Goal: Task Accomplishment & Management: Manage account settings

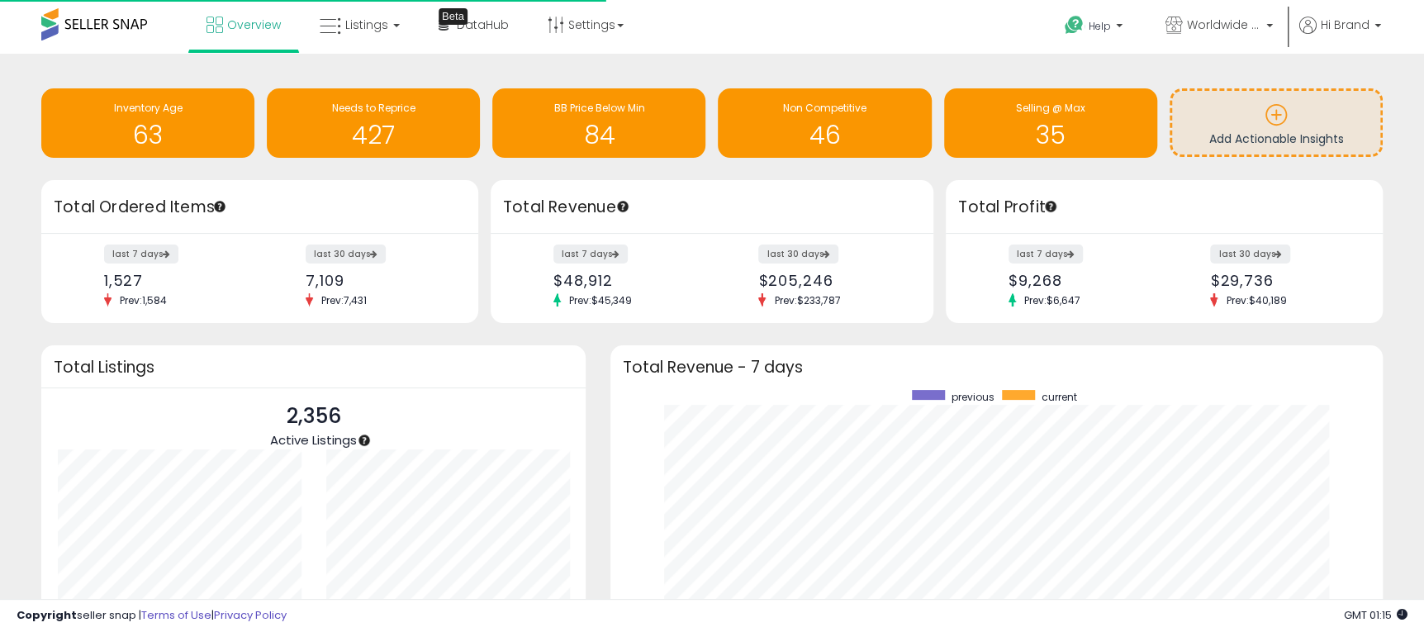
scroll to position [312, 739]
click at [342, 27] on link "Listings" at bounding box center [359, 25] width 105 height 50
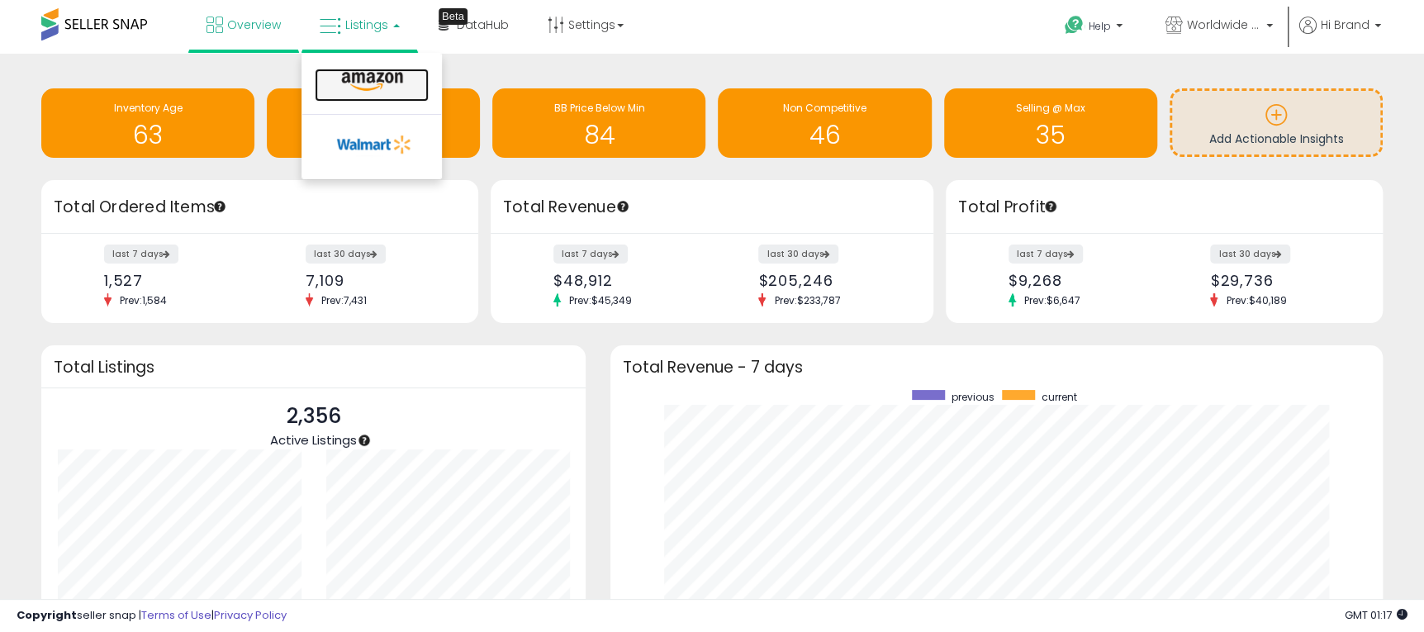
click at [378, 85] on icon at bounding box center [372, 81] width 72 height 21
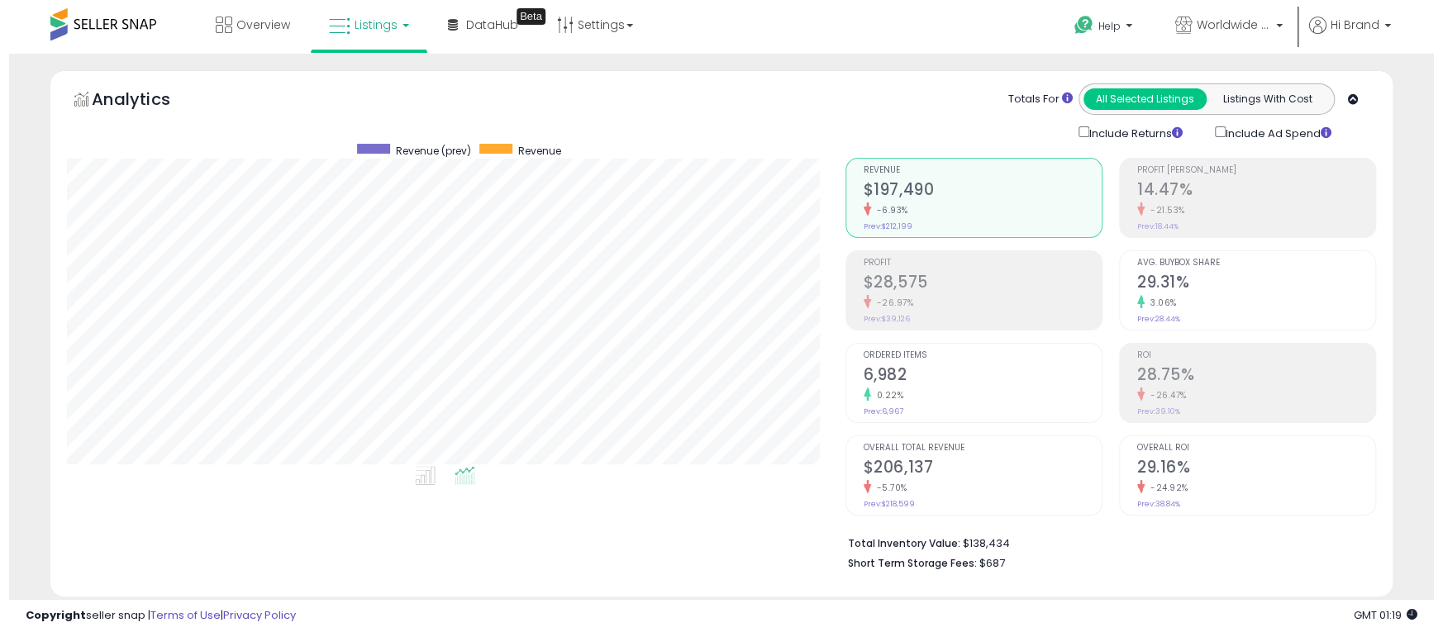
scroll to position [372, 0]
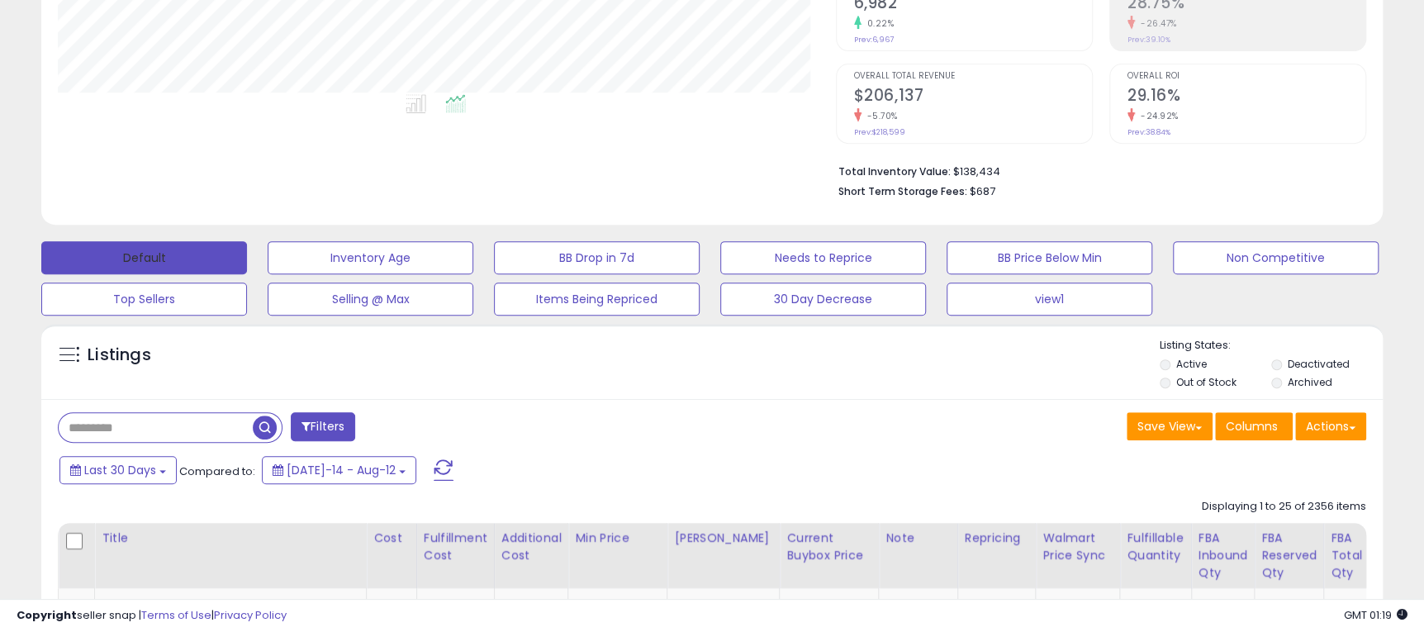
click at [188, 249] on button "Default" at bounding box center [144, 257] width 206 height 33
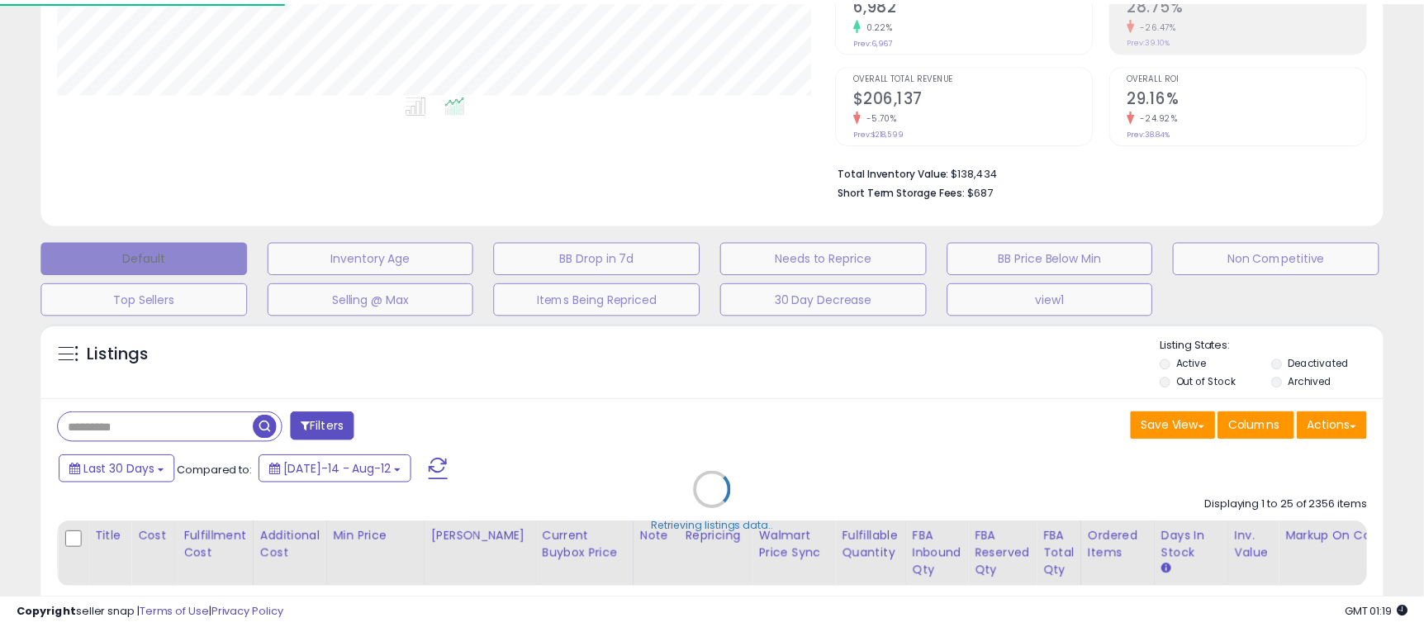
scroll to position [339, 788]
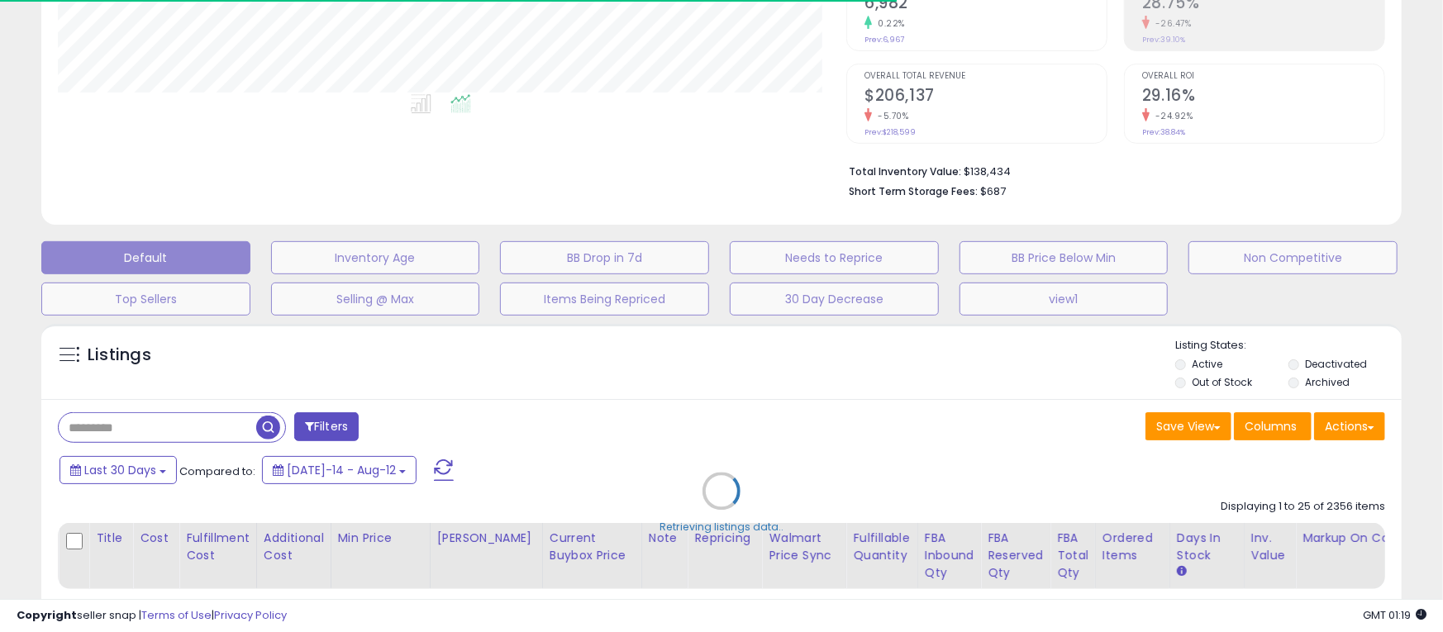
click at [339, 427] on div "Retrieving listings data.." at bounding box center [721, 504] width 1385 height 376
select select "*"
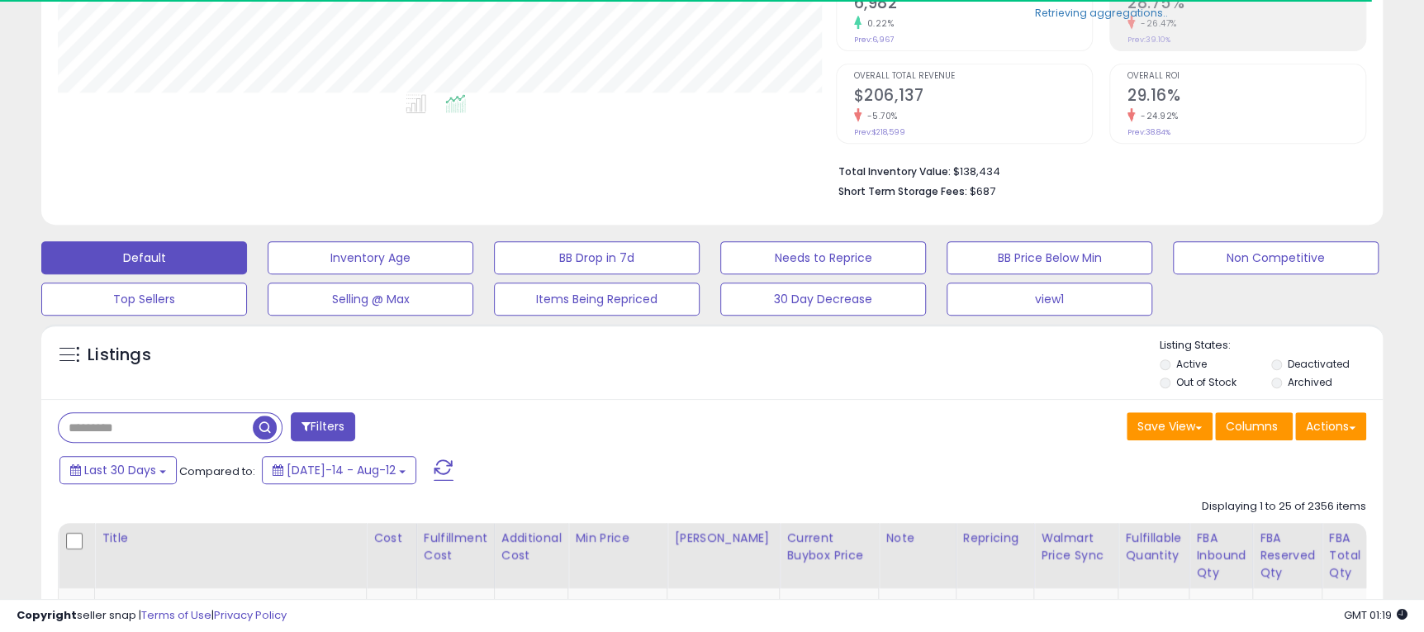
scroll to position [339, 777]
click at [339, 427] on button "Filters" at bounding box center [323, 426] width 64 height 29
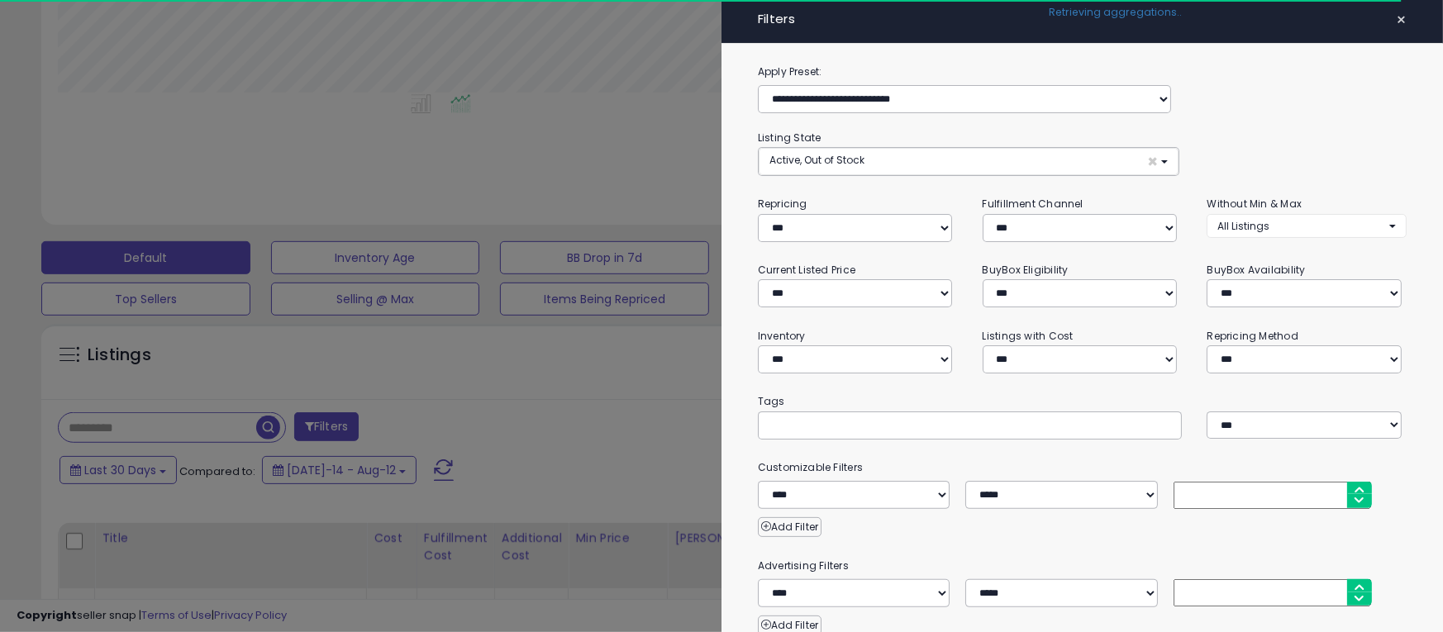
scroll to position [339, 788]
click at [844, 224] on select "**********" at bounding box center [855, 228] width 194 height 28
select select "***"
click at [758, 214] on select "**********" at bounding box center [855, 228] width 194 height 28
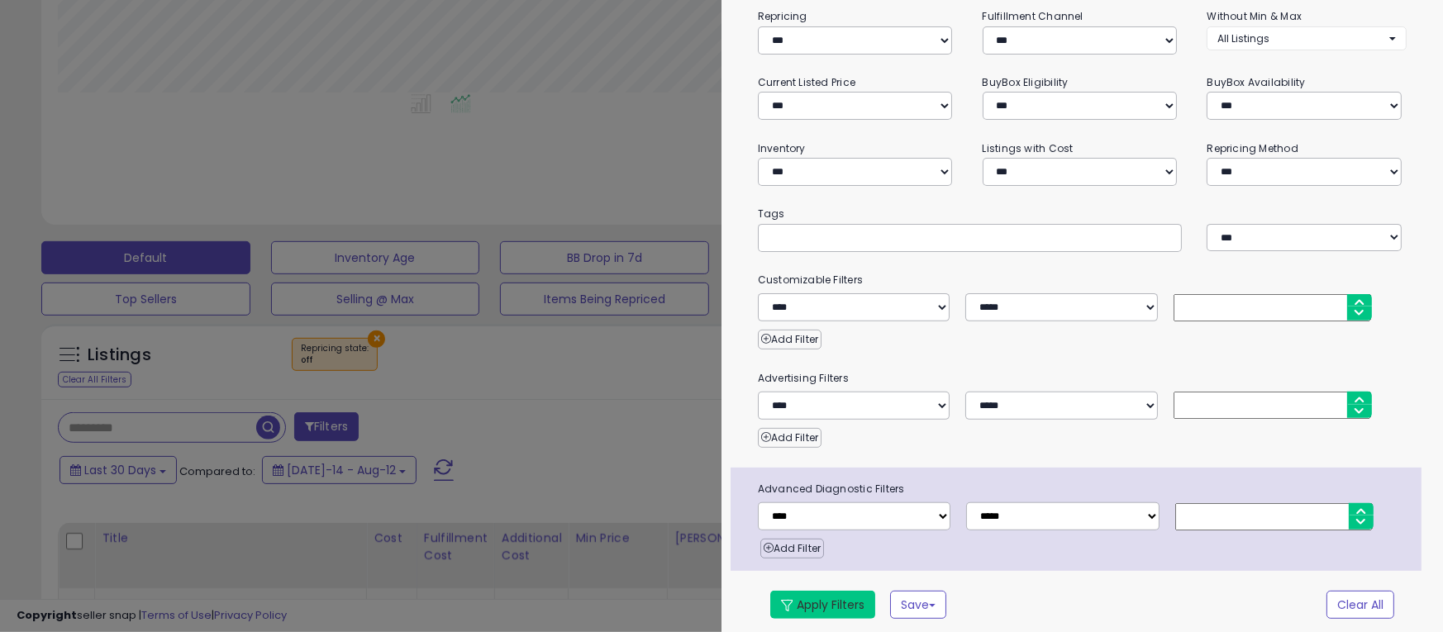
click at [809, 597] on button "Apply Filters" at bounding box center [822, 605] width 105 height 28
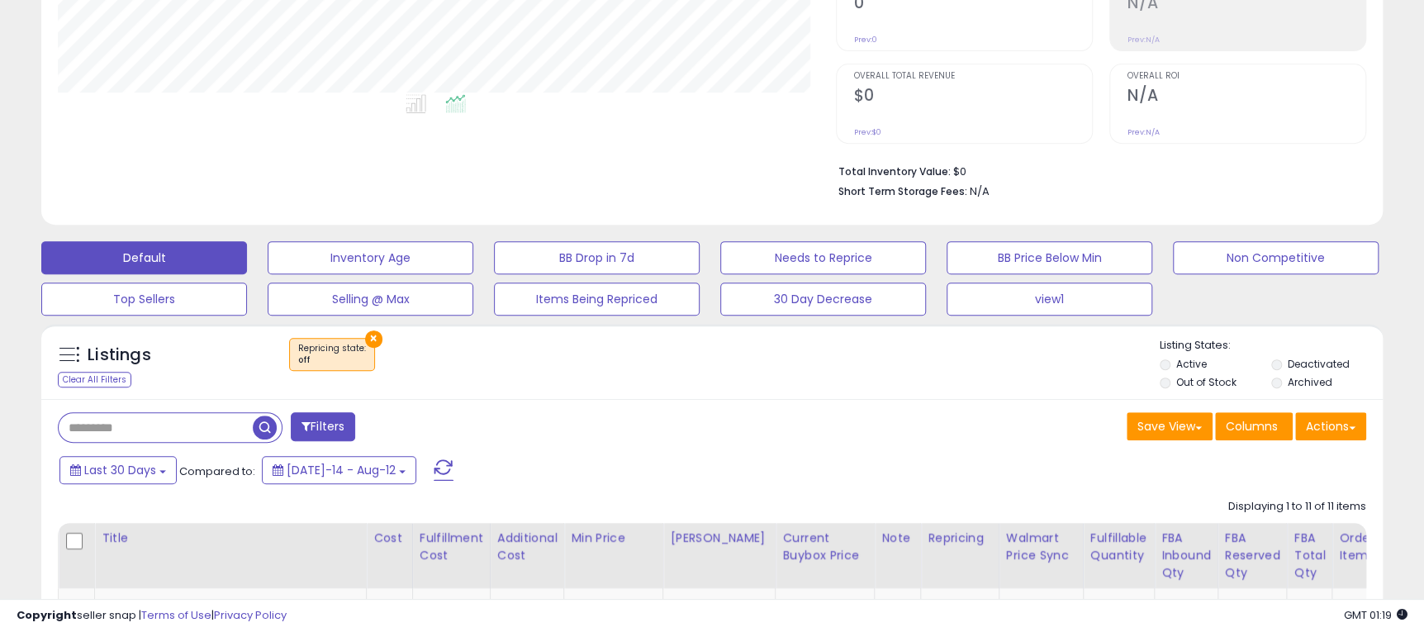
scroll to position [339, 777]
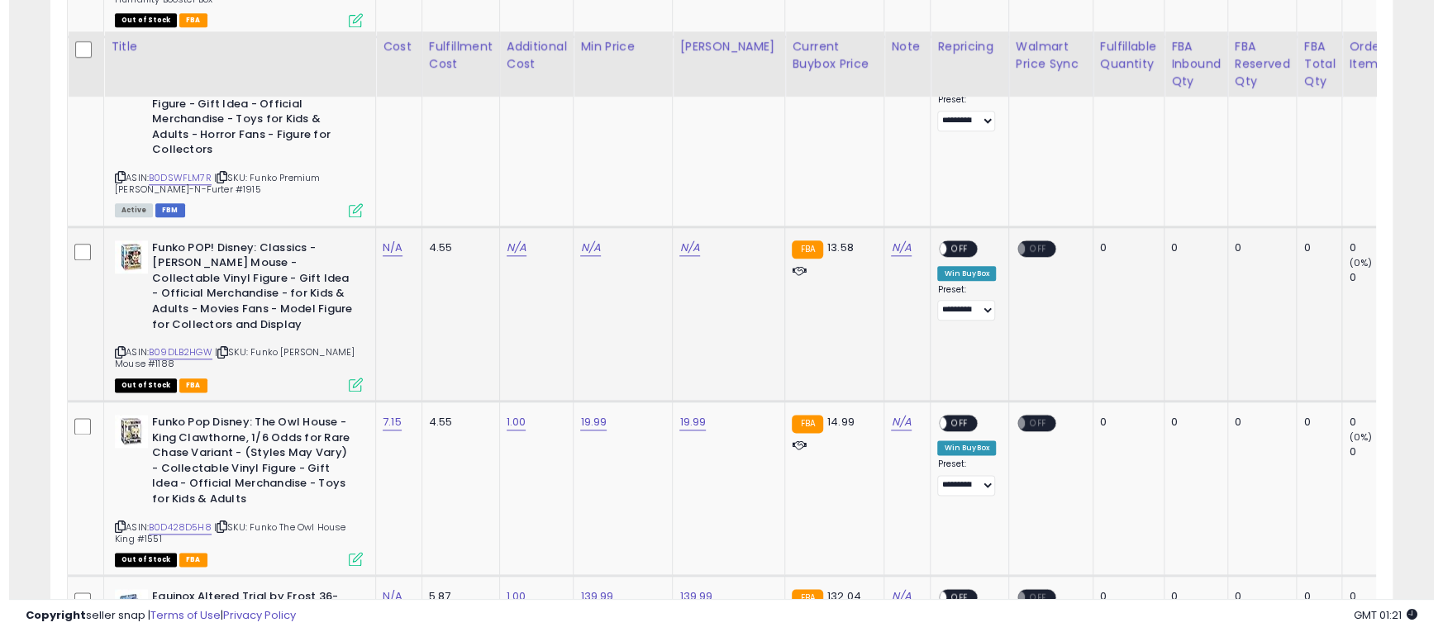
scroll to position [1115, 0]
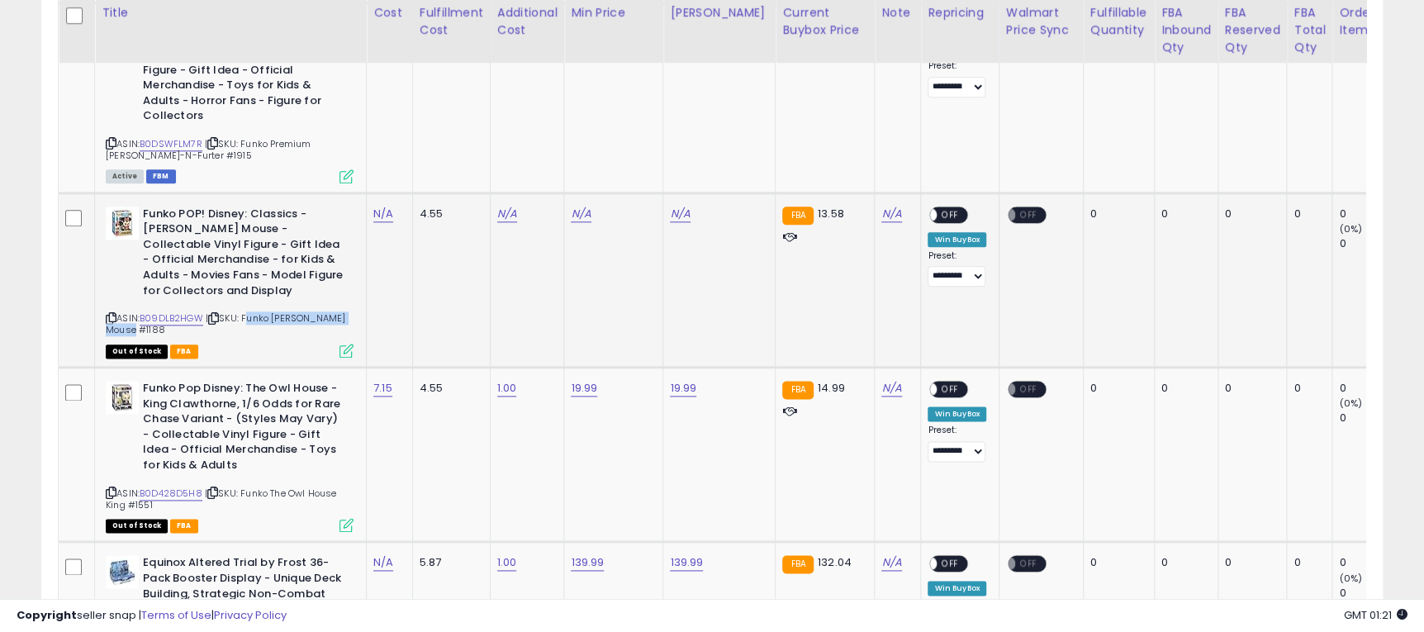
drag, startPoint x: 246, startPoint y: 298, endPoint x: 311, endPoint y: 316, distance: 67.5
click at [311, 316] on div "ASIN: B09DLB2HGW | SKU: Funko Minnie Mouse #1188 Out of Stock FBA" at bounding box center [230, 282] width 248 height 150
copy span "Funko Minnie Mouse #1188"
click at [389, 206] on link "N/A" at bounding box center [383, 214] width 20 height 17
type input "****"
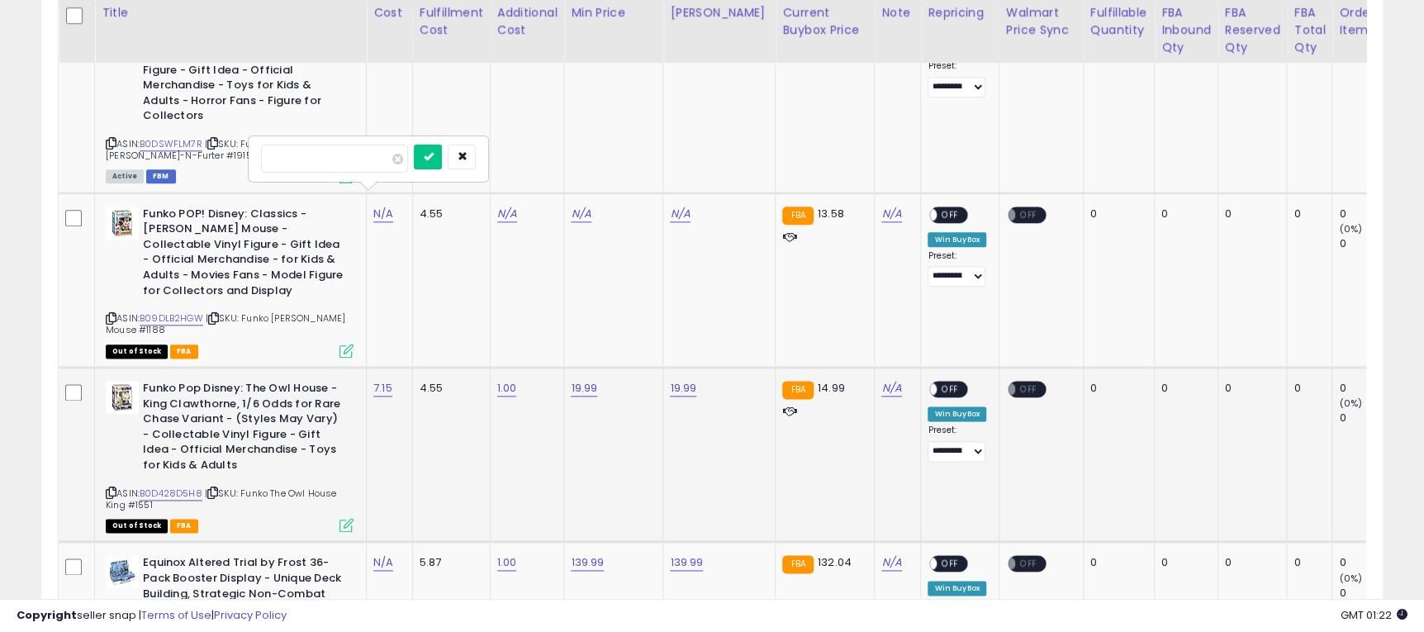
click button "submit" at bounding box center [428, 157] width 28 height 25
click at [503, 206] on link "N/A" at bounding box center [507, 214] width 20 height 17
type input "*"
click button "submit" at bounding box center [550, 157] width 28 height 25
click at [578, 206] on link "N/A" at bounding box center [581, 214] width 20 height 17
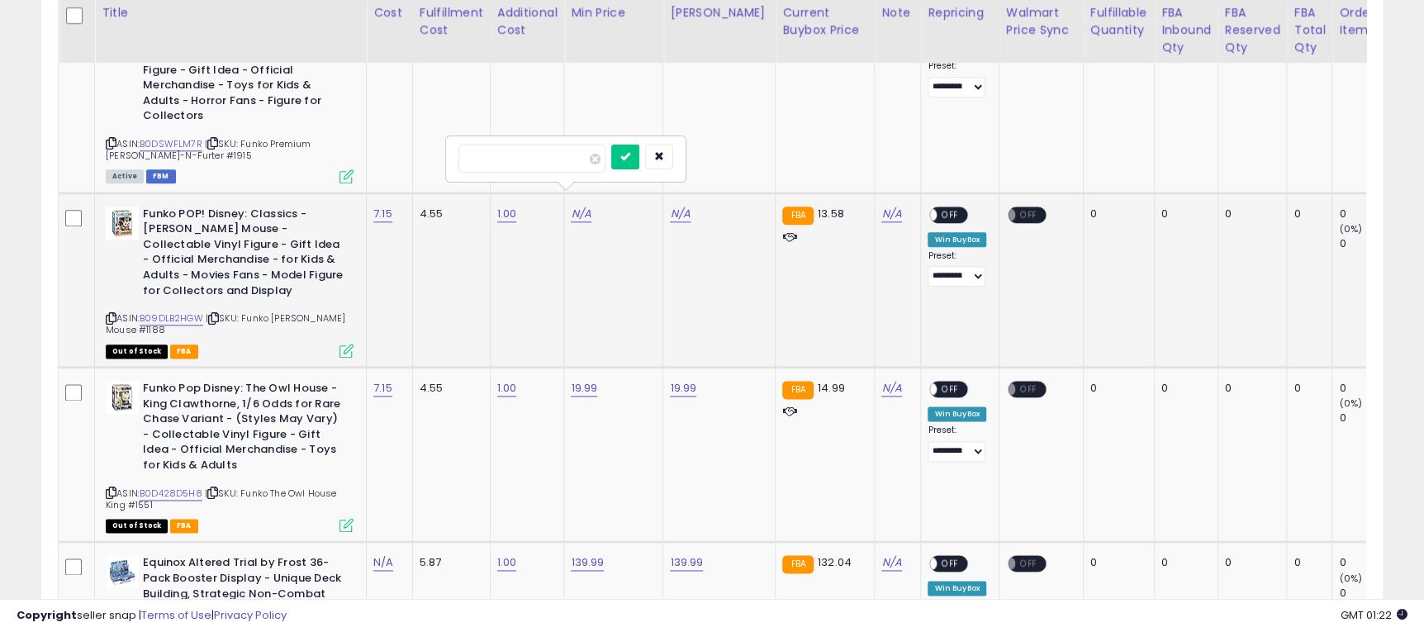
type input "*****"
click button "submit" at bounding box center [625, 157] width 28 height 25
click at [676, 206] on link "N/A" at bounding box center [680, 214] width 20 height 17
click at [711, 145] on button "submit" at bounding box center [725, 157] width 28 height 25
click at [660, 145] on input "****" at bounding box center [631, 142] width 147 height 28
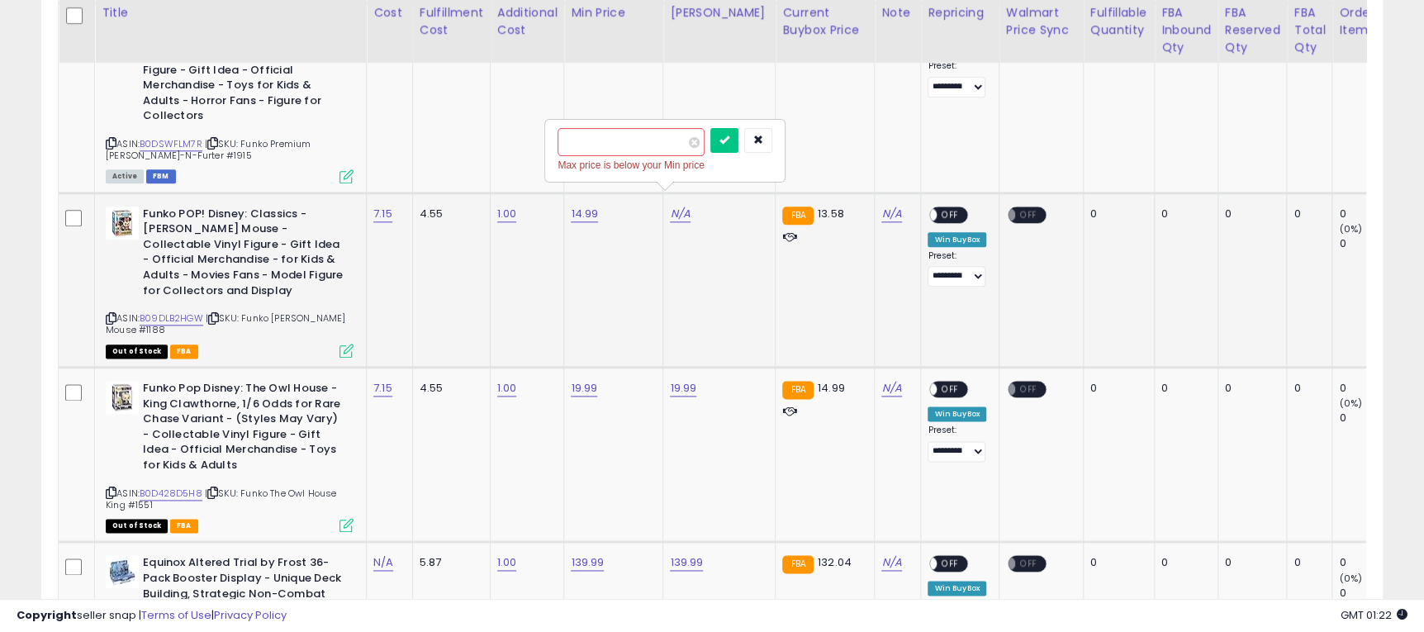
type input "*****"
click button "submit" at bounding box center [725, 140] width 28 height 25
click at [950, 206] on div "ON OFF" at bounding box center [949, 214] width 39 height 17
click at [948, 207] on span "OFF" at bounding box center [951, 214] width 26 height 14
click at [340, 344] on icon at bounding box center [347, 351] width 14 height 14
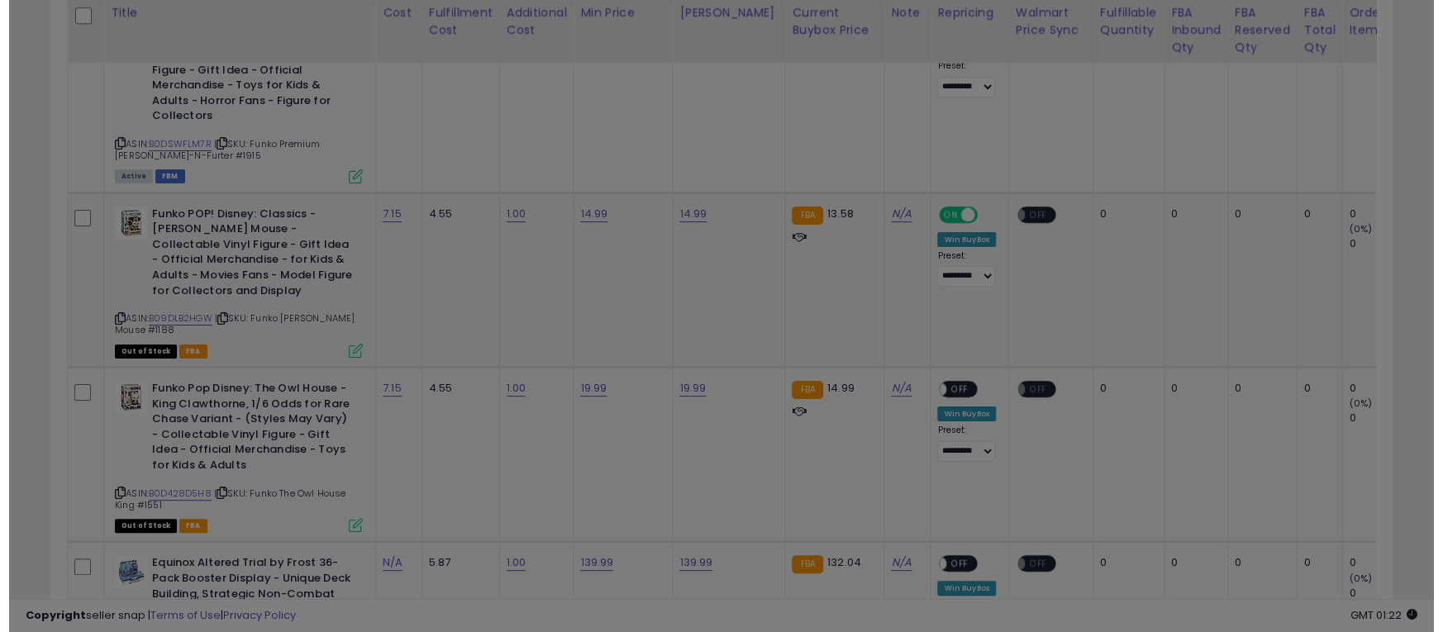
scroll to position [339, 788]
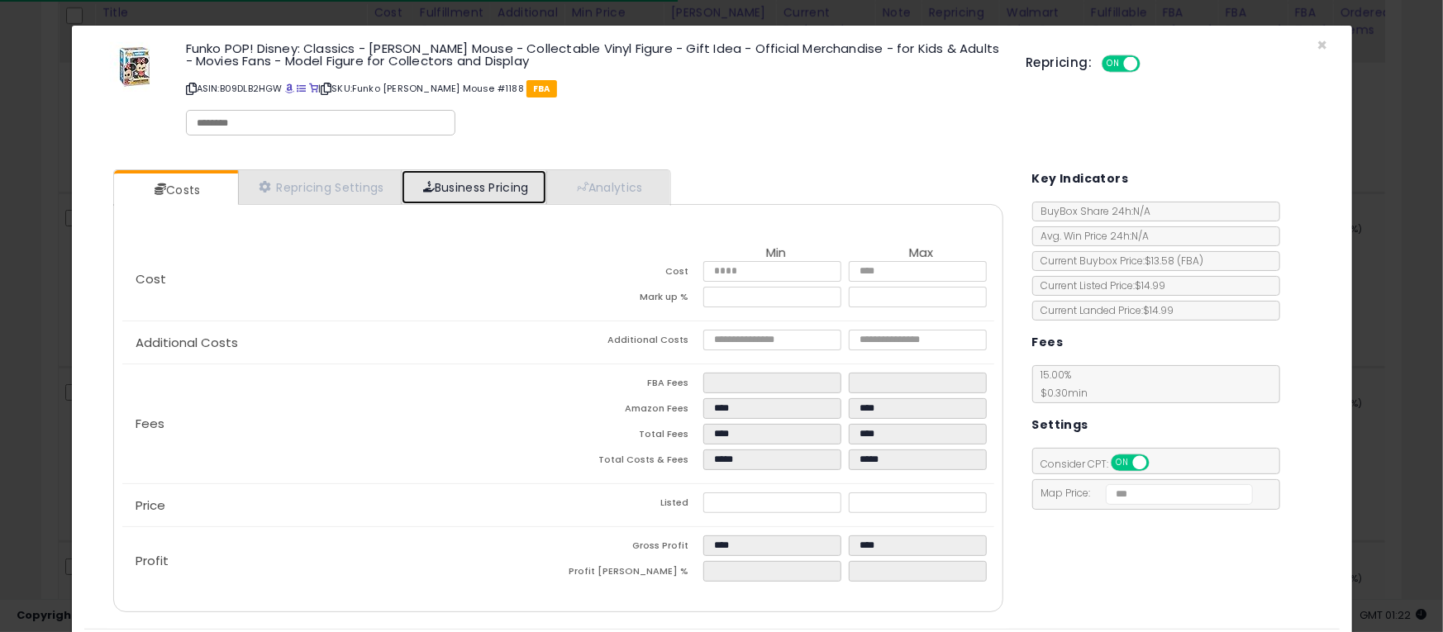
click at [454, 186] on link "Business Pricing" at bounding box center [474, 187] width 145 height 34
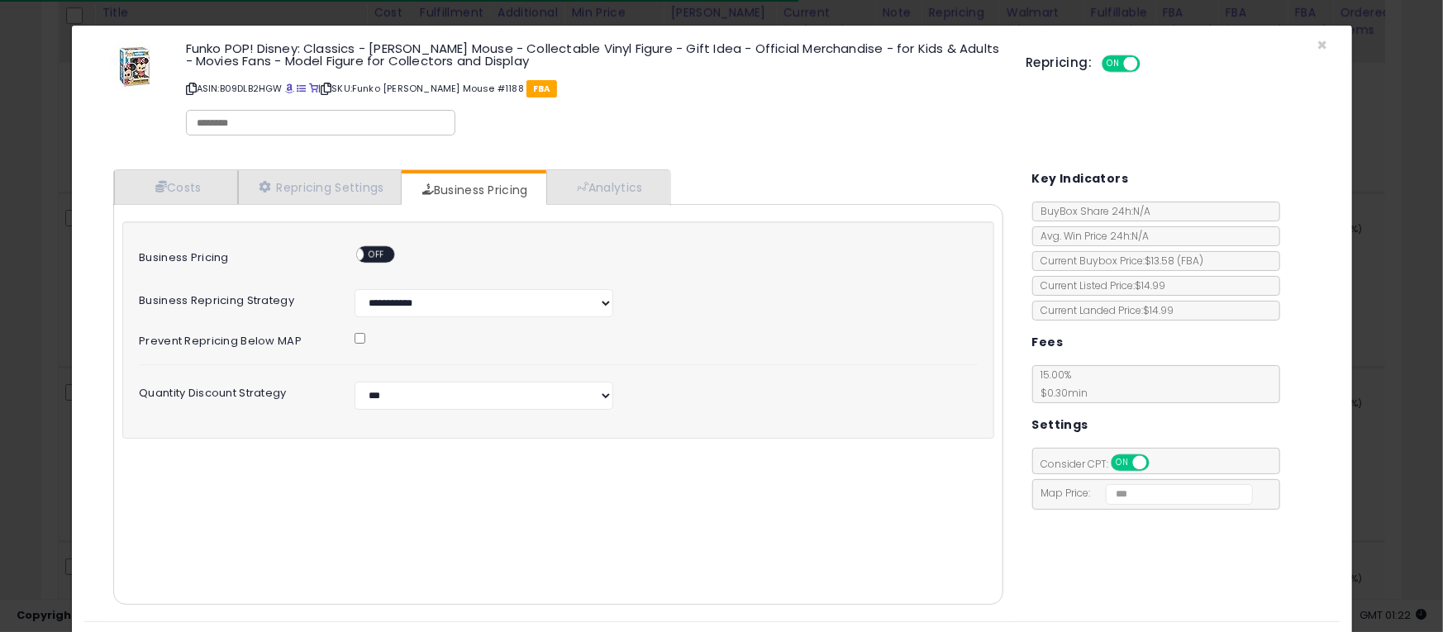
click at [369, 259] on div "ON OFF" at bounding box center [349, 255] width 39 height 14
click at [377, 257] on span "OFF" at bounding box center [377, 255] width 26 height 14
click at [438, 387] on select "**********" at bounding box center [483, 396] width 259 height 28
select select "*******"
click at [354, 382] on select "**********" at bounding box center [483, 396] width 259 height 28
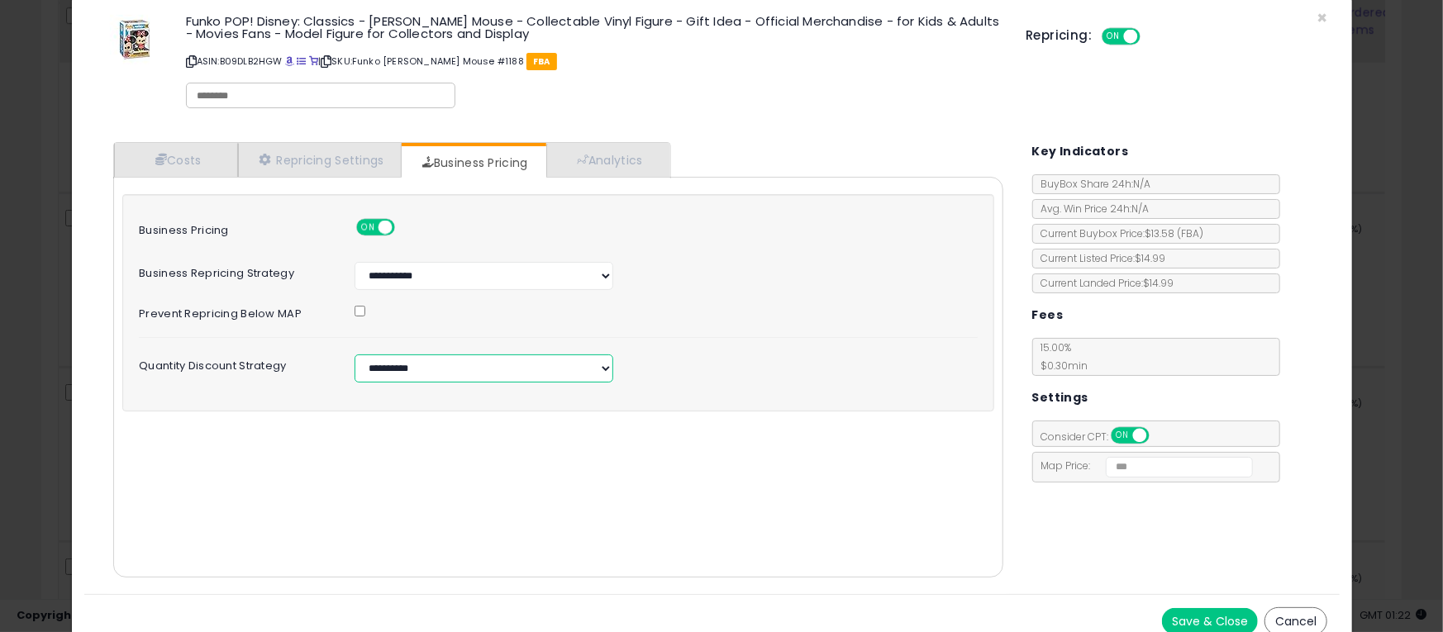
scroll to position [41, 0]
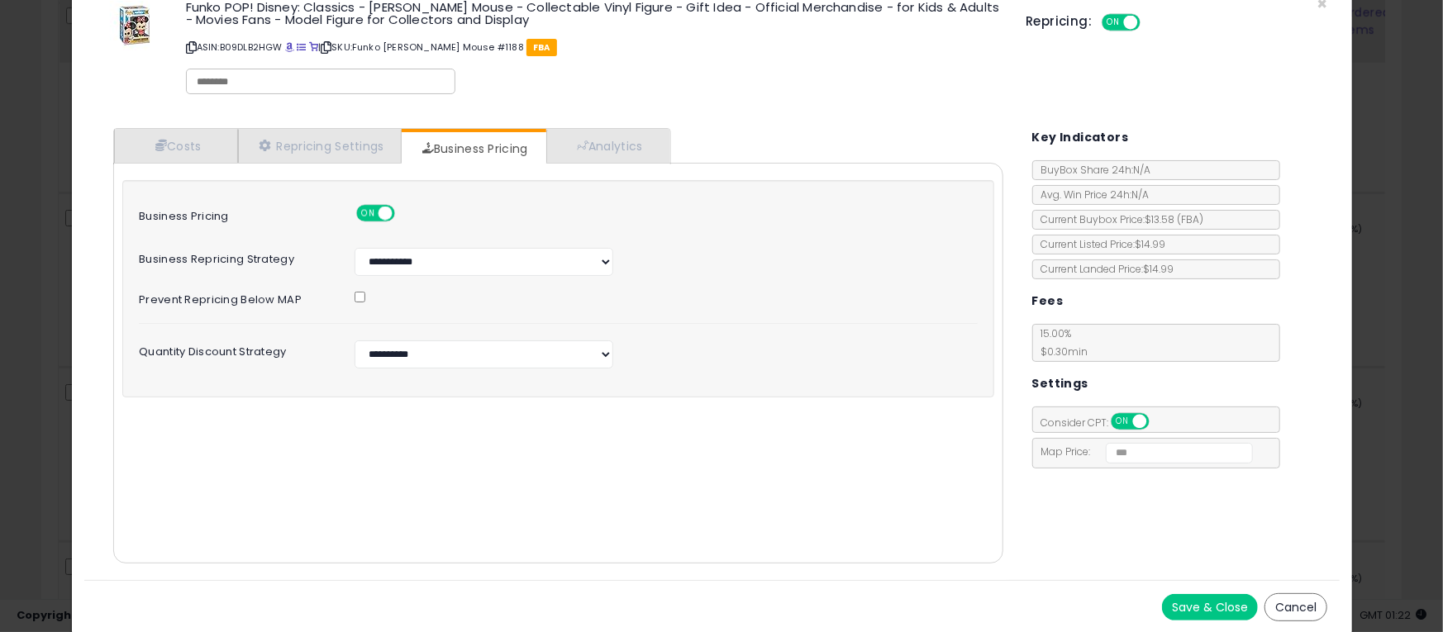
click at [1196, 594] on button "Save & Close" at bounding box center [1210, 607] width 96 height 26
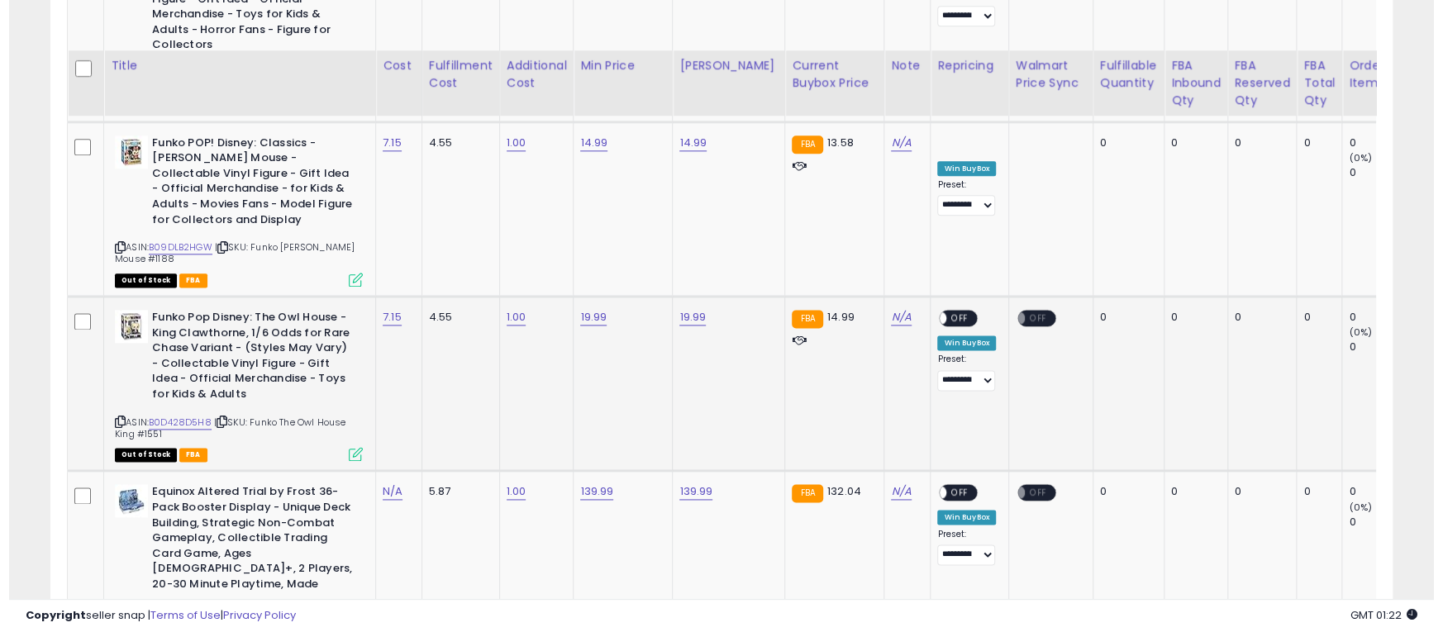
scroll to position [1239, 0]
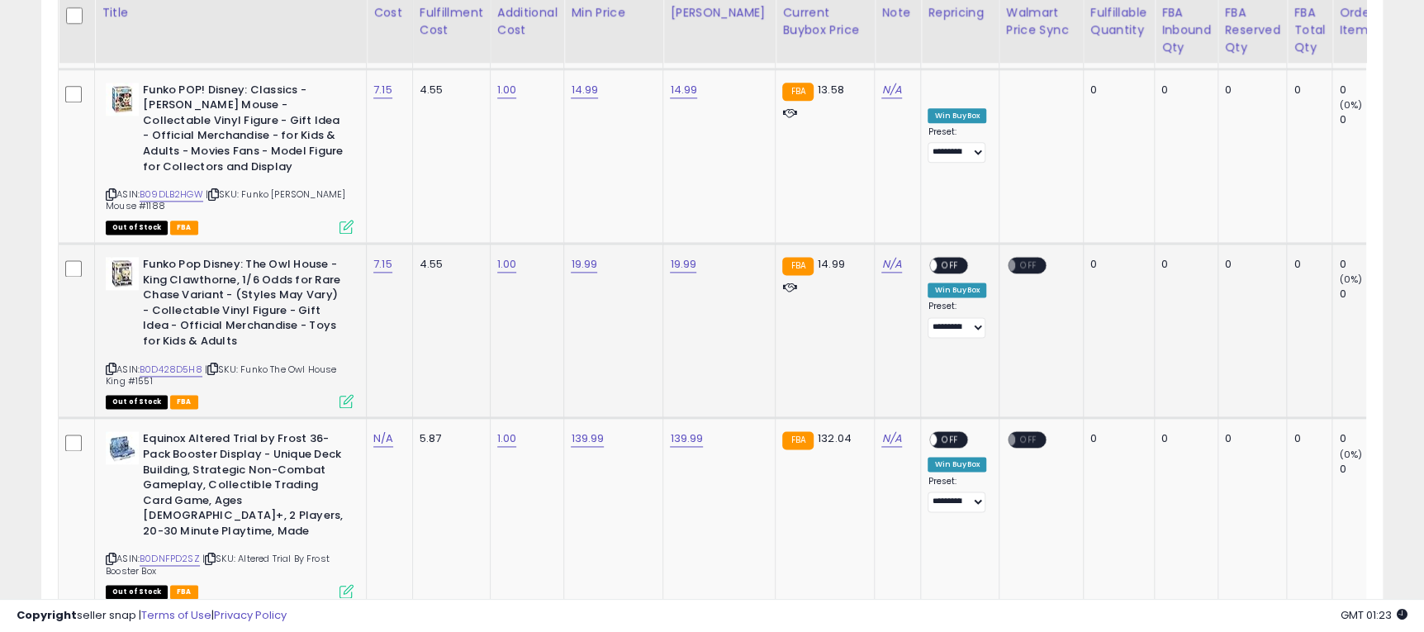
click at [939, 259] on span "OFF" at bounding box center [951, 266] width 26 height 14
click at [347, 394] on icon at bounding box center [347, 401] width 14 height 14
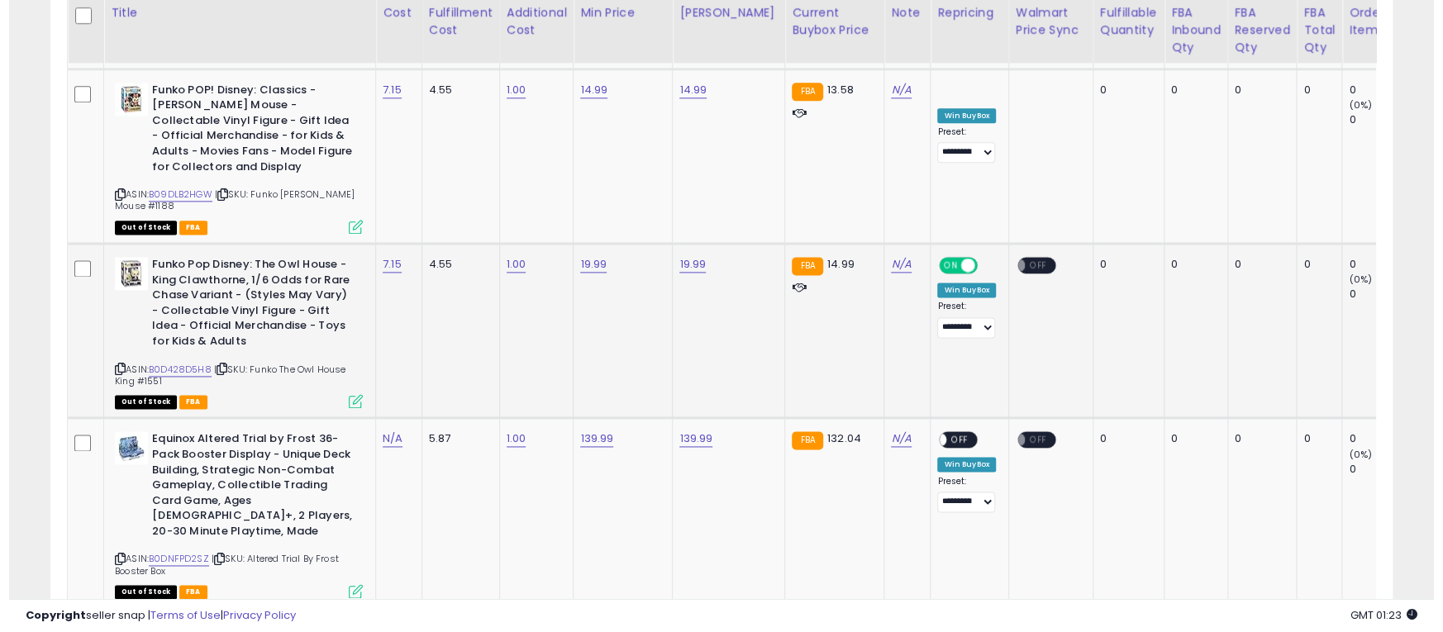
scroll to position [339, 788]
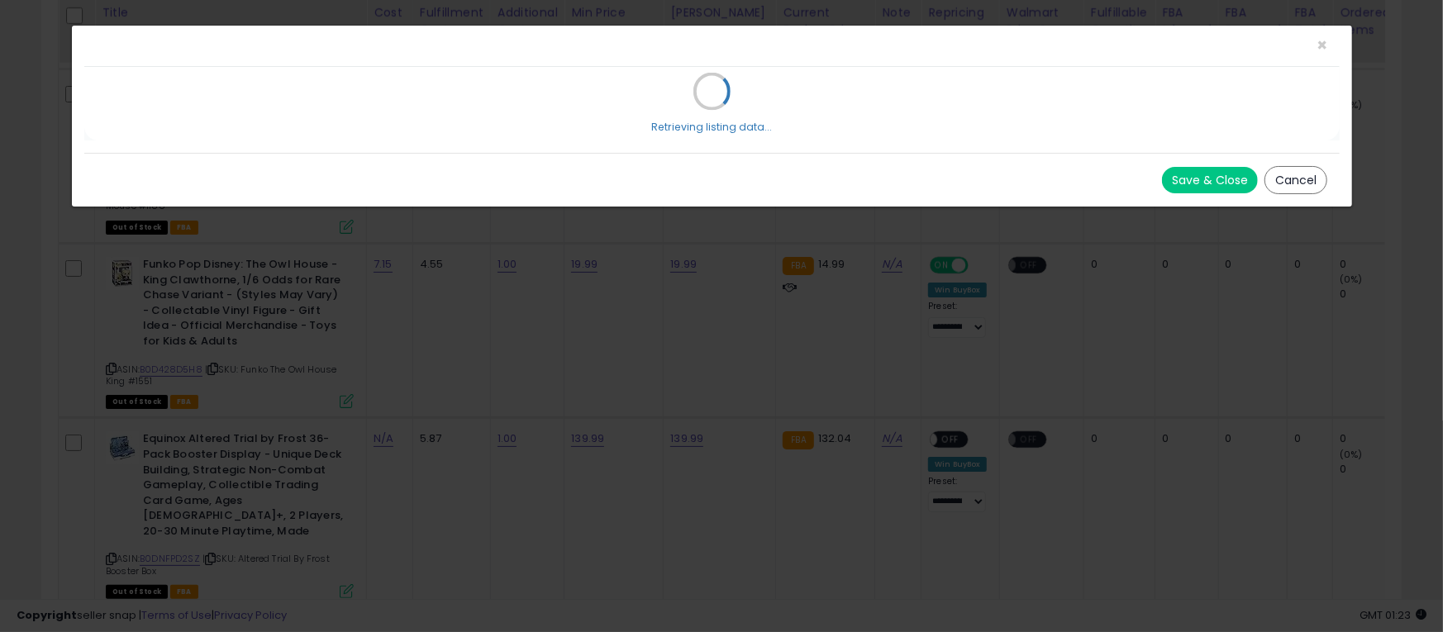
select select "*******"
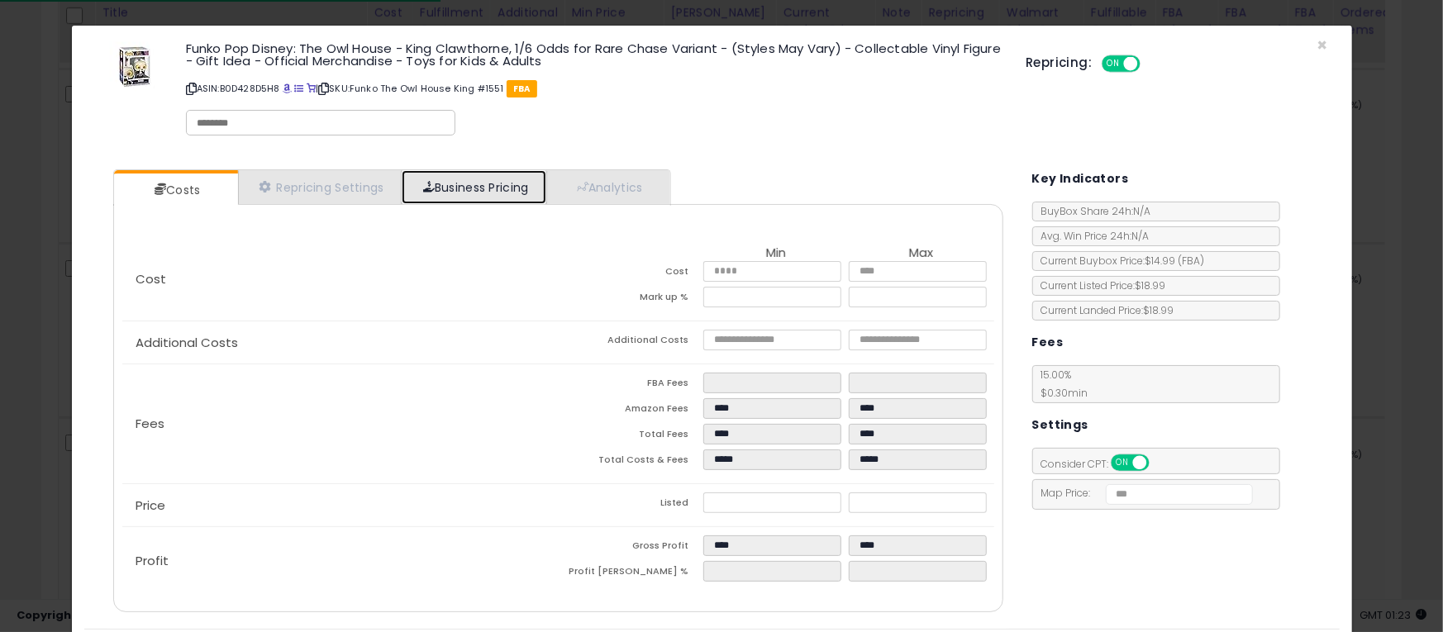
click at [471, 190] on link "Business Pricing" at bounding box center [474, 187] width 145 height 34
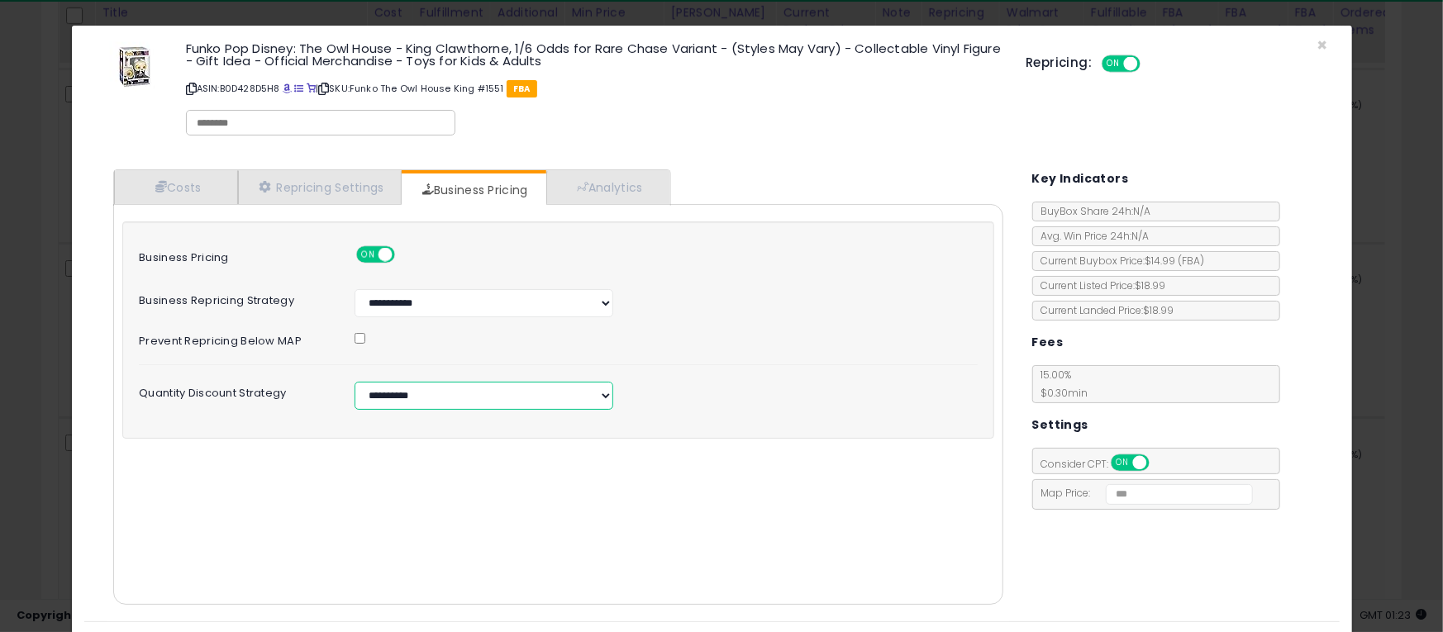
click at [415, 397] on select "**********" at bounding box center [483, 396] width 259 height 28
click at [354, 382] on select "**********" at bounding box center [483, 396] width 259 height 28
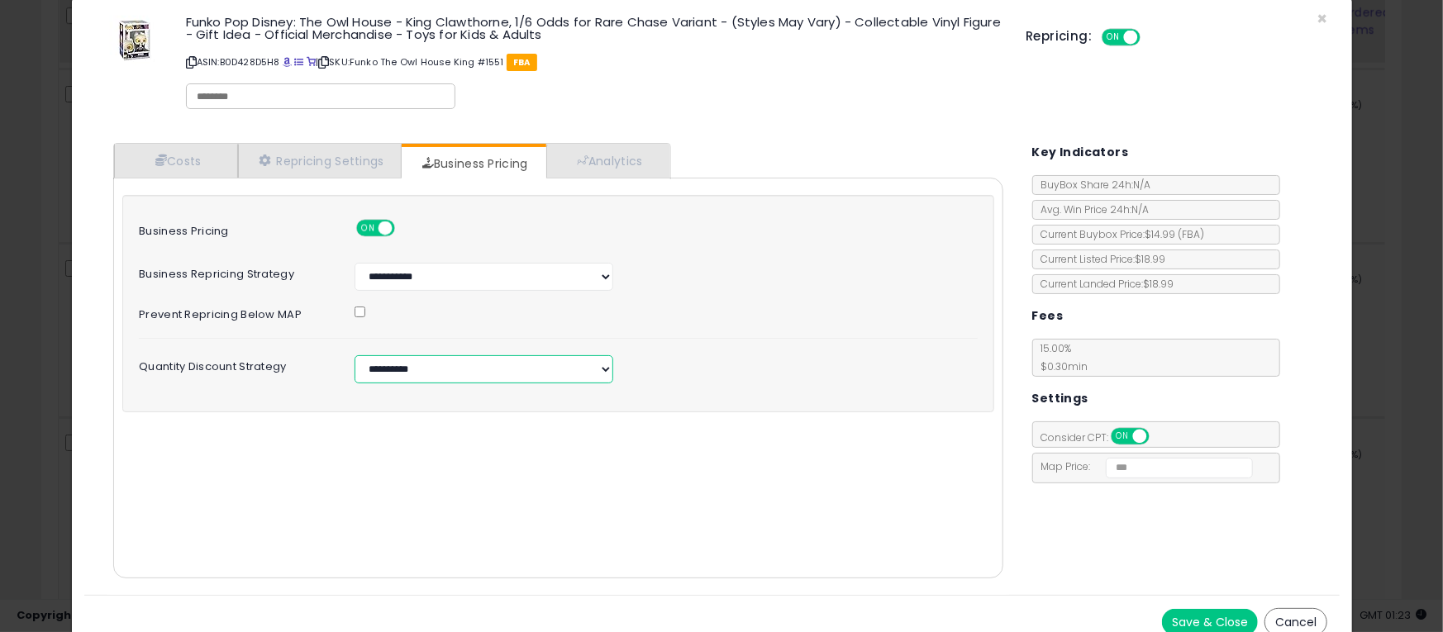
scroll to position [41, 0]
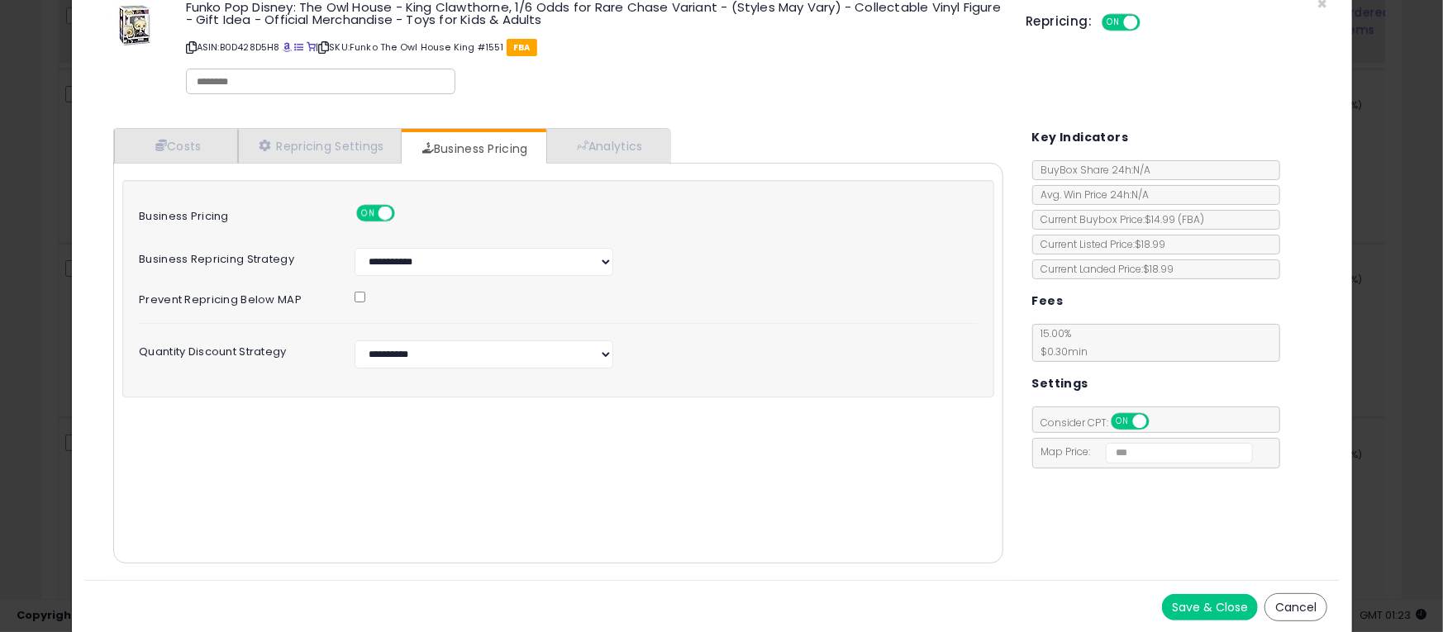
click at [1174, 620] on div "Save & Close Cancel" at bounding box center [711, 607] width 1255 height 54
click at [1204, 611] on button "Save & Close" at bounding box center [1210, 607] width 96 height 26
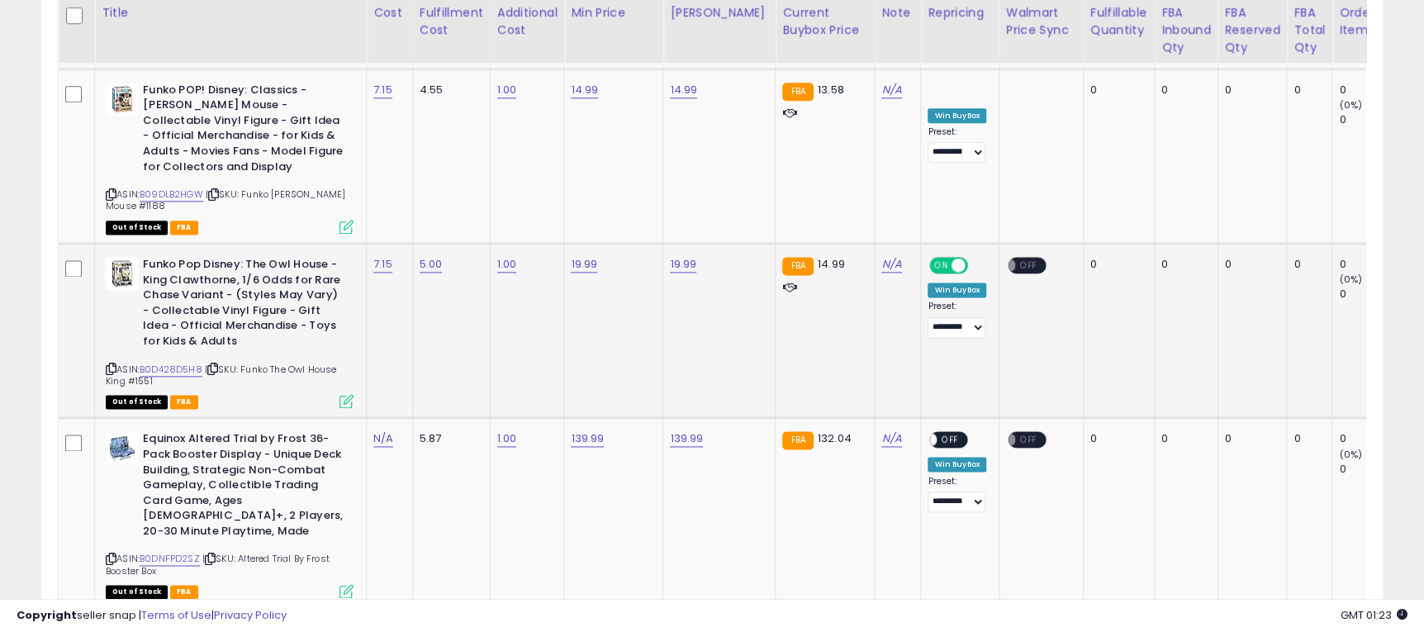
scroll to position [825898, 825459]
drag, startPoint x: 244, startPoint y: 352, endPoint x: 352, endPoint y: 365, distance: 109.0
click at [352, 365] on div "ASIN: B0D428D5H8 | SKU: Funko The Owl House King #1551 Out of Stock FBA" at bounding box center [230, 332] width 248 height 150
copy span "Funko The Owl House King #1551"
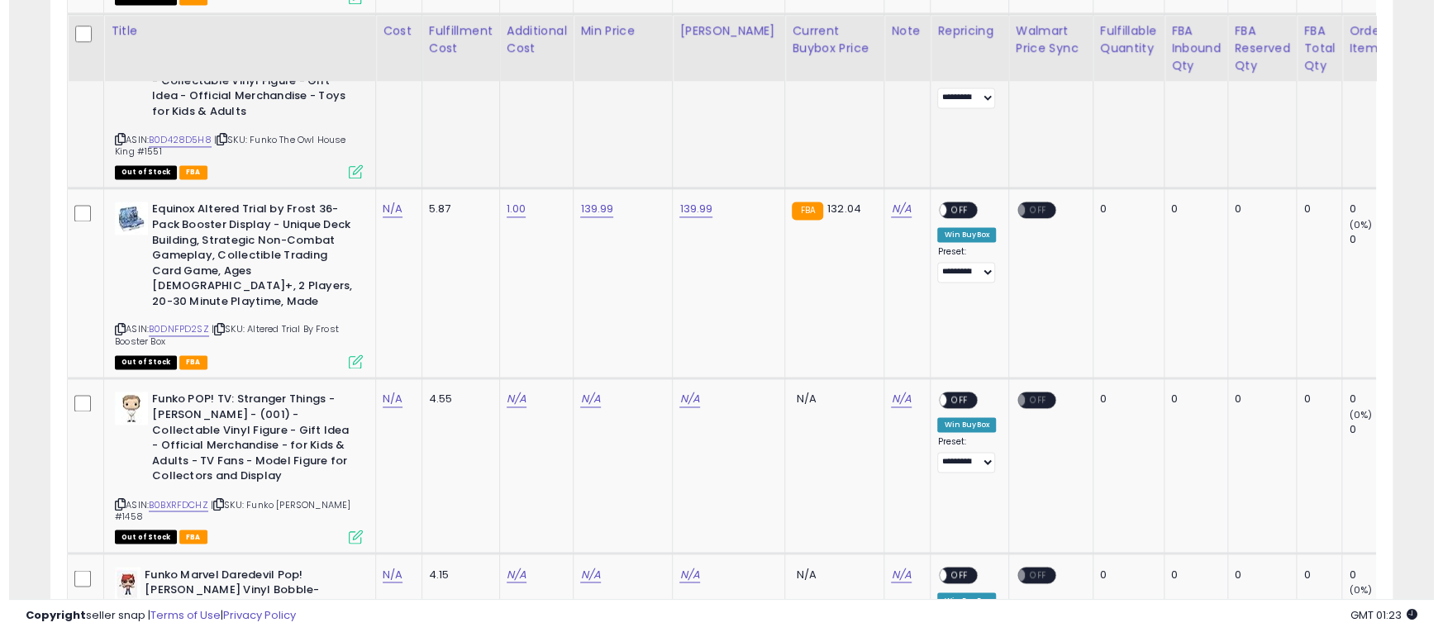
scroll to position [1487, 0]
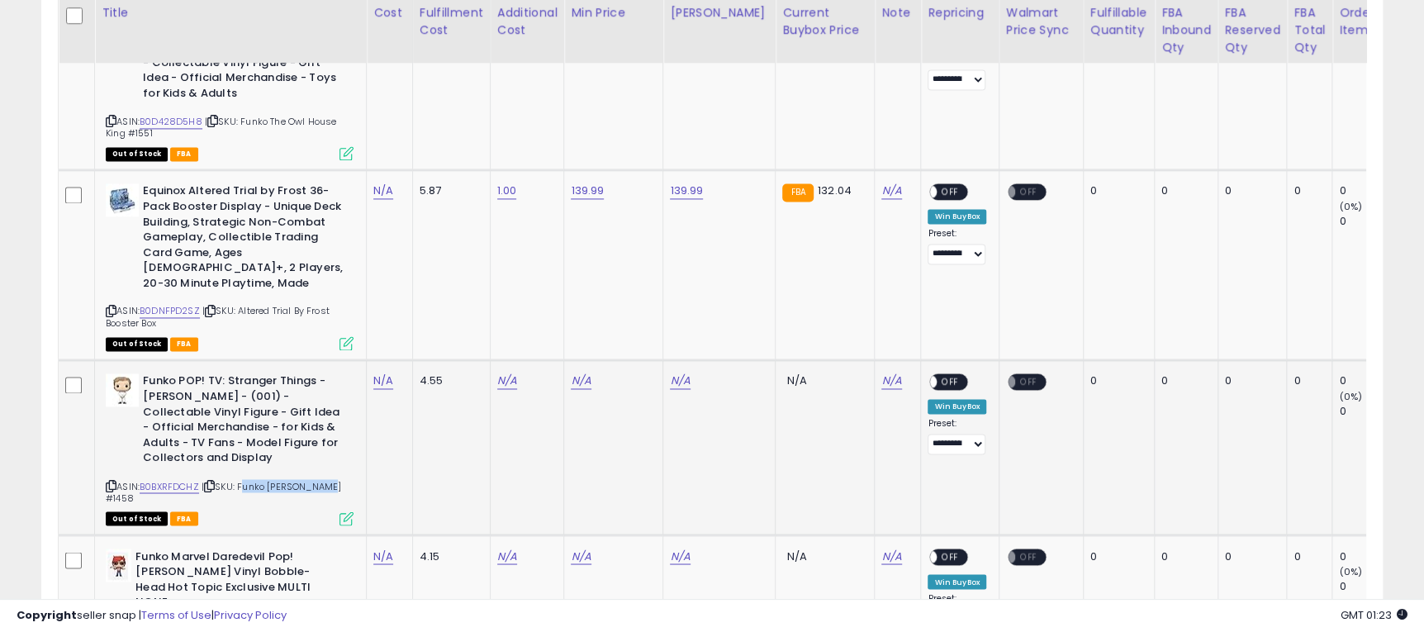
drag, startPoint x: 244, startPoint y: 453, endPoint x: 363, endPoint y: 454, distance: 119.0
click at [363, 454] on td "Funko POP! TV: Stranger Things - Henry - (001)​ - Collectable Vinyl Figure - Gi…" at bounding box center [231, 447] width 272 height 174
copy span "Funko Henry #1458"
click at [388, 373] on link "N/A" at bounding box center [383, 381] width 20 height 17
type input "*"
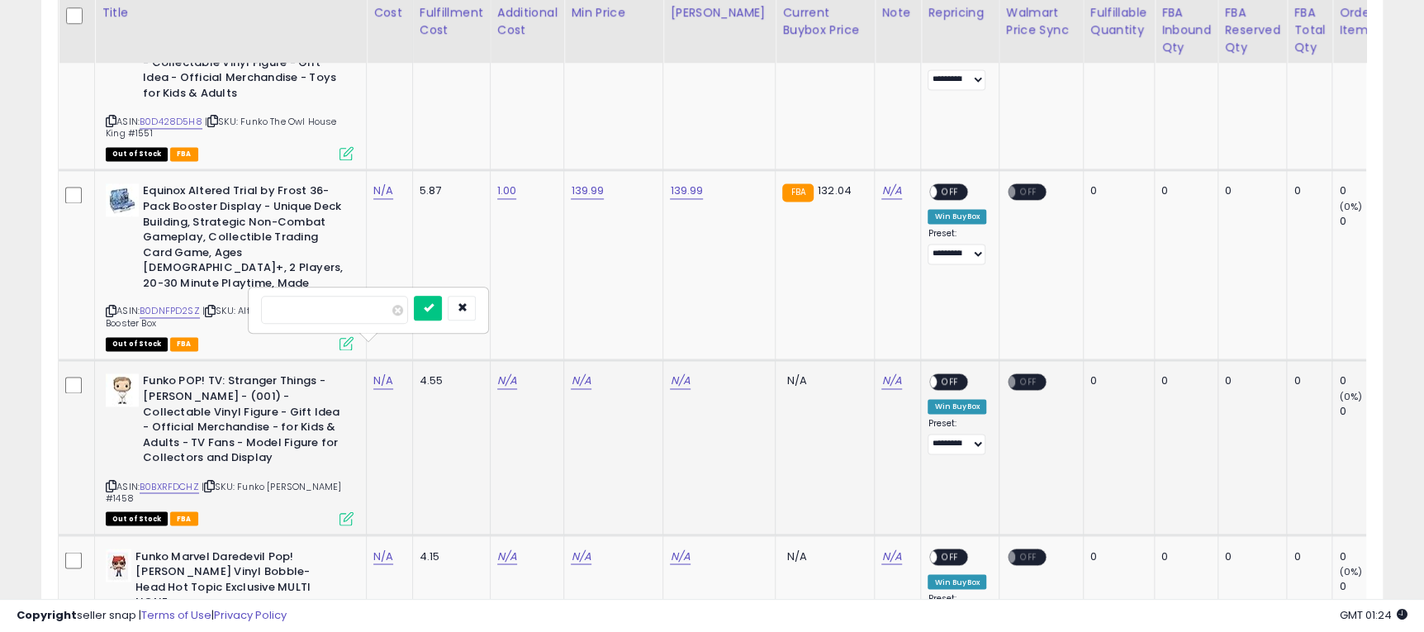
click button "submit" at bounding box center [428, 308] width 28 height 25
click at [507, 373] on link "N/A" at bounding box center [507, 381] width 20 height 17
type input "*"
click button "submit" at bounding box center [550, 308] width 28 height 25
click at [387, 373] on link "7.00" at bounding box center [384, 381] width 22 height 17
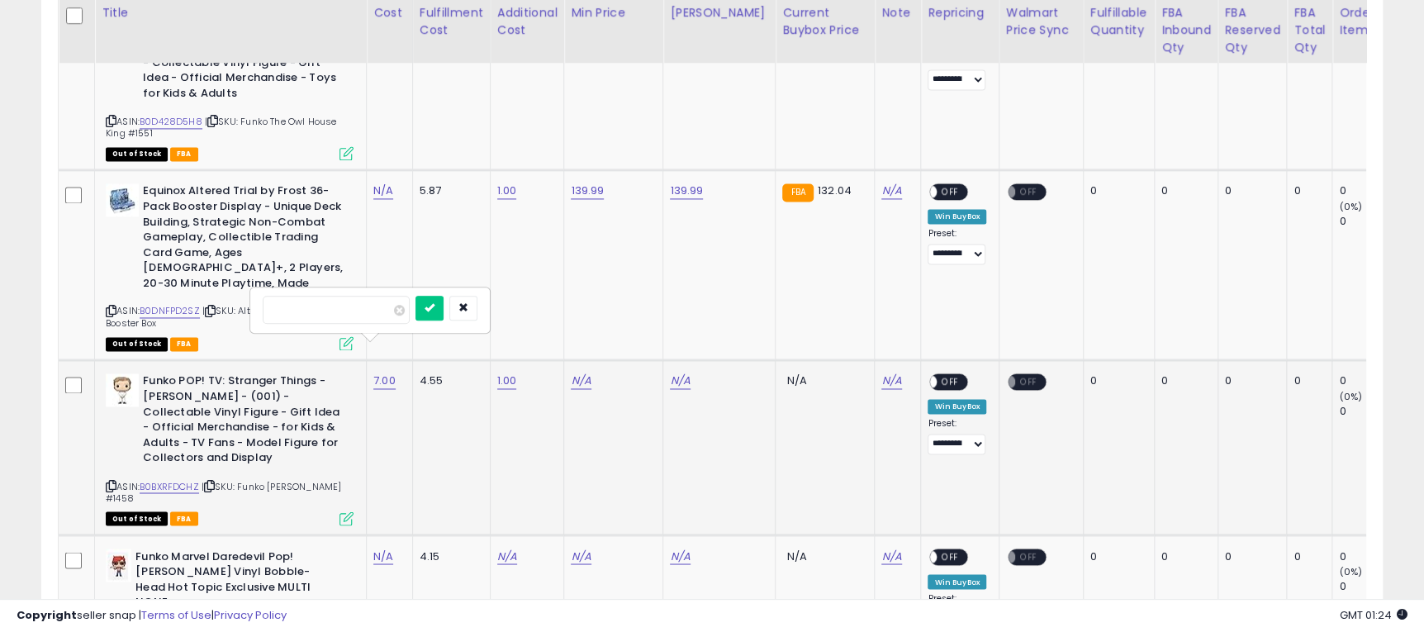
type input "****"
click button "submit" at bounding box center [430, 308] width 28 height 25
click at [584, 373] on link "N/A" at bounding box center [581, 381] width 20 height 17
type input "*****"
click button "submit" at bounding box center [625, 308] width 28 height 25
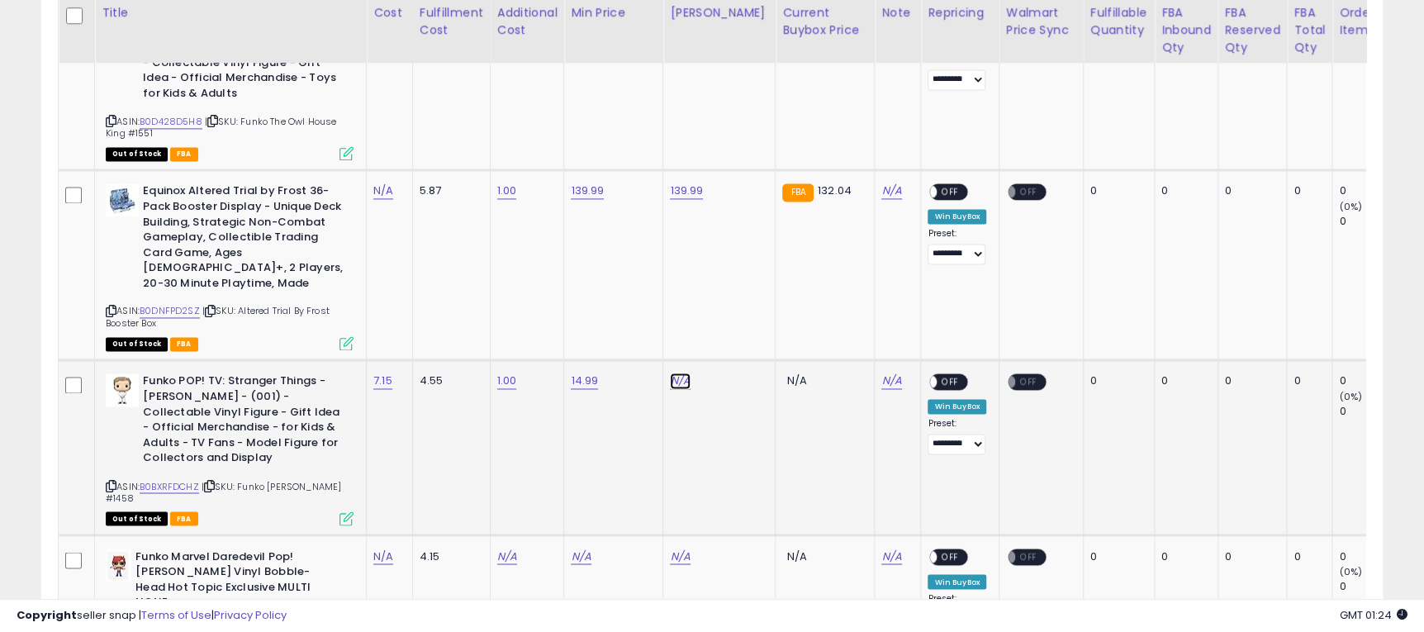
click at [674, 373] on link "N/A" at bounding box center [680, 381] width 20 height 17
type input "*****"
click button "submit" at bounding box center [725, 308] width 28 height 25
click at [938, 375] on span "OFF" at bounding box center [951, 382] width 26 height 14
click at [345, 511] on icon at bounding box center [347, 518] width 14 height 14
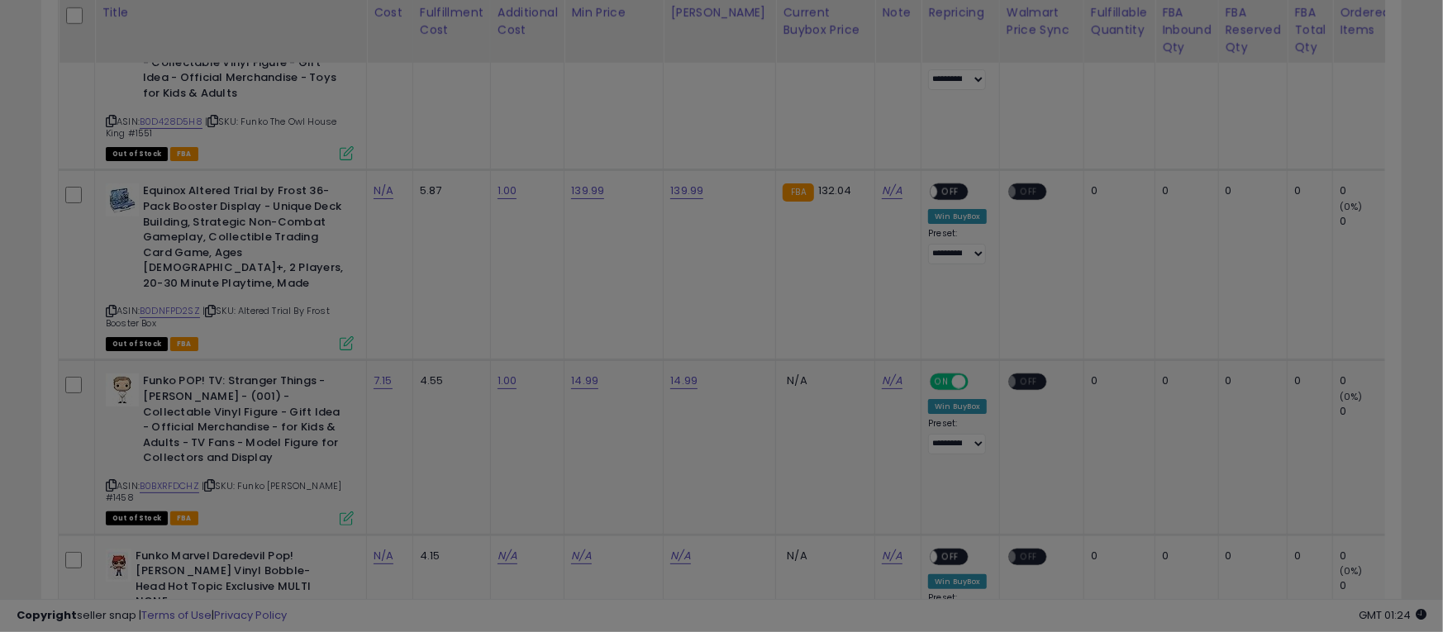
scroll to position [339, 788]
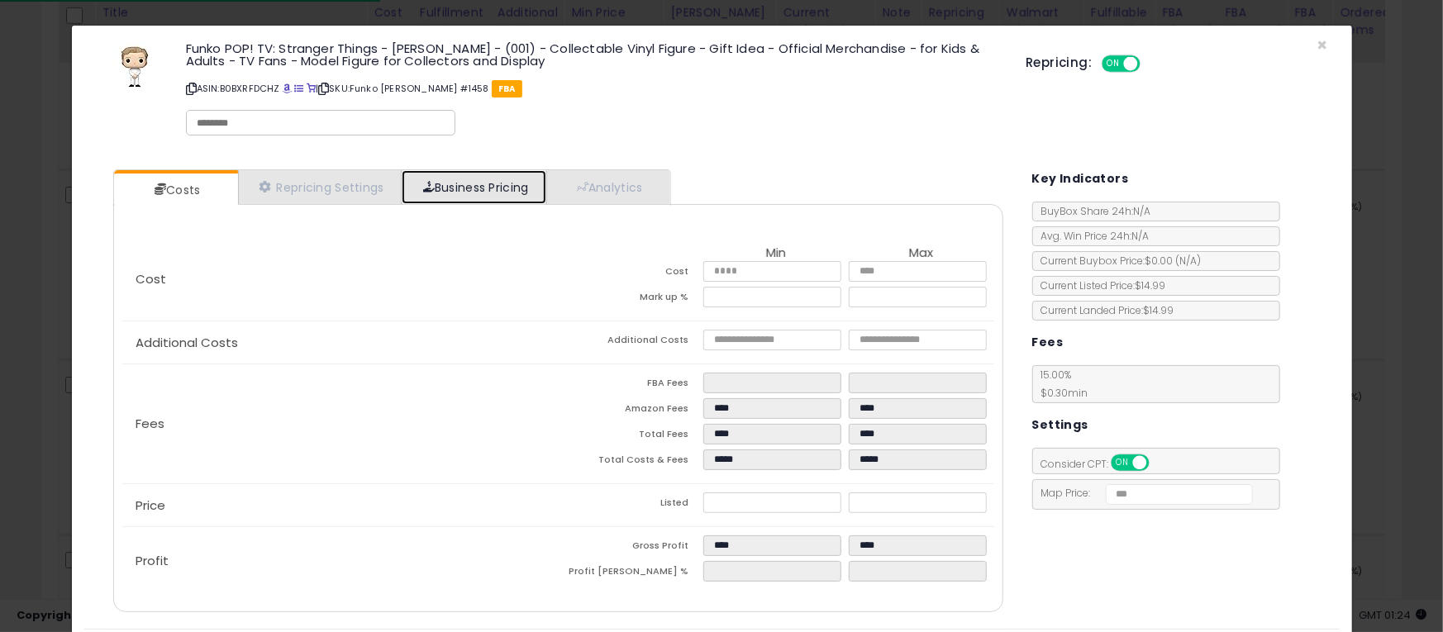
click at [425, 185] on span at bounding box center [429, 187] width 12 height 12
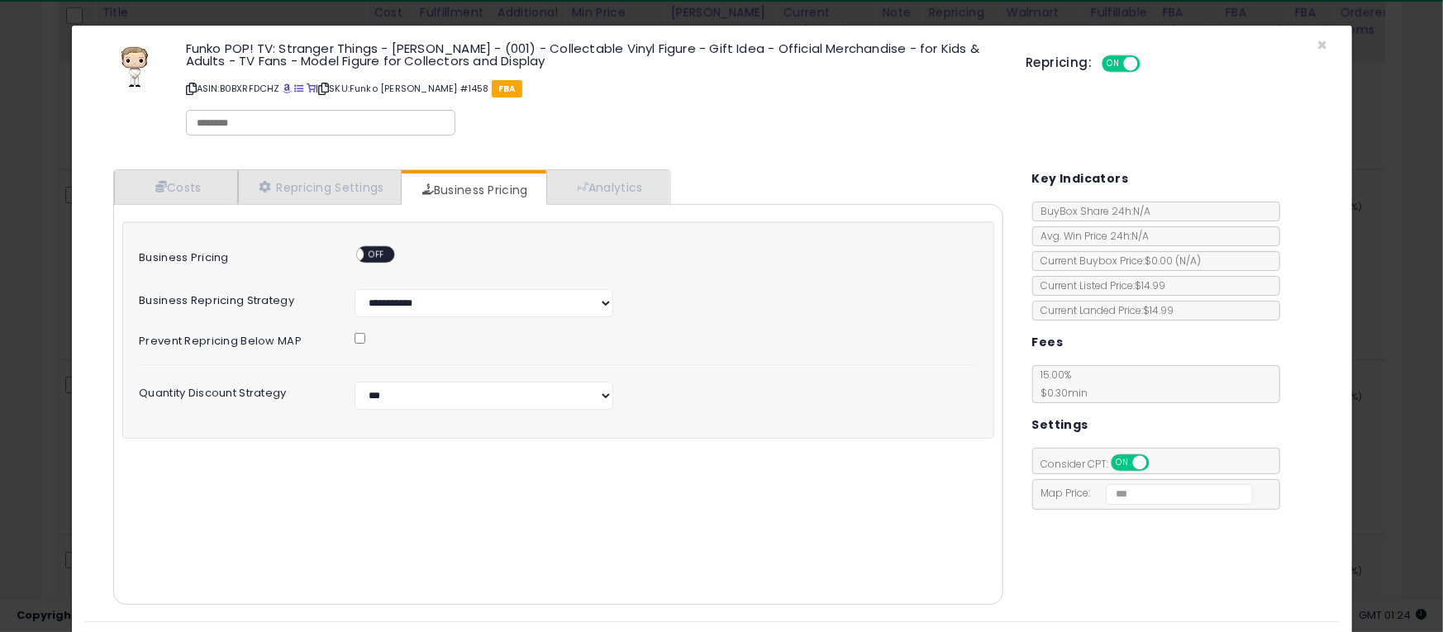
click at [369, 248] on div "ON OFF" at bounding box center [349, 255] width 39 height 14
click at [383, 253] on span "OFF" at bounding box center [377, 255] width 26 height 14
click at [453, 397] on select "**********" at bounding box center [483, 396] width 259 height 28
select select "*******"
click at [354, 382] on select "**********" at bounding box center [483, 396] width 259 height 28
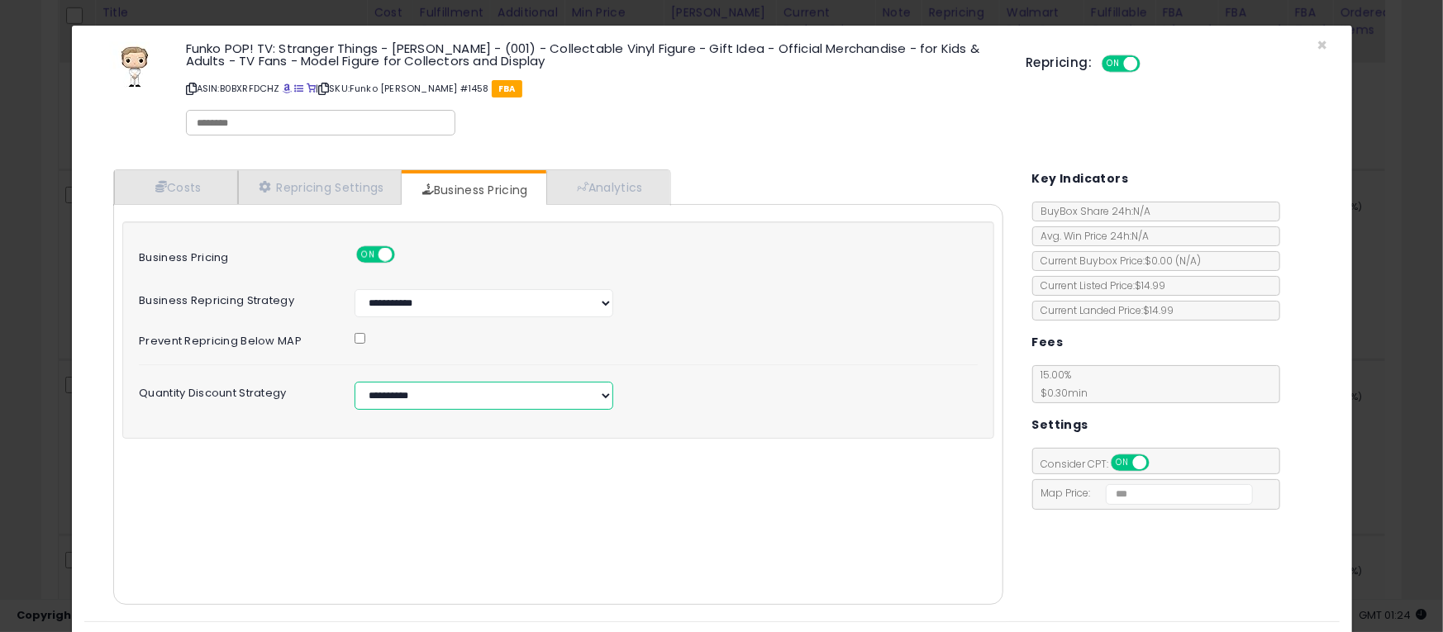
scroll to position [41, 0]
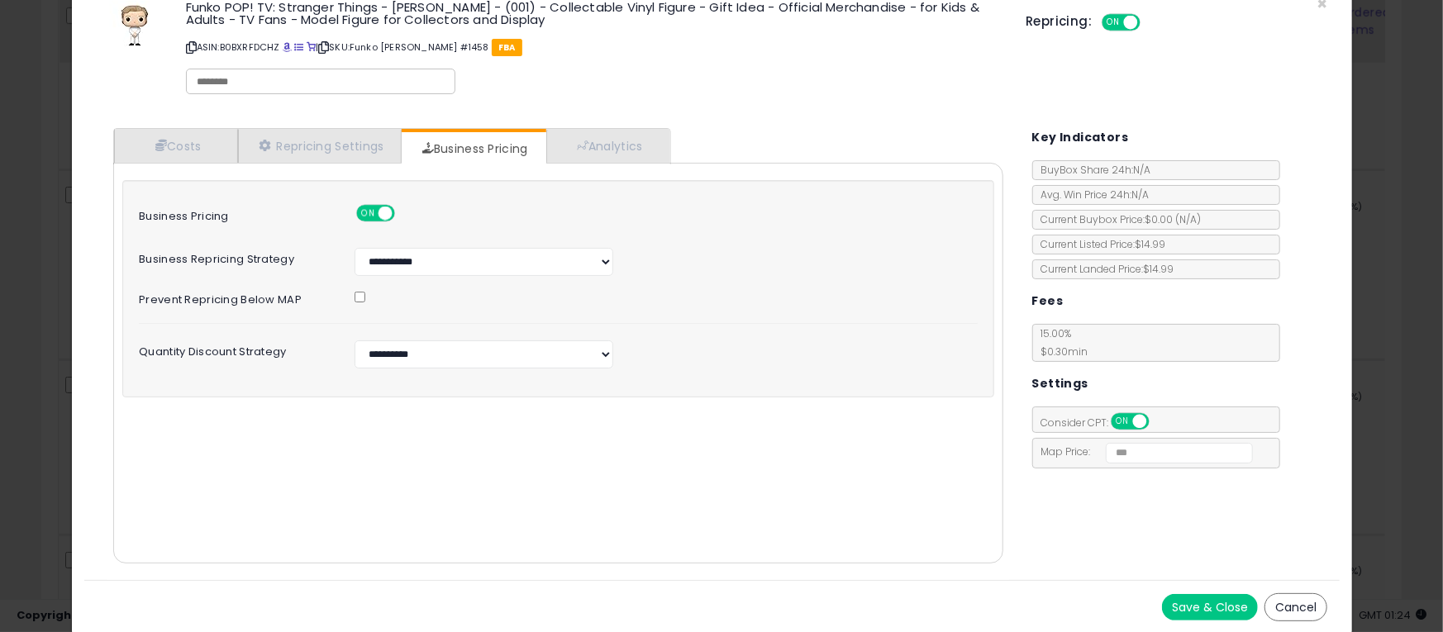
click at [1162, 594] on button "Save & Close" at bounding box center [1210, 607] width 96 height 26
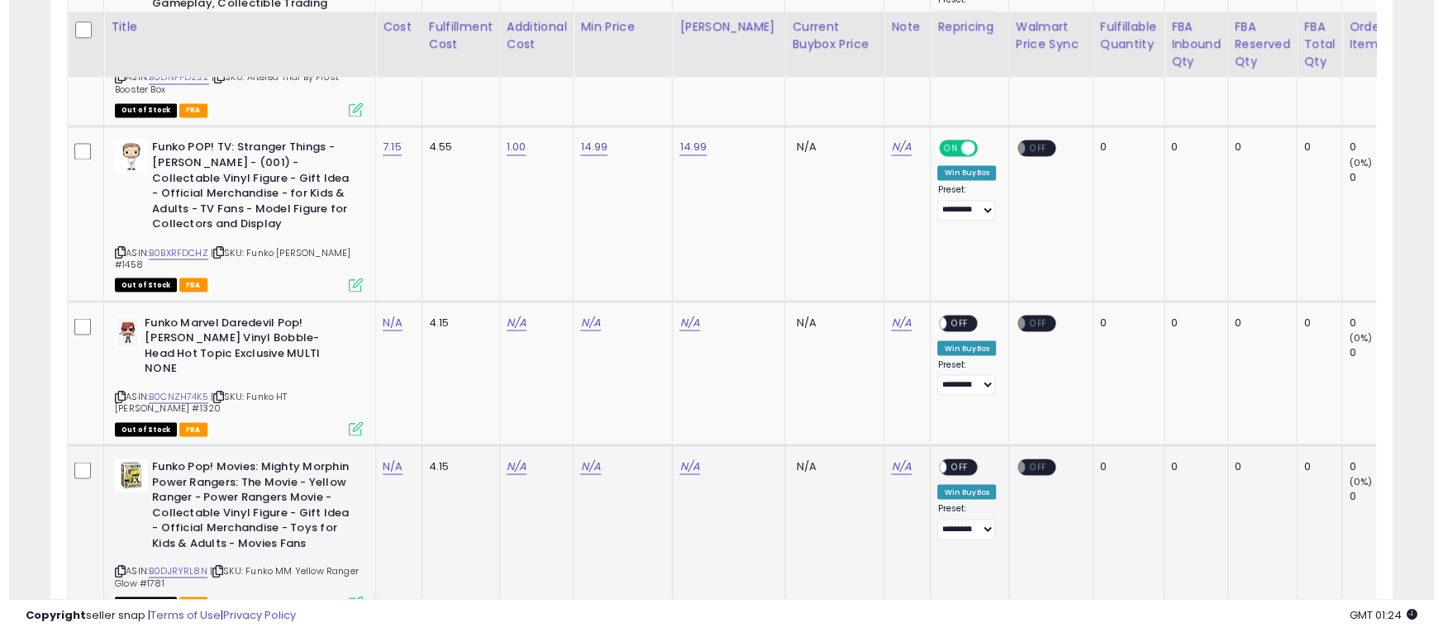
scroll to position [1735, 0]
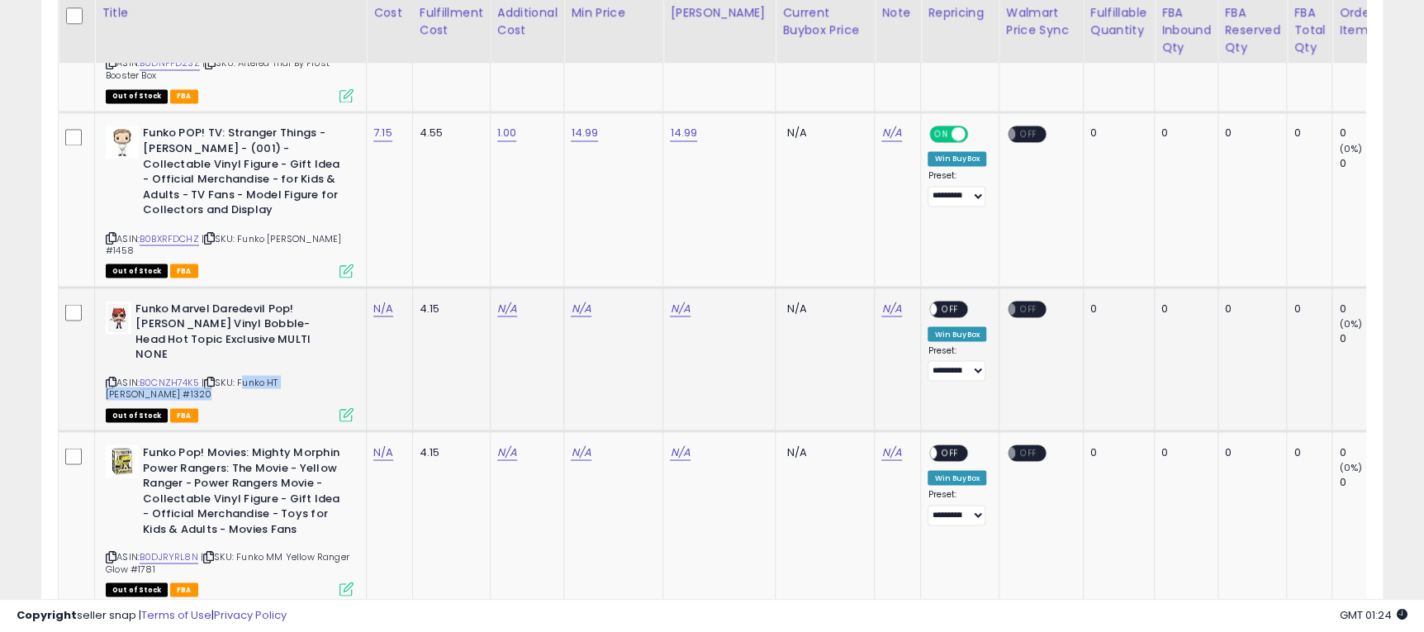
drag, startPoint x: 242, startPoint y: 326, endPoint x: 430, endPoint y: 316, distance: 187.8
click at [359, 340] on td "Funko Marvel Daredevil Pop! Matt Murdock Vinyl Bobble-Head Hot Topic Exclusive …" at bounding box center [231, 359] width 272 height 144
copy span "Funko HT Matt Murdock #1320"
click at [384, 300] on link "N/A" at bounding box center [383, 308] width 20 height 17
type input "**"
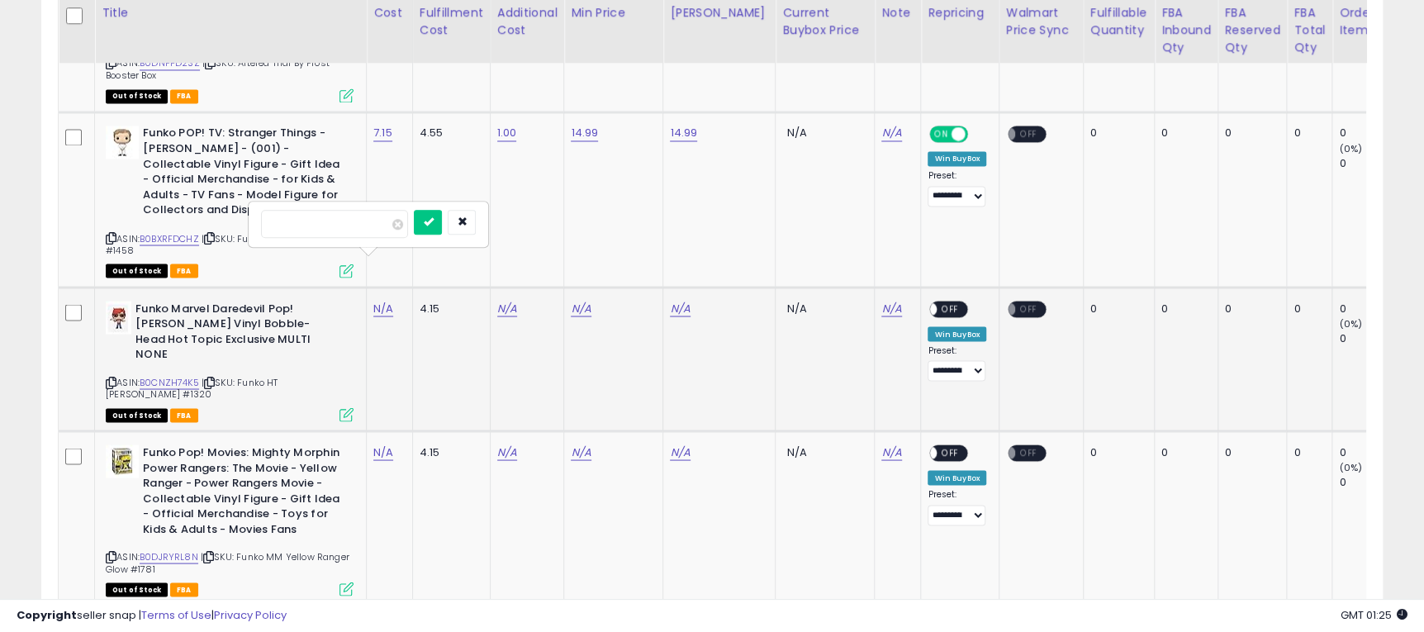
click button "submit" at bounding box center [428, 222] width 28 height 25
click at [508, 300] on link "N/A" at bounding box center [507, 308] width 20 height 17
type input "*"
click button "submit" at bounding box center [551, 222] width 28 height 25
click at [583, 300] on link "N/A" at bounding box center [581, 308] width 20 height 17
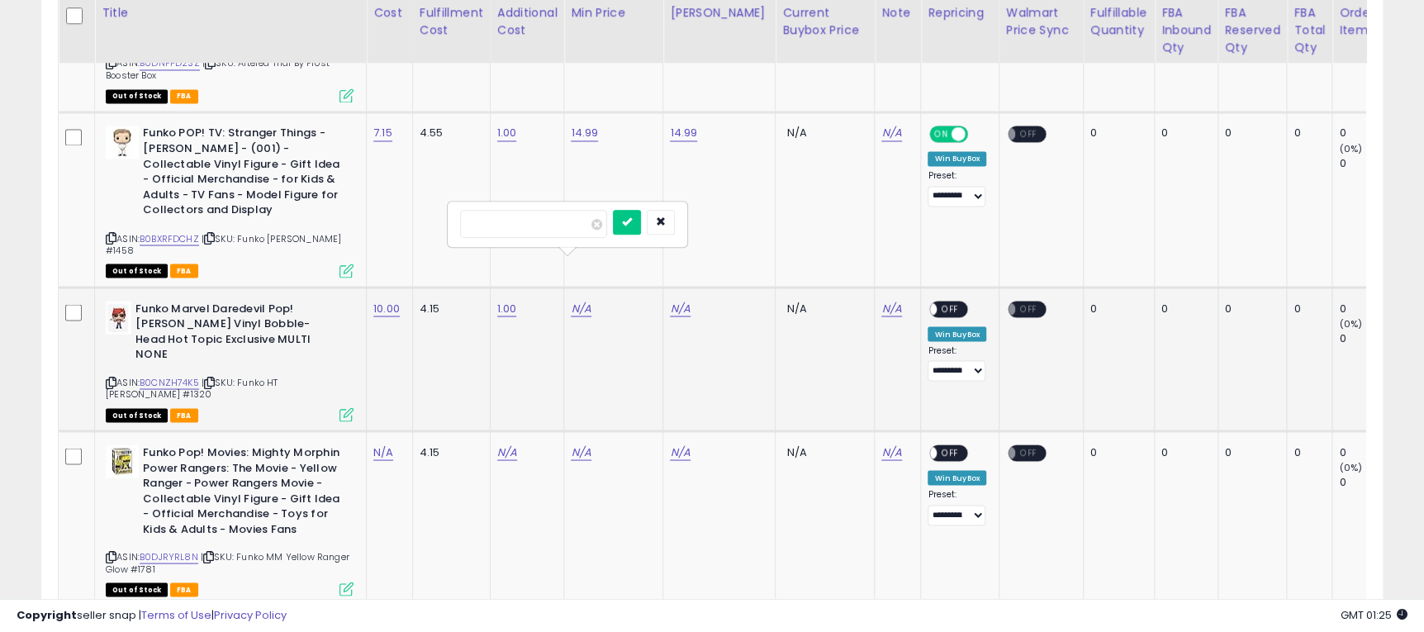
type input "*****"
click button "submit" at bounding box center [627, 222] width 28 height 25
click at [678, 300] on link "N/A" at bounding box center [680, 308] width 20 height 17
type input "*****"
click button "submit" at bounding box center [726, 222] width 28 height 25
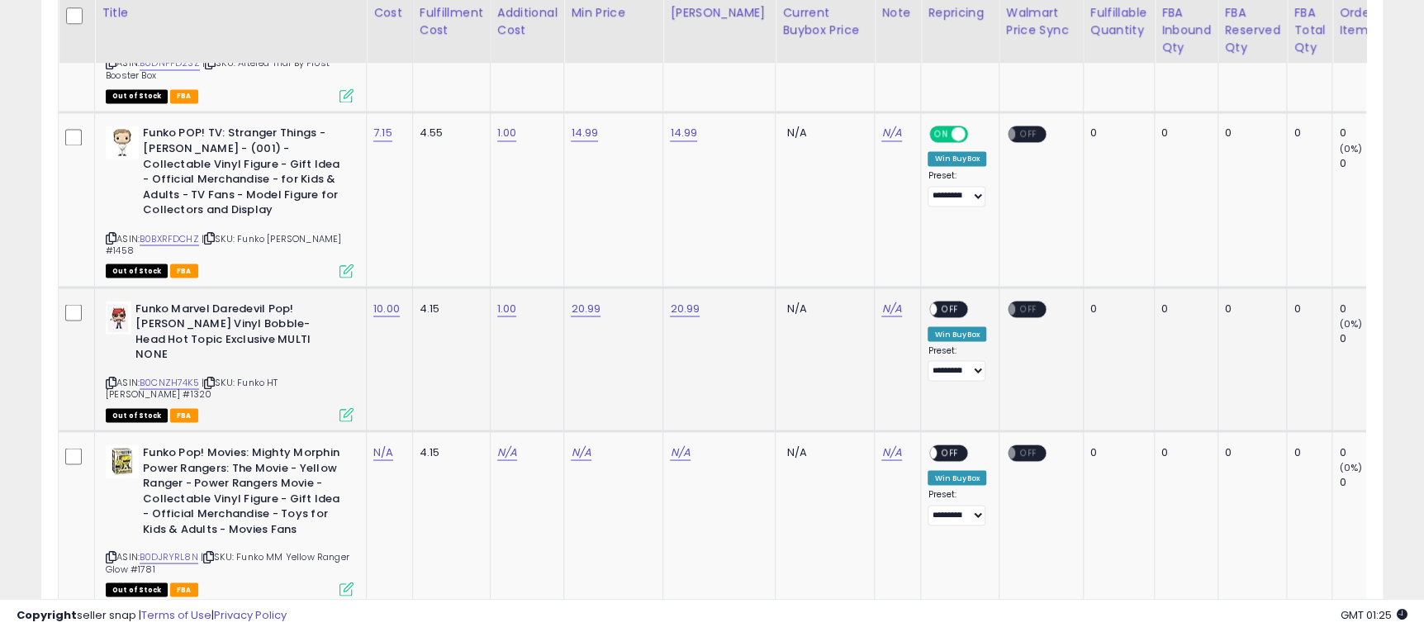
click at [924, 302] on span at bounding box center [931, 309] width 14 height 14
click at [347, 407] on icon at bounding box center [347, 414] width 14 height 14
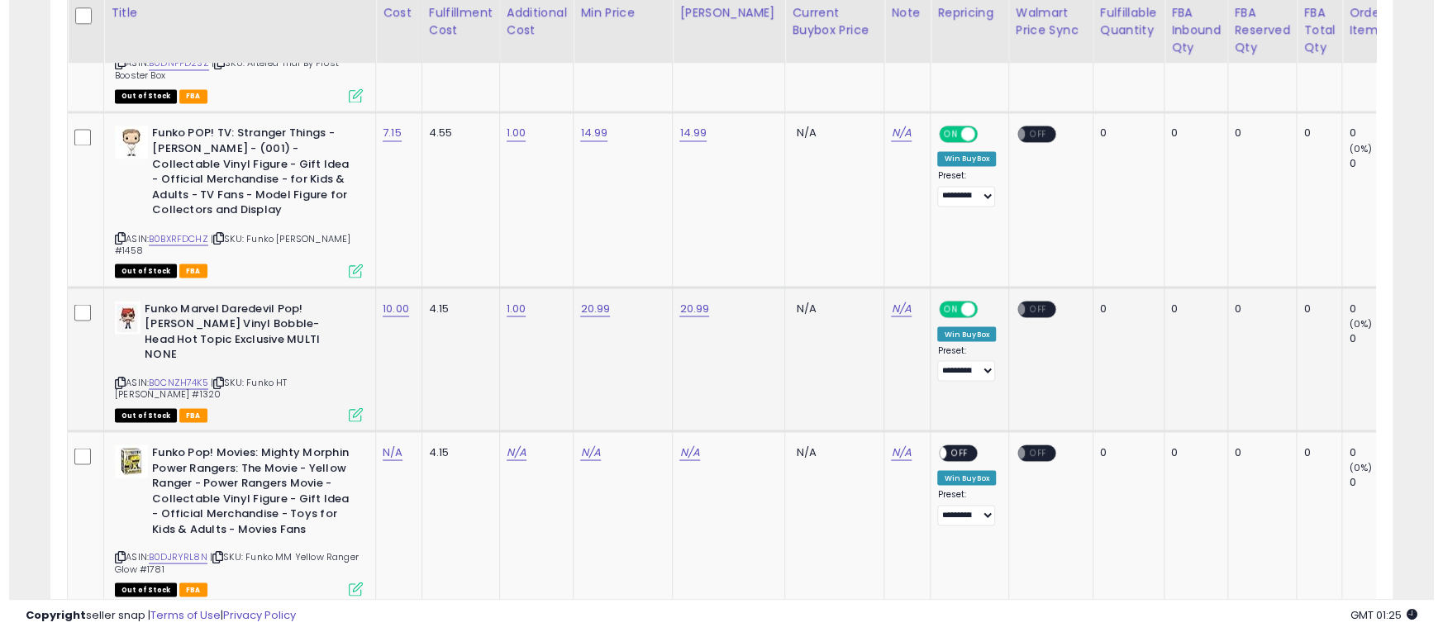
scroll to position [339, 788]
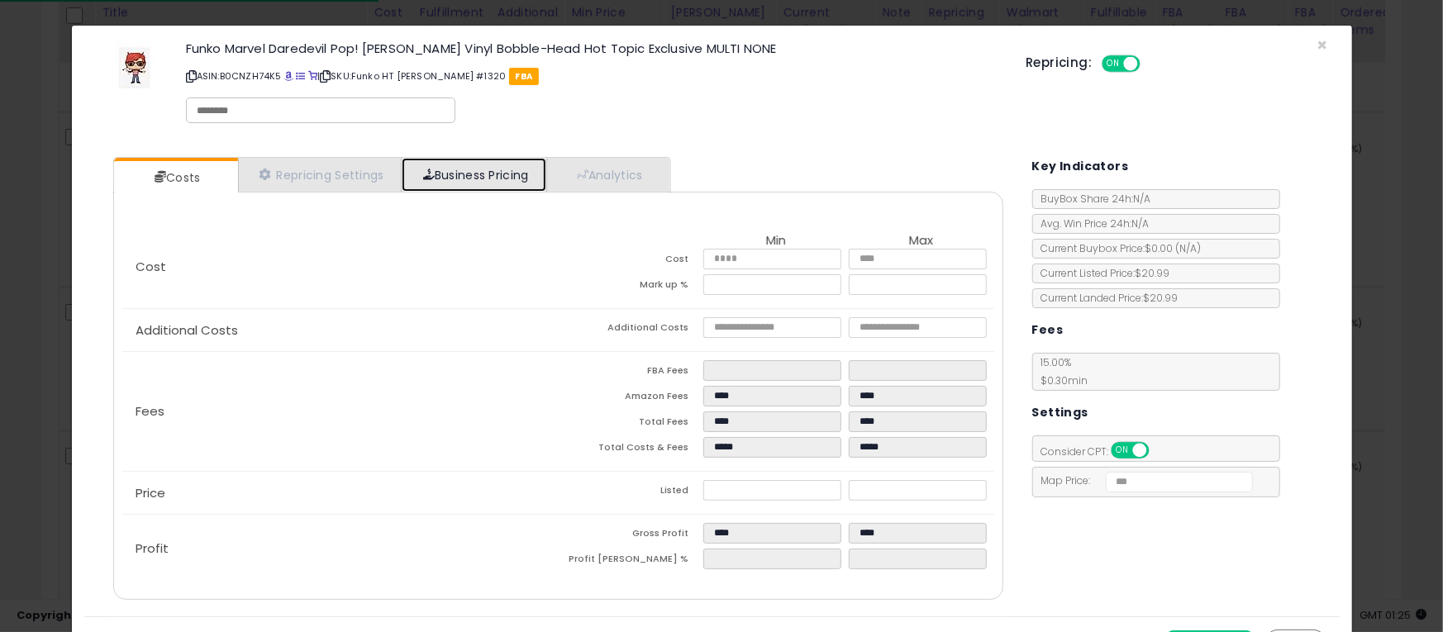
click at [506, 183] on link "Business Pricing" at bounding box center [474, 175] width 145 height 34
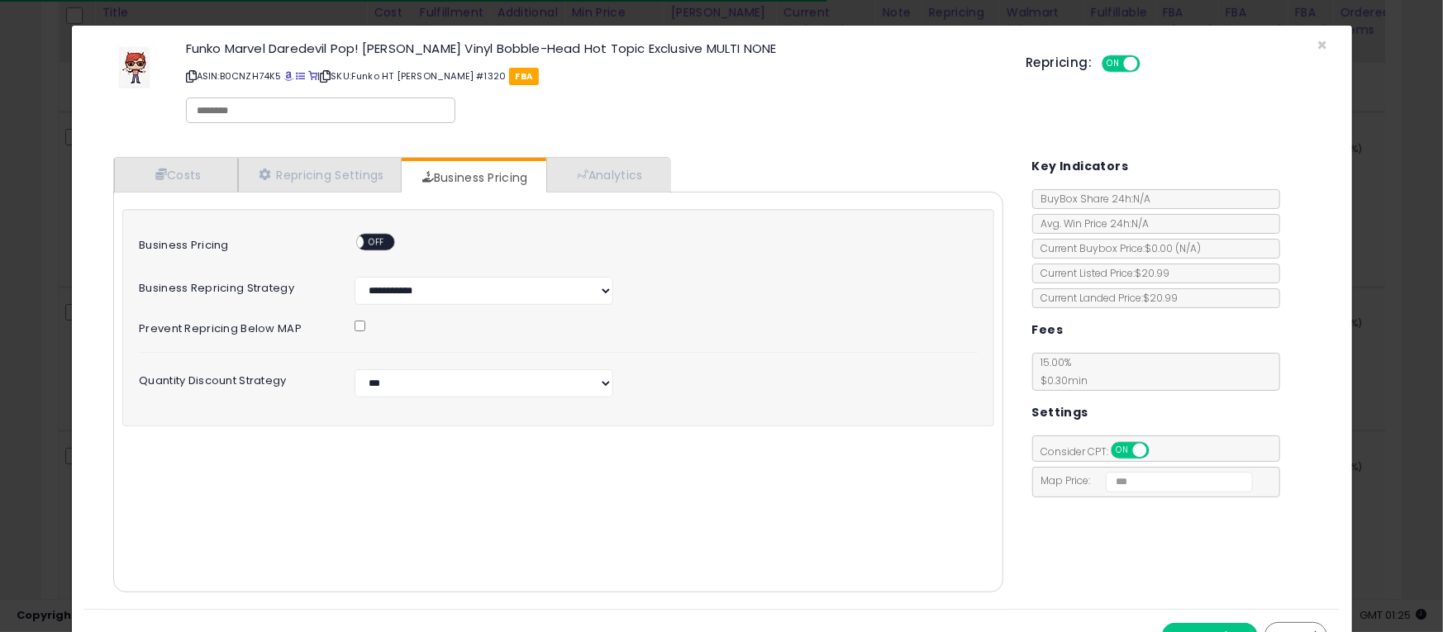
click at [381, 236] on span "OFF" at bounding box center [377, 242] width 26 height 14
click at [421, 369] on select "**********" at bounding box center [483, 383] width 259 height 28
select select "*******"
click at [354, 369] on select "**********" at bounding box center [483, 383] width 259 height 28
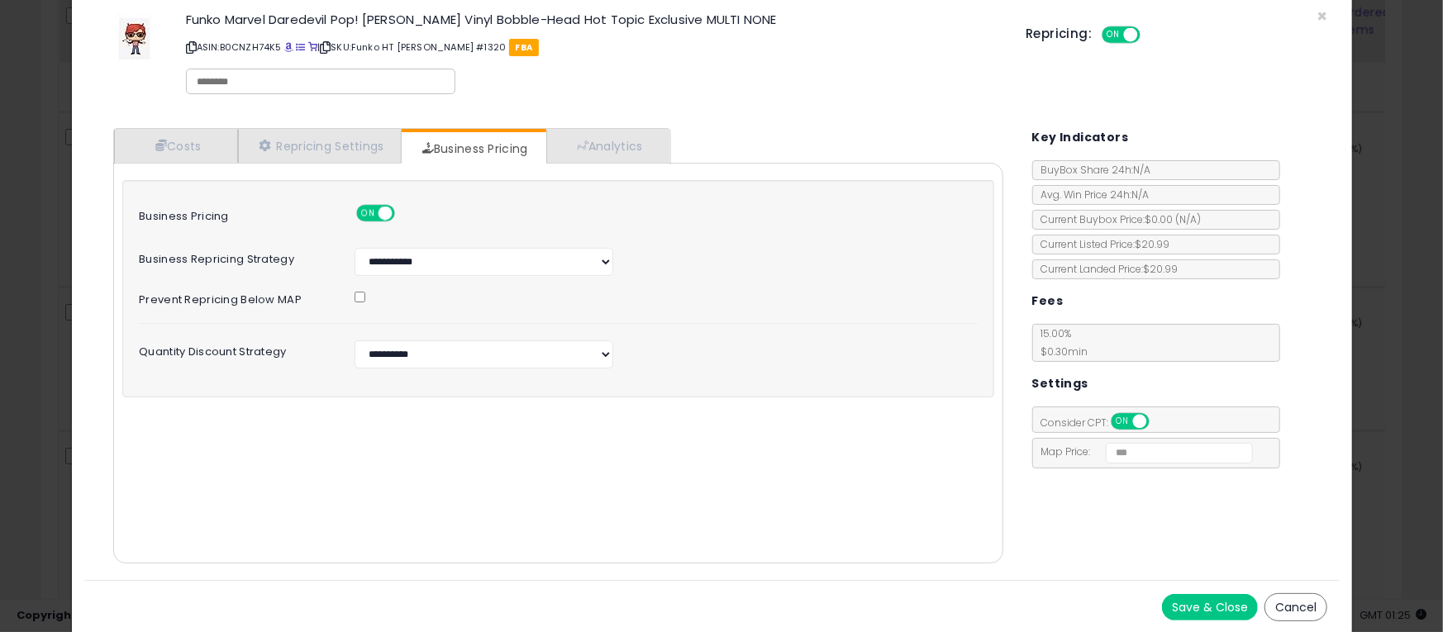
click at [1177, 620] on div "Save & Close Cancel" at bounding box center [711, 607] width 1255 height 54
click at [1173, 606] on button "Save & Close" at bounding box center [1210, 607] width 96 height 26
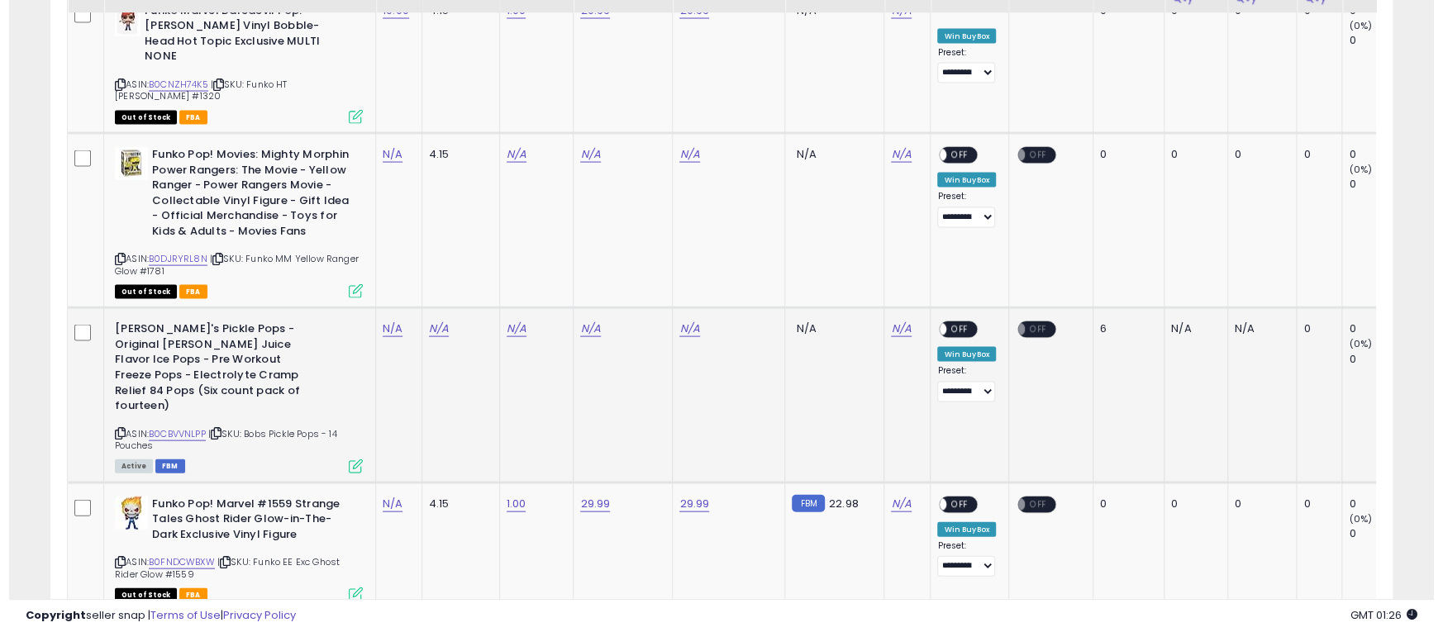
scroll to position [1983, 0]
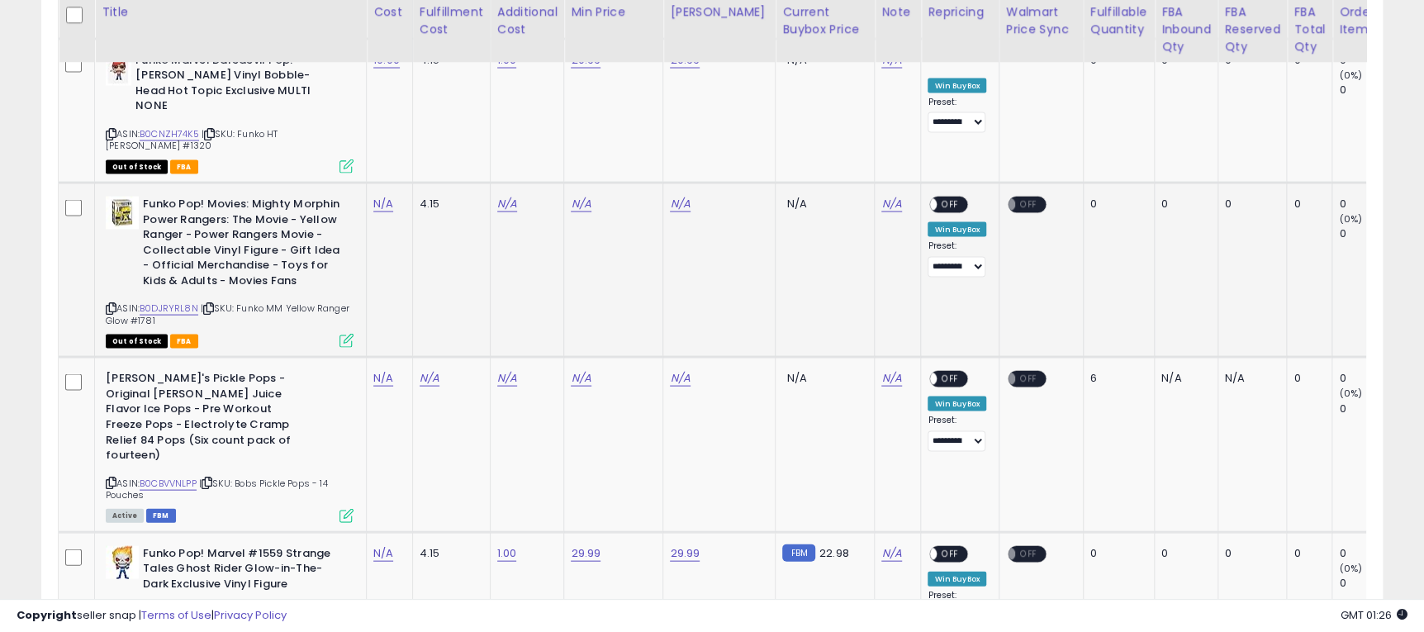
drag, startPoint x: 240, startPoint y: 250, endPoint x: 399, endPoint y: 266, distance: 159.4
click at [364, 266] on td "Funko Pop! Movies: Mighty Morphin Power Rangers: The Movie - Yellow Ranger - Po…" at bounding box center [231, 270] width 272 height 174
copy span "Funko MM Yellow Ranger Glow #1781"
click at [386, 196] on link "N/A" at bounding box center [383, 204] width 20 height 17
type input "*"
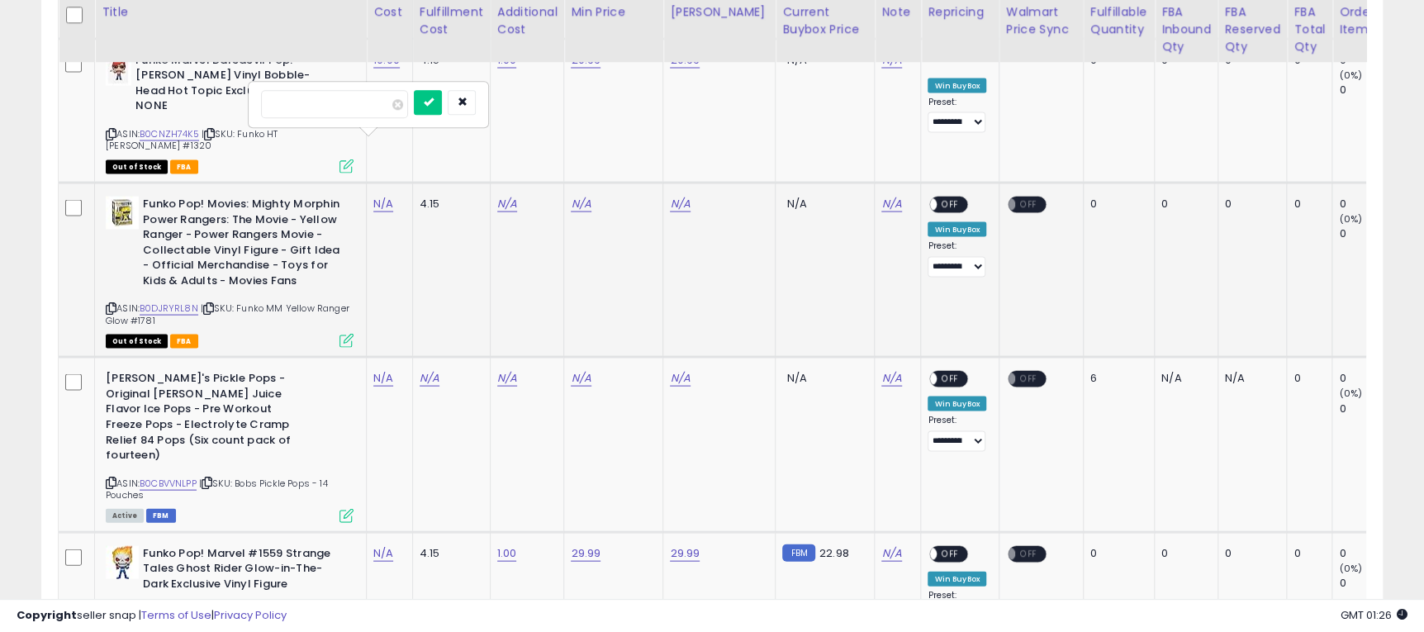
click button "submit" at bounding box center [428, 103] width 28 height 25
click at [511, 196] on link "N/A" at bounding box center [507, 204] width 20 height 17
type input "*"
click button "submit" at bounding box center [551, 103] width 28 height 25
click at [583, 196] on link "N/A" at bounding box center [581, 204] width 20 height 17
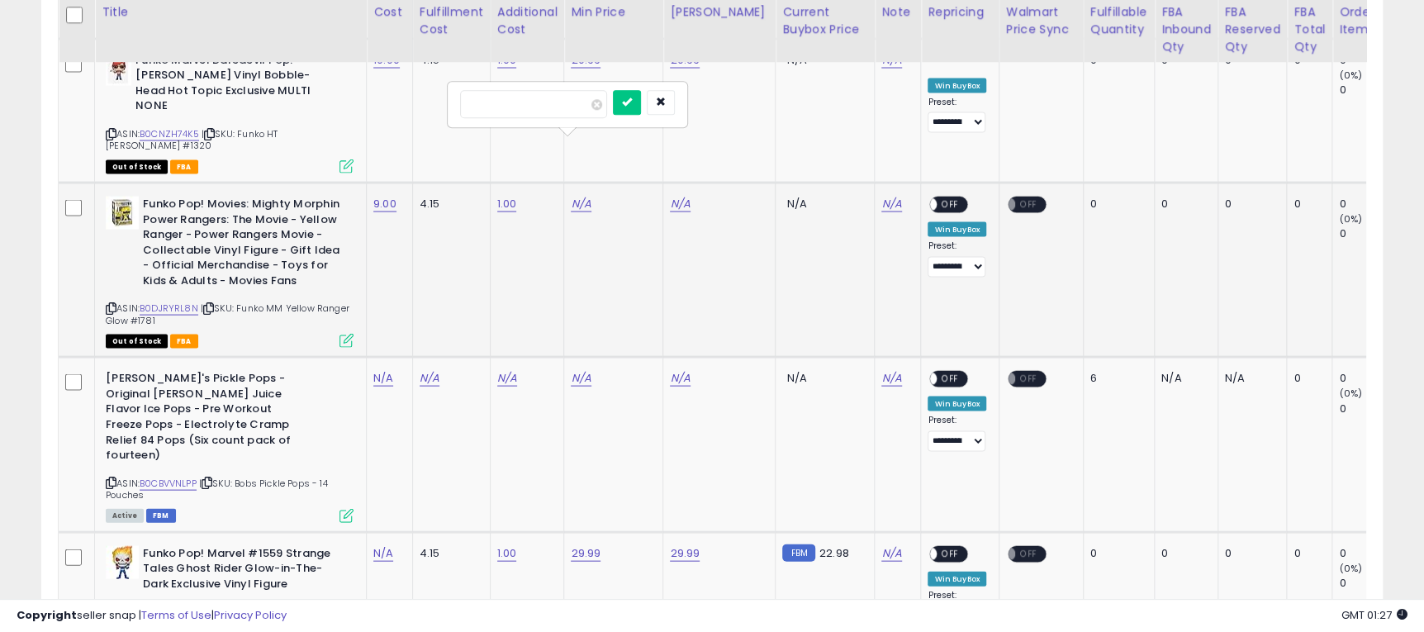
type input "*"
type input "*****"
click button "submit" at bounding box center [627, 103] width 28 height 25
click at [682, 196] on link "N/A" at bounding box center [680, 204] width 20 height 17
type input "*****"
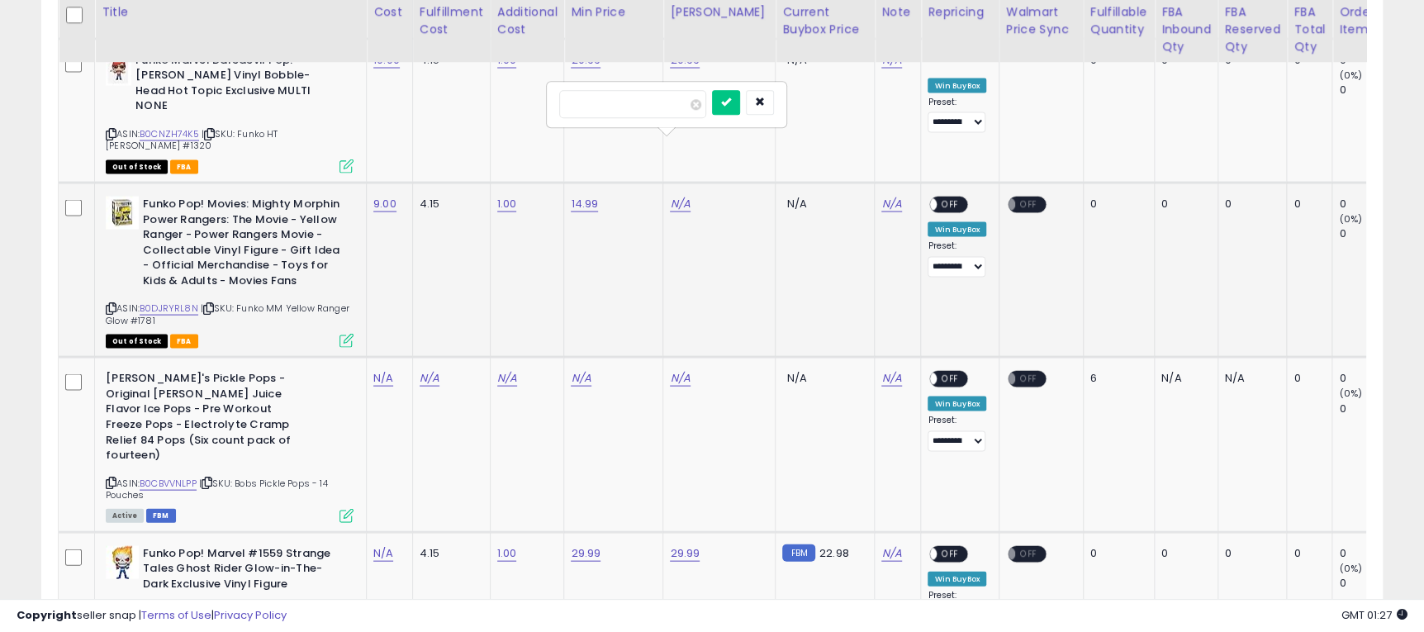
click button "submit" at bounding box center [726, 103] width 28 height 25
click at [944, 198] on span "OFF" at bounding box center [951, 205] width 26 height 14
click at [340, 334] on icon at bounding box center [347, 341] width 14 height 14
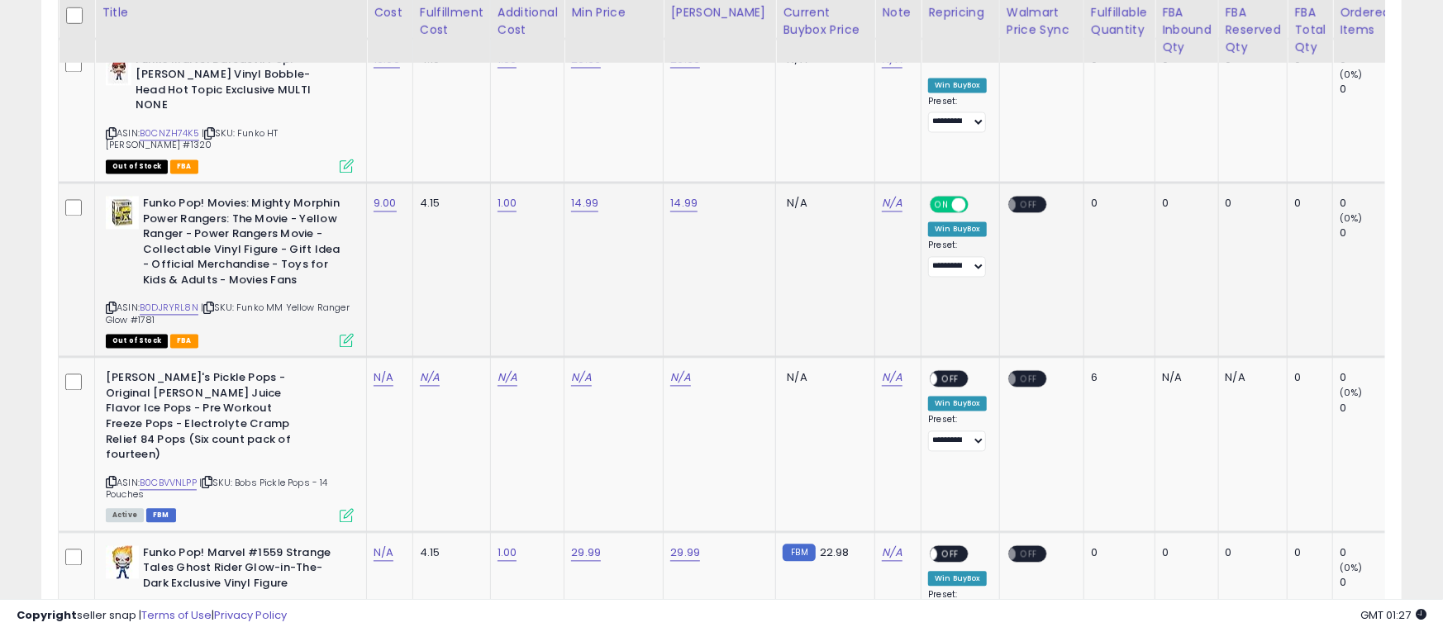
scroll to position [339, 788]
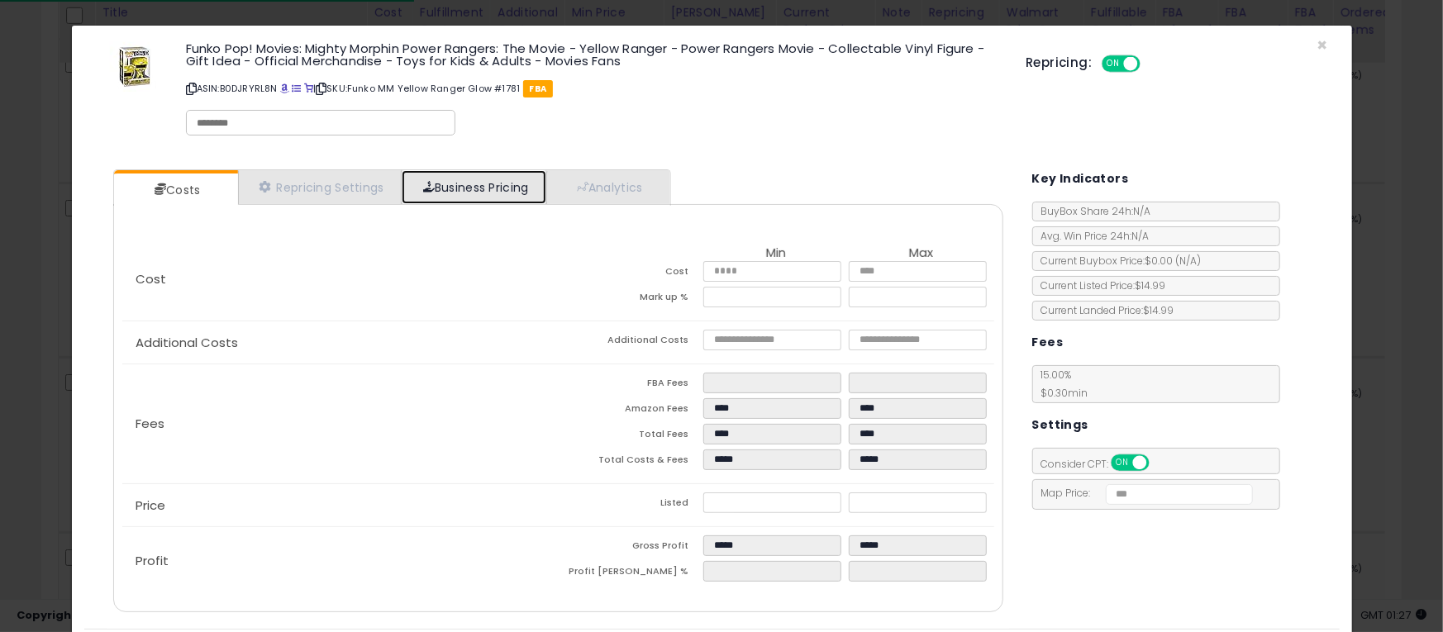
click at [509, 198] on link "Business Pricing" at bounding box center [474, 187] width 145 height 34
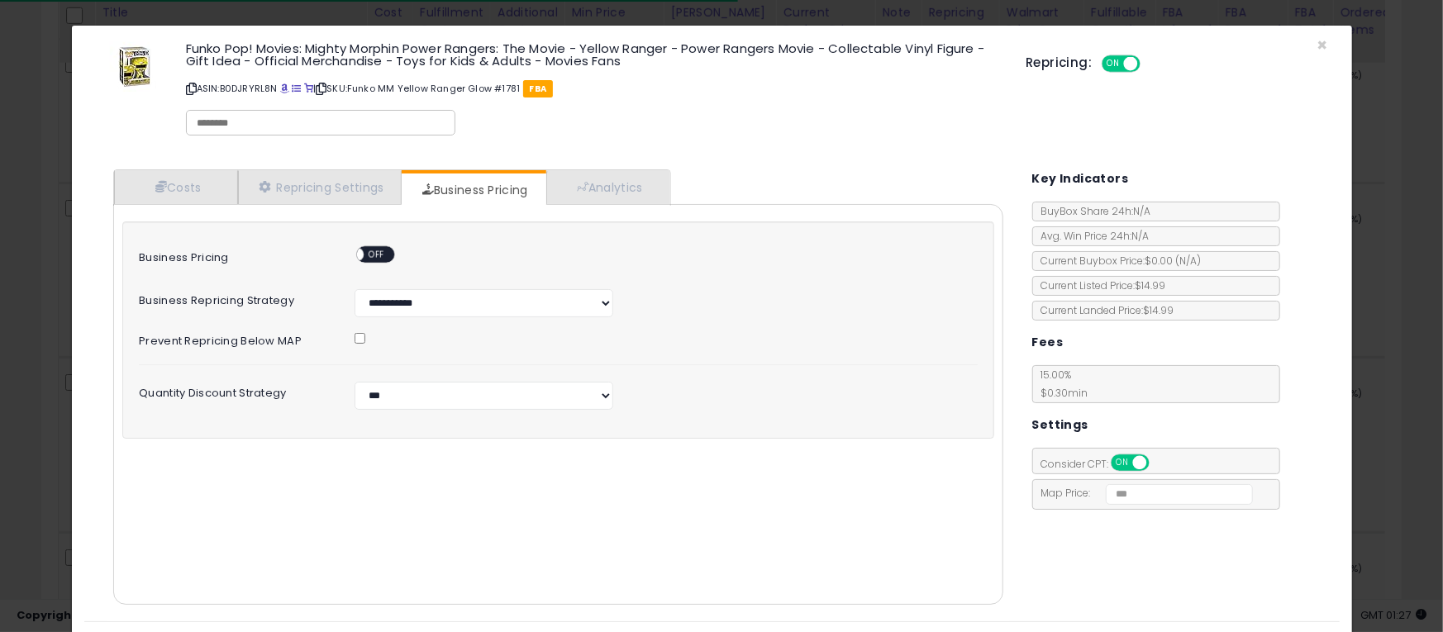
click at [378, 253] on span "OFF" at bounding box center [377, 255] width 26 height 14
click at [476, 394] on select "**********" at bounding box center [483, 396] width 259 height 28
select select "*******"
click at [354, 382] on select "**********" at bounding box center [483, 396] width 259 height 28
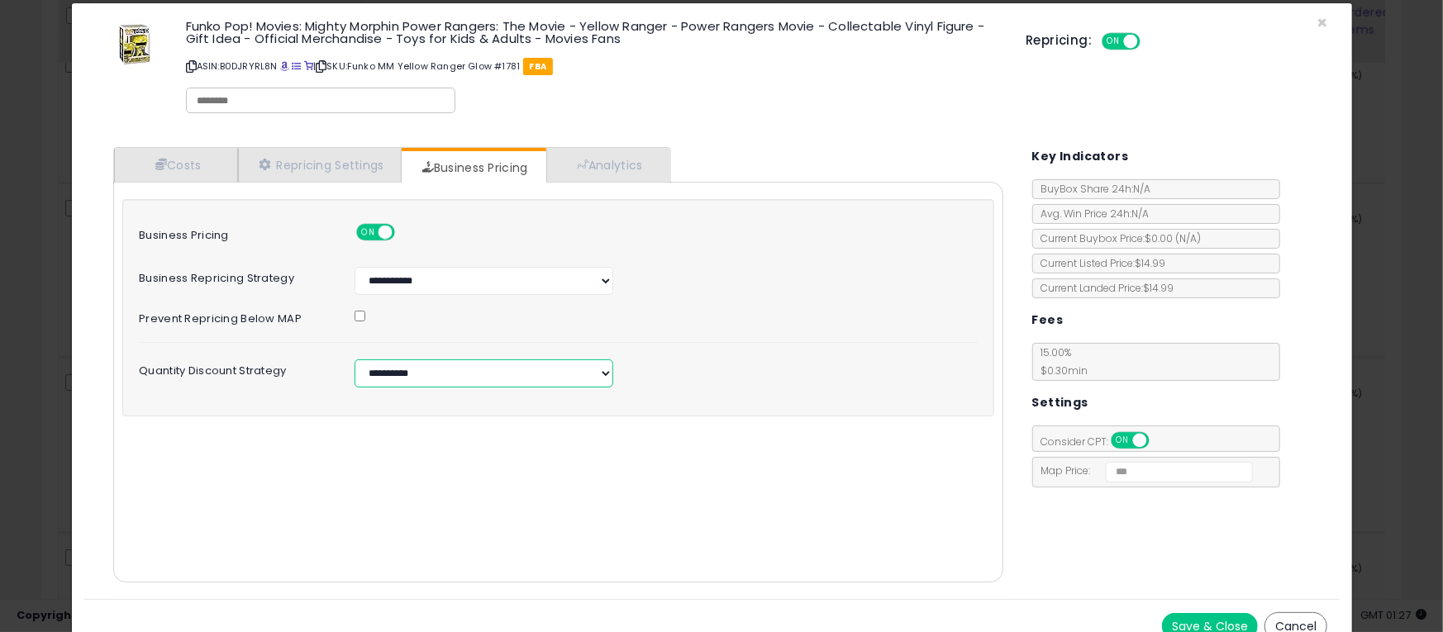
scroll to position [41, 0]
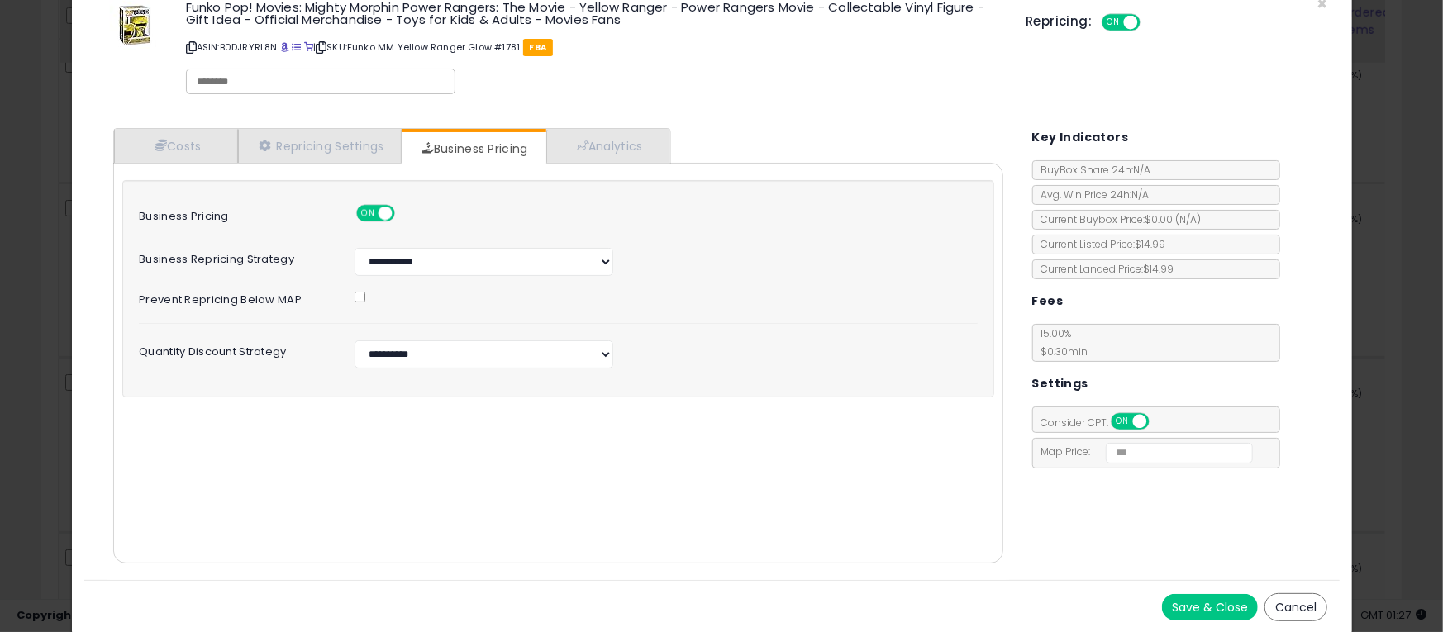
click at [1179, 597] on button "Save & Close" at bounding box center [1210, 607] width 96 height 26
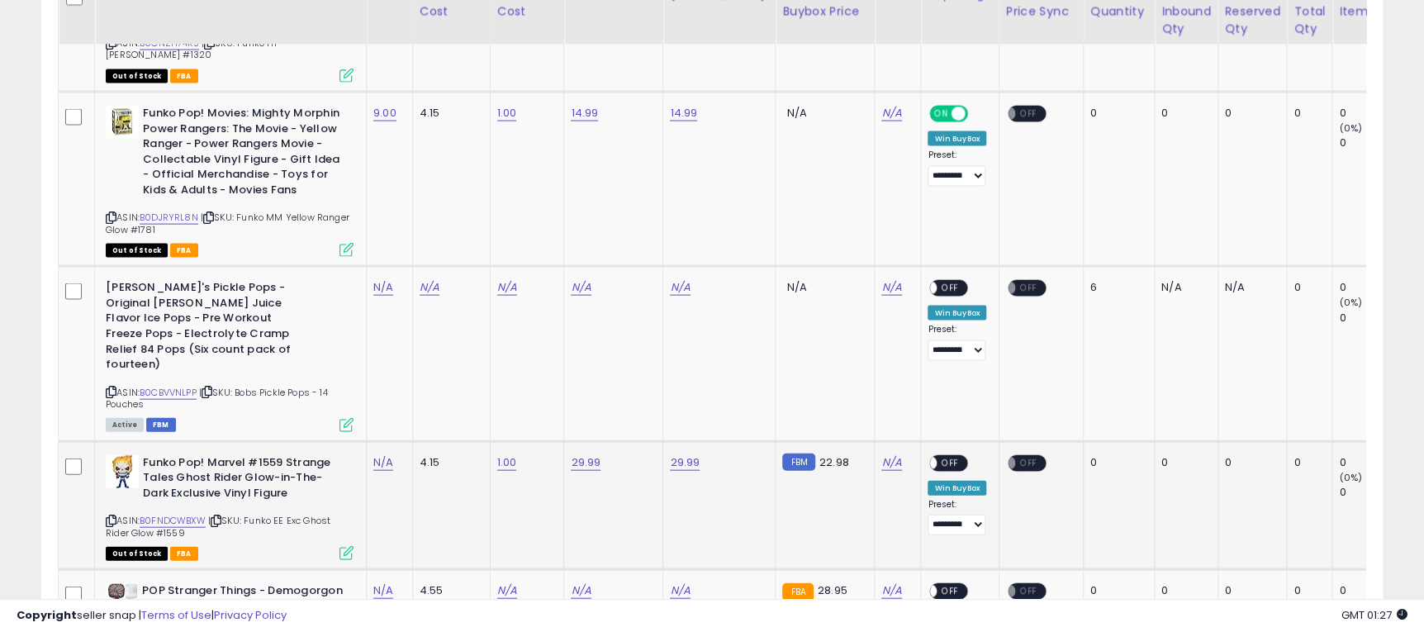
scroll to position [2107, 0]
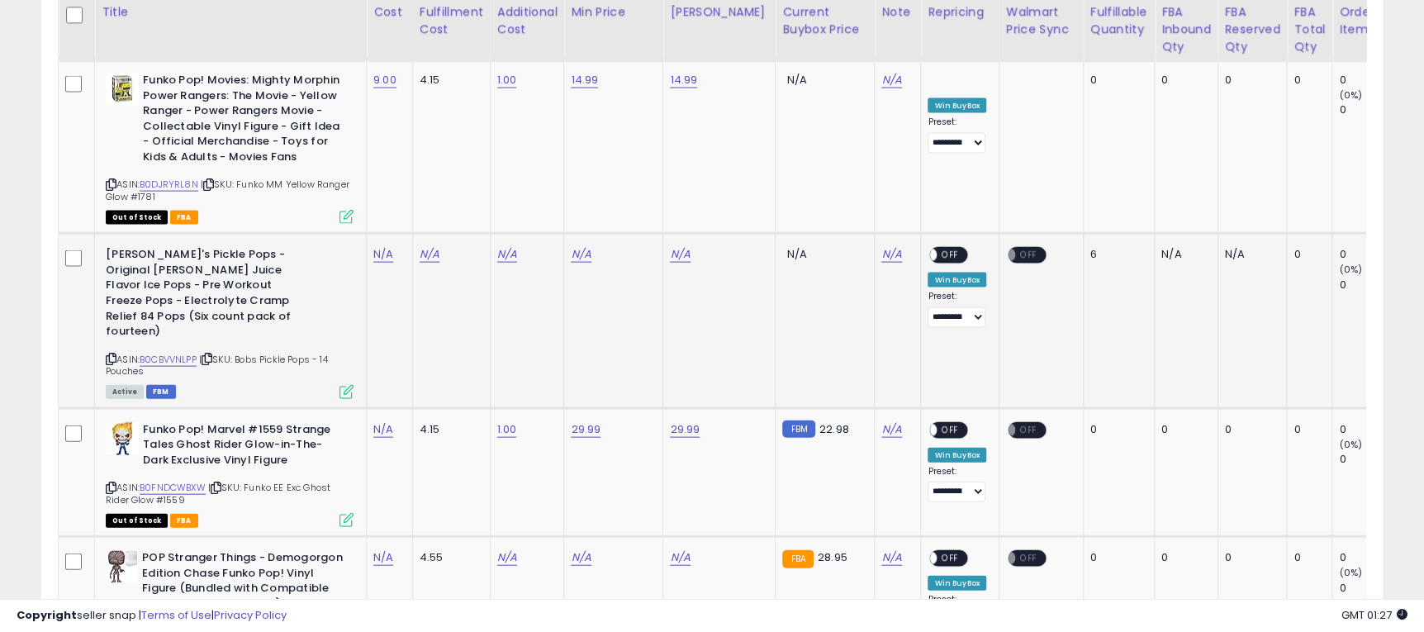
drag, startPoint x: 240, startPoint y: 289, endPoint x: 287, endPoint y: 301, distance: 48.5
click at [287, 301] on div "ASIN: B0CBVVNLPP | SKU: Bobs Pickle Pops - 14 Pouches Active FBM" at bounding box center [230, 322] width 248 height 150
copy span "Bobs Pickle Pops - 14 Pouches"
click at [573, 246] on link "N/A" at bounding box center [581, 254] width 20 height 17
type input "**"
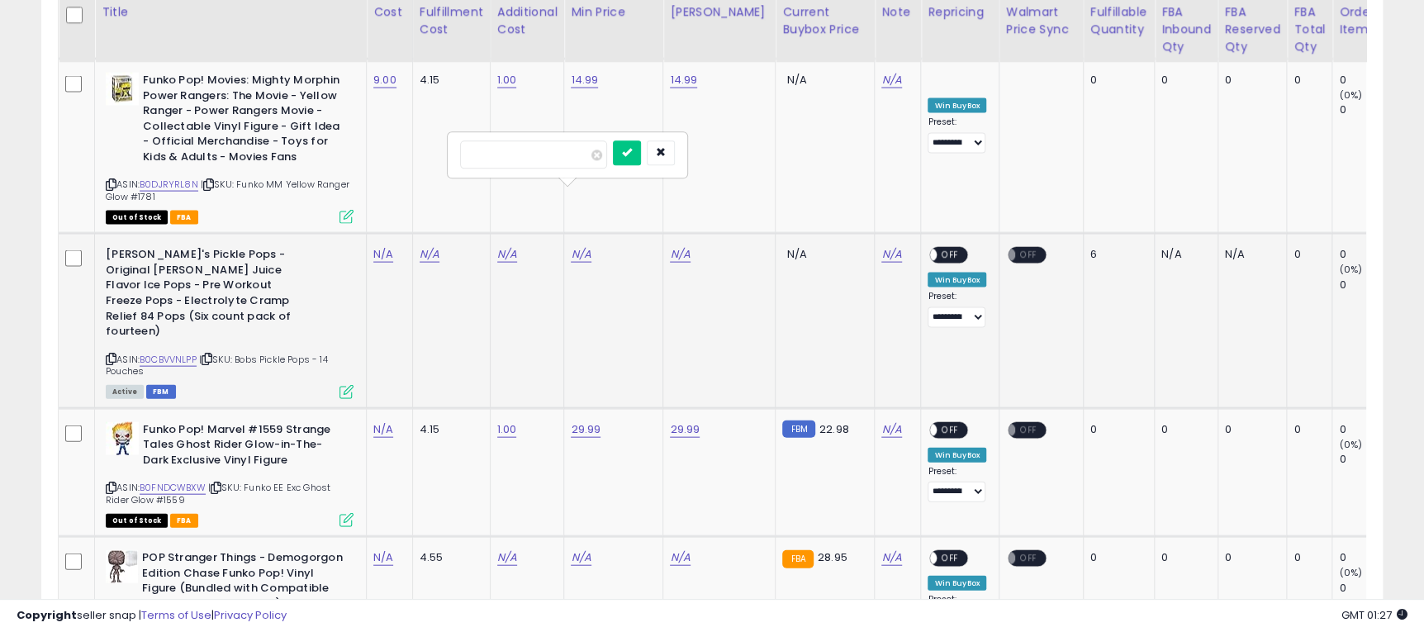
click button "submit" at bounding box center [627, 153] width 28 height 25
click at [686, 246] on link "N/A" at bounding box center [680, 254] width 20 height 17
type input "*"
type input "**"
click button "submit" at bounding box center [726, 153] width 28 height 25
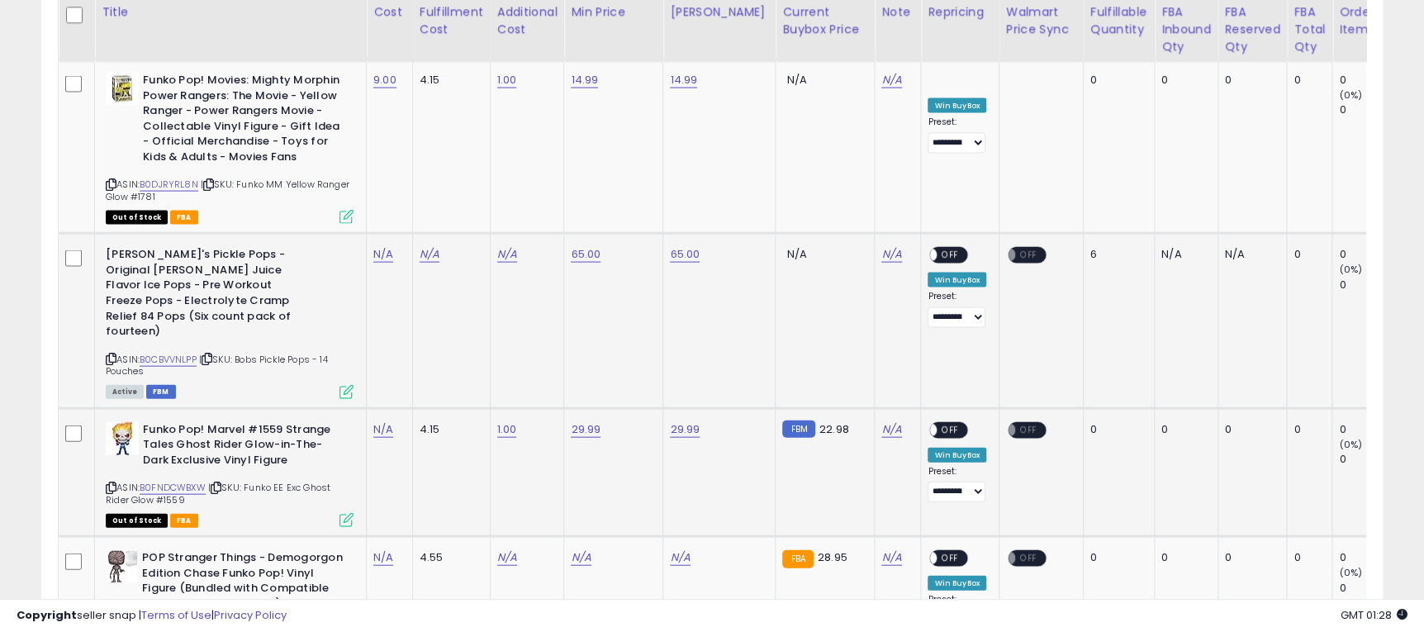
click at [649, 408] on td "29.99" at bounding box center [613, 472] width 99 height 129
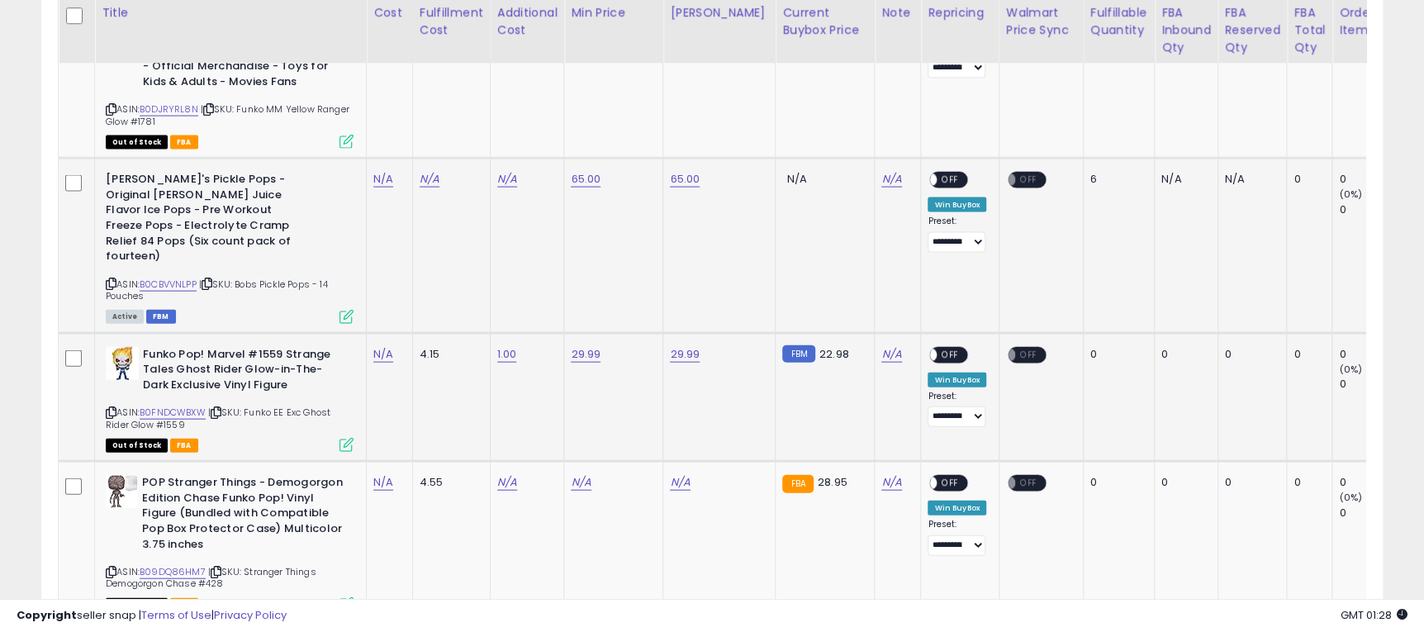
scroll to position [2231, 0]
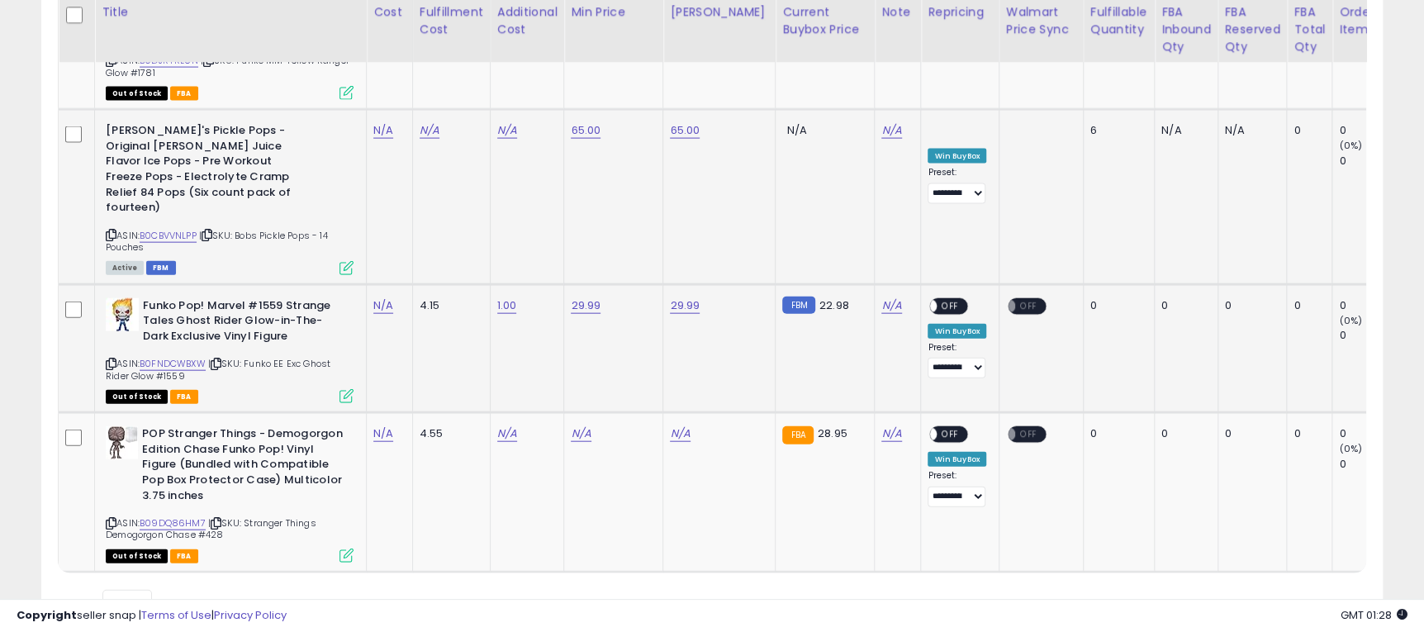
drag, startPoint x: 248, startPoint y: 292, endPoint x: 302, endPoint y: 299, distance: 55.0
click at [302, 299] on div "ASIN: B0FNDCWBXW | SKU: Funko EE Exc Ghost Rider Glow #1559 Out of Stock FBA" at bounding box center [230, 350] width 248 height 104
click at [468, 284] on td "4.15" at bounding box center [451, 348] width 78 height 129
drag, startPoint x: 248, startPoint y: 454, endPoint x: 281, endPoint y: 462, distance: 34.1
click at [281, 462] on div "ASIN: B09DQ86HM7 | SKU: Stranger Things Demogorgon Chase #428 Out of Stock FBA" at bounding box center [230, 493] width 248 height 135
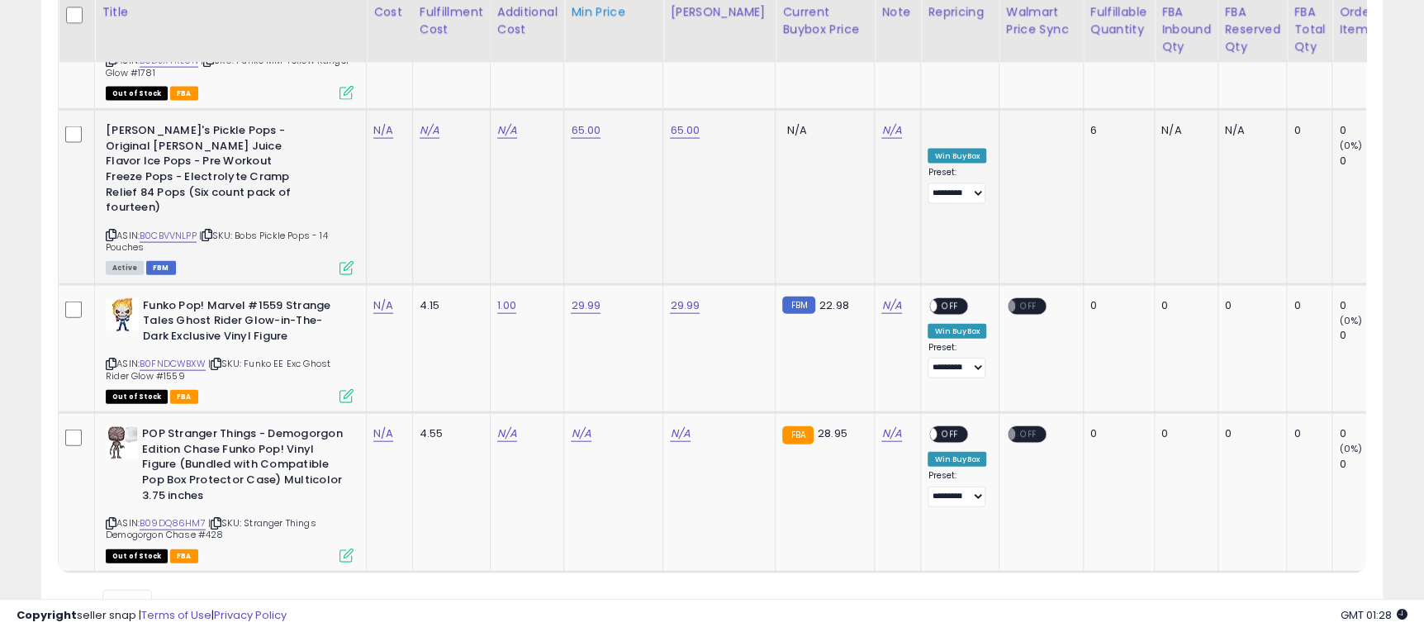
copy span "Stranger Things Demogorgon Chase #428"
click at [385, 426] on link "N/A" at bounding box center [383, 434] width 20 height 17
type input "*"
click button "submit" at bounding box center [428, 316] width 28 height 25
click at [505, 426] on link "N/A" at bounding box center [507, 434] width 20 height 17
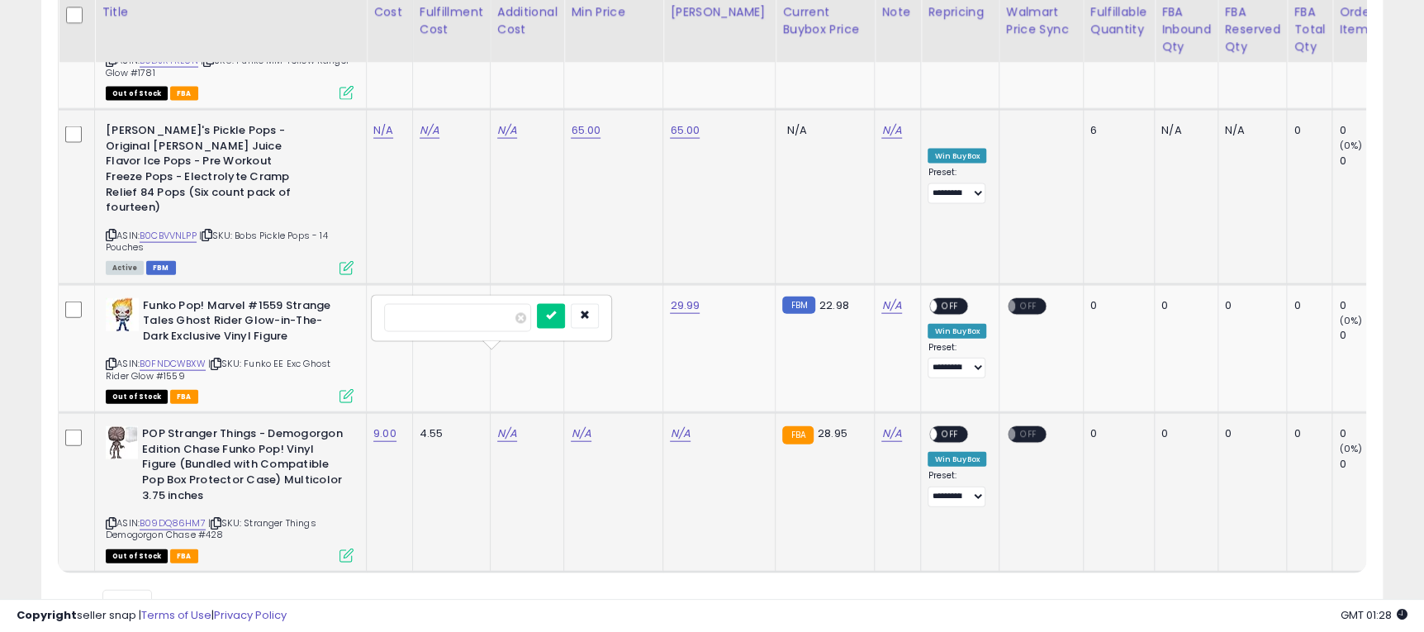
type input "*"
click button "submit" at bounding box center [551, 316] width 28 height 25
click at [583, 426] on link "N/A" at bounding box center [581, 434] width 20 height 17
type input "*****"
click button "submit" at bounding box center [627, 316] width 28 height 25
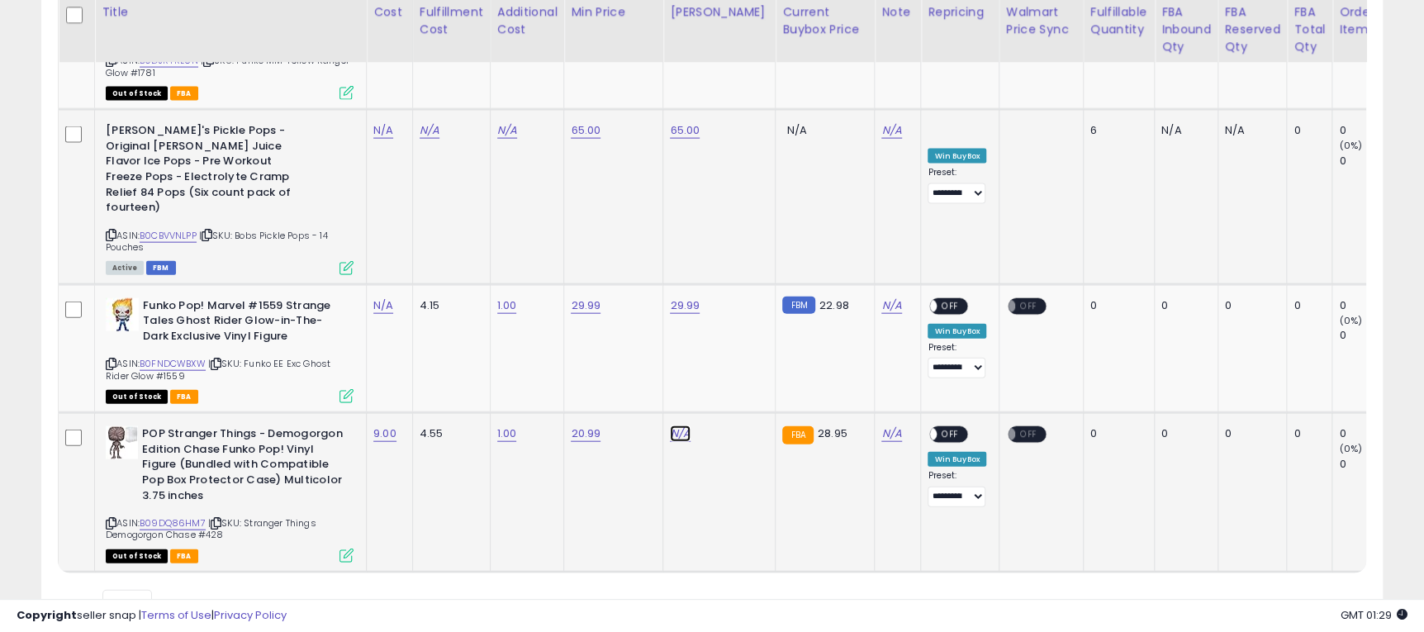
click at [682, 426] on link "N/A" at bounding box center [680, 434] width 20 height 17
type input "*****"
click button "submit" at bounding box center [726, 316] width 28 height 25
click at [381, 426] on link "9.00" at bounding box center [384, 434] width 23 height 17
type input "*"
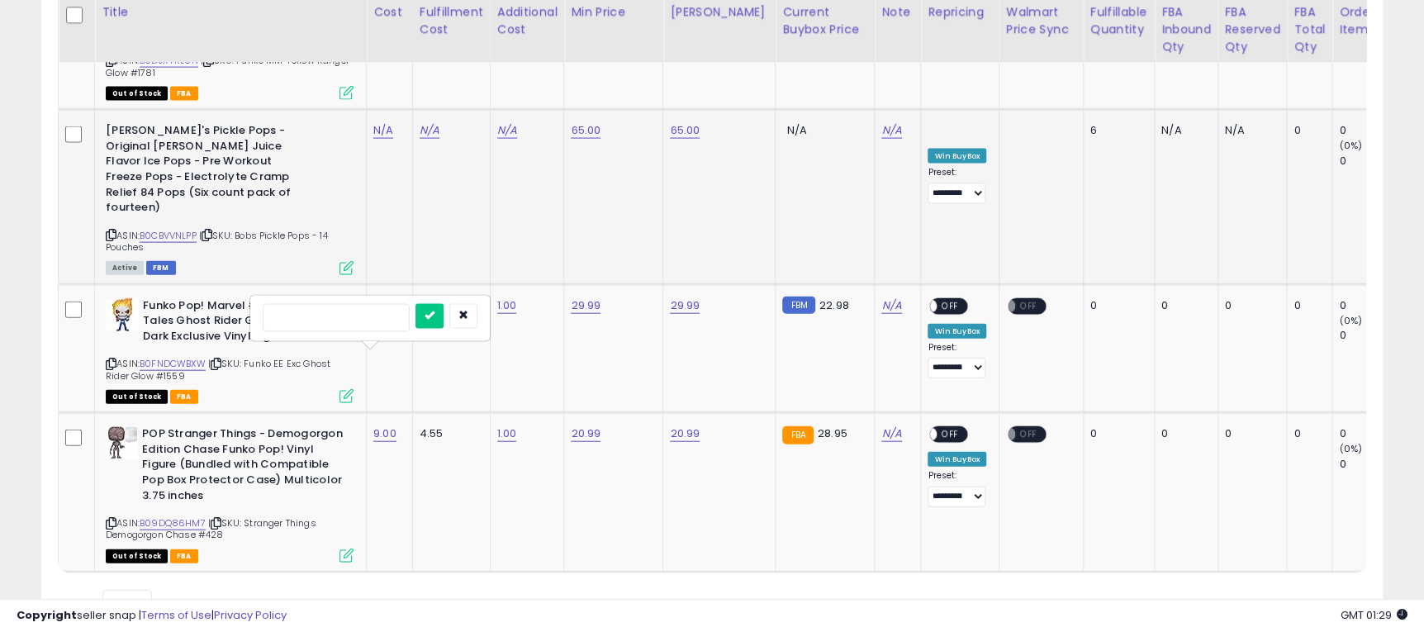
type input "**"
click button "submit" at bounding box center [430, 316] width 28 height 25
click at [938, 428] on span "OFF" at bounding box center [951, 435] width 26 height 14
click at [347, 549] on icon at bounding box center [347, 556] width 14 height 14
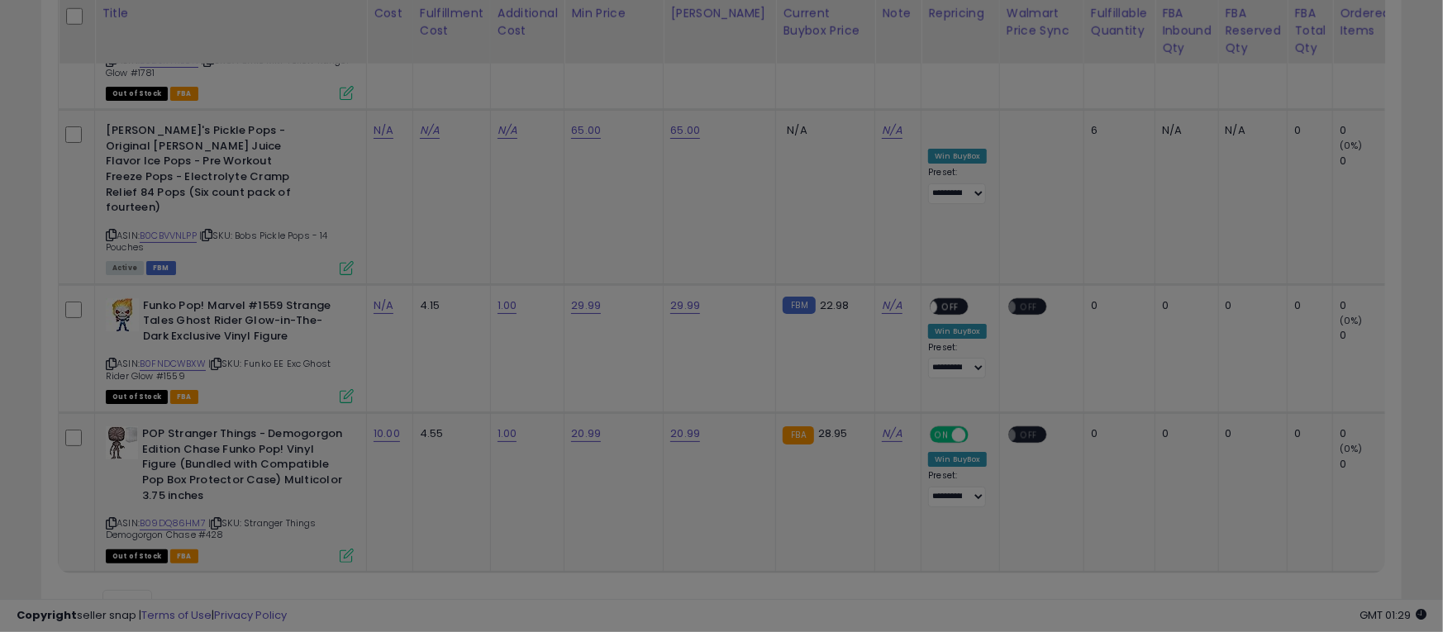
scroll to position [339, 788]
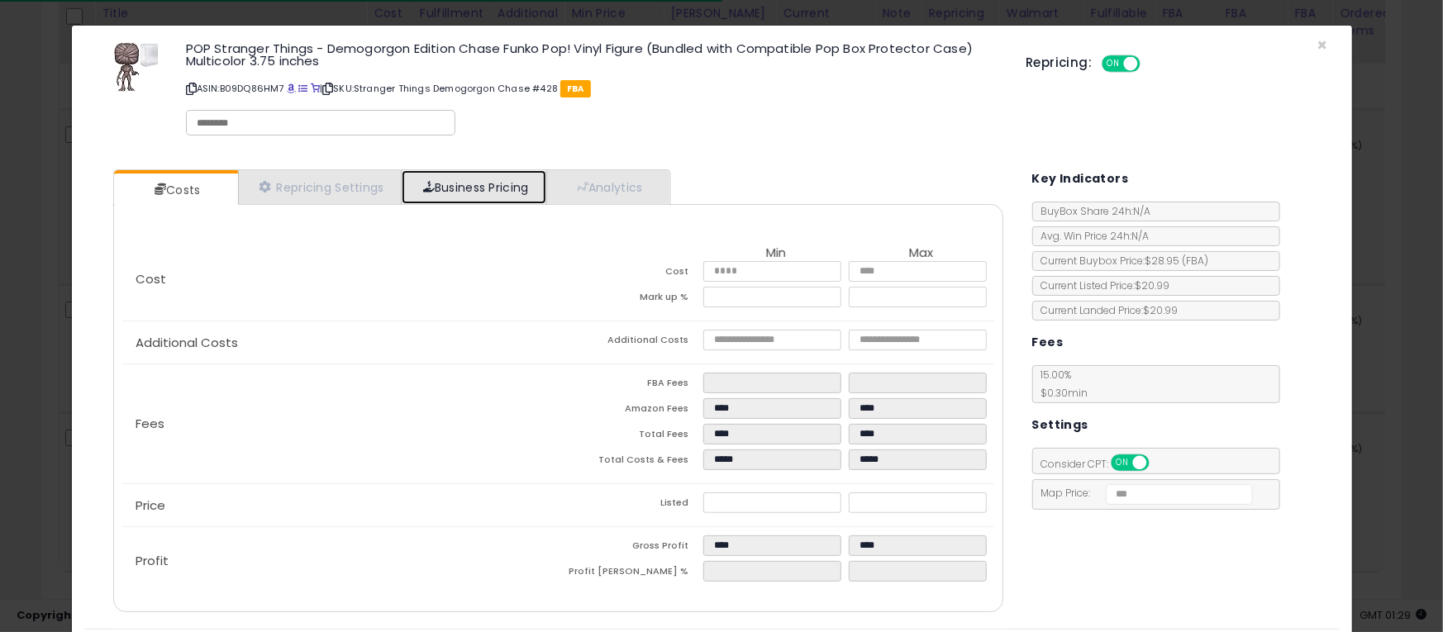
click at [502, 190] on link "Business Pricing" at bounding box center [474, 187] width 145 height 34
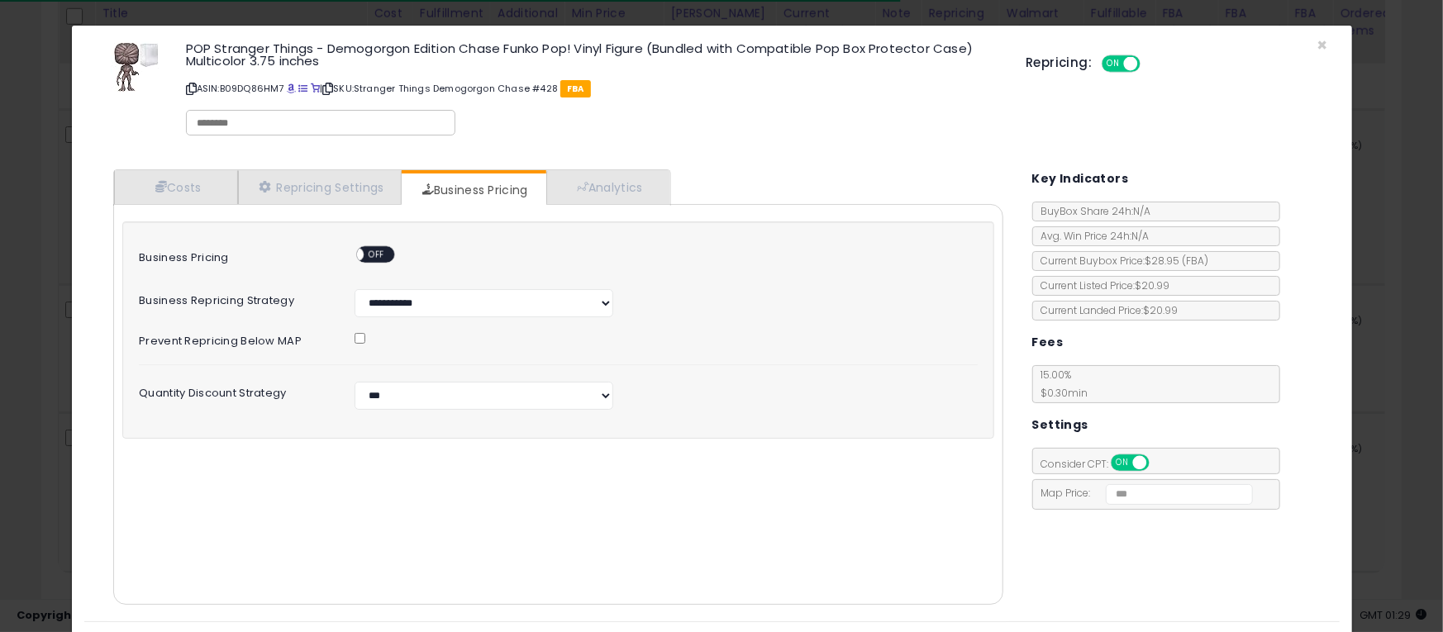
click at [372, 257] on span "OFF" at bounding box center [377, 255] width 26 height 14
click at [470, 392] on select "**********" at bounding box center [483, 396] width 259 height 28
select select "*******"
click at [354, 382] on select "**********" at bounding box center [483, 396] width 259 height 28
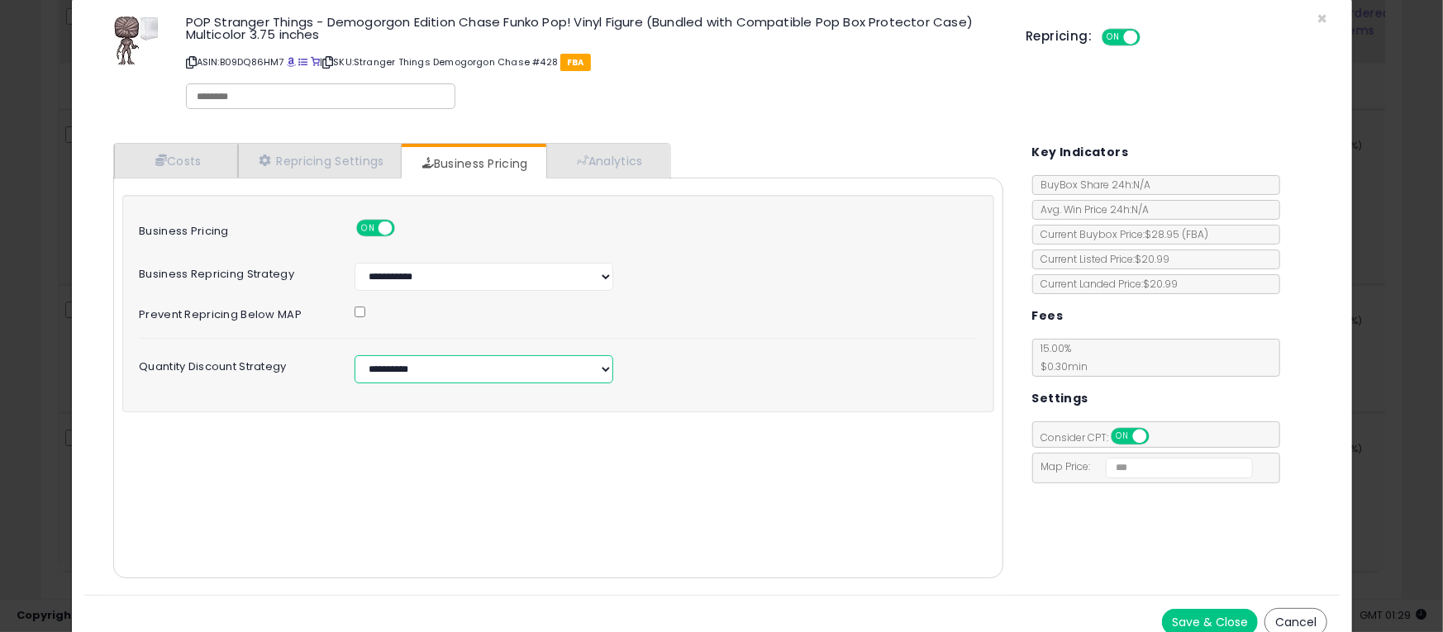
scroll to position [41, 0]
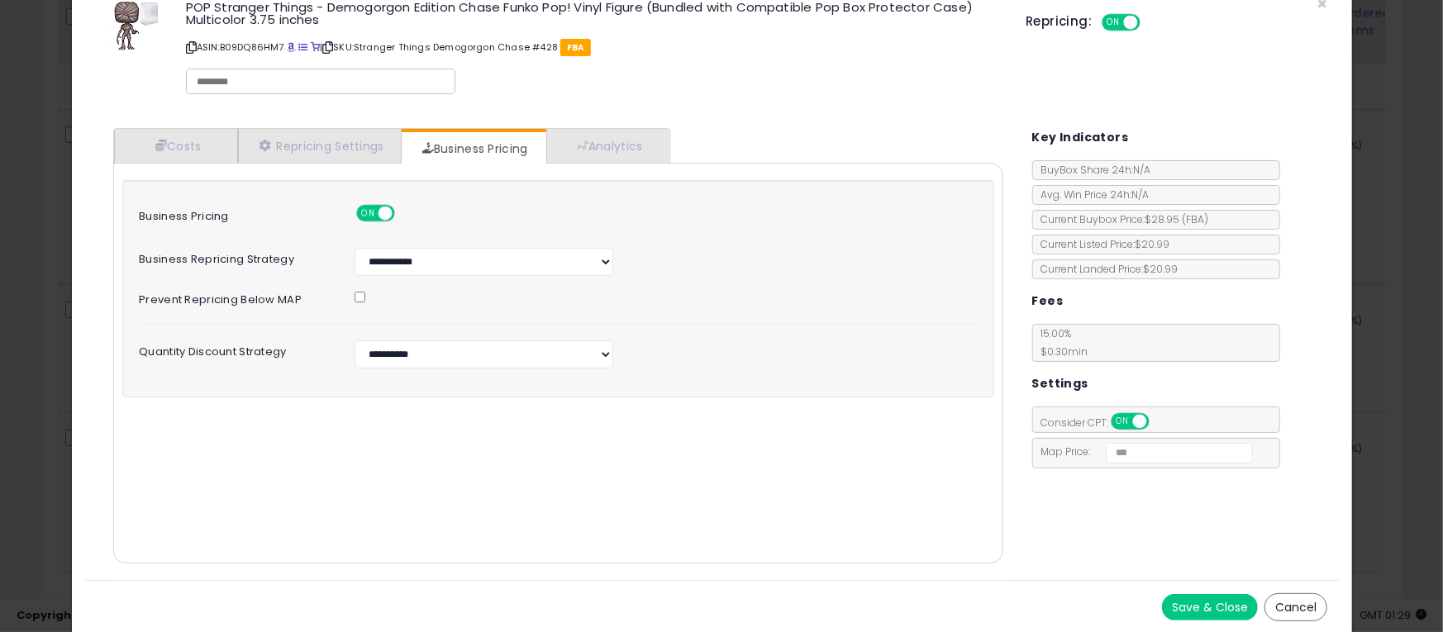
click at [1181, 599] on button "Save & Close" at bounding box center [1210, 607] width 96 height 26
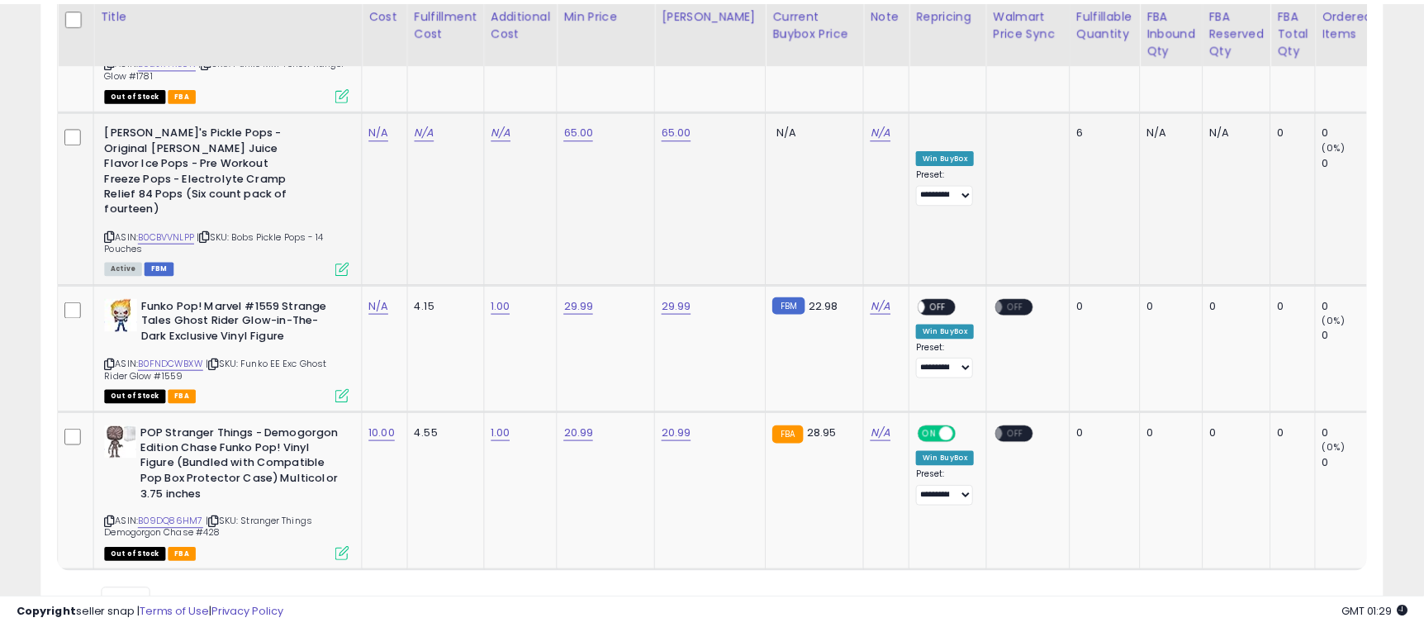
scroll to position [825898, 825459]
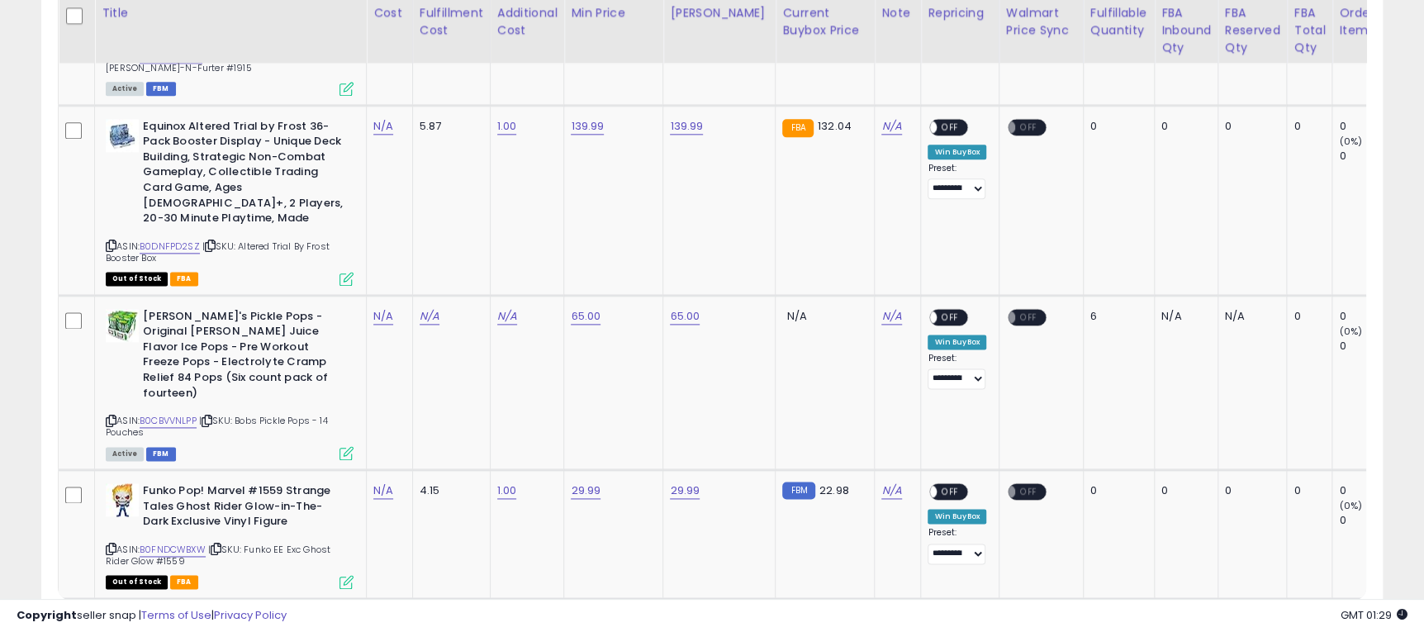
scroll to position [1238, 0]
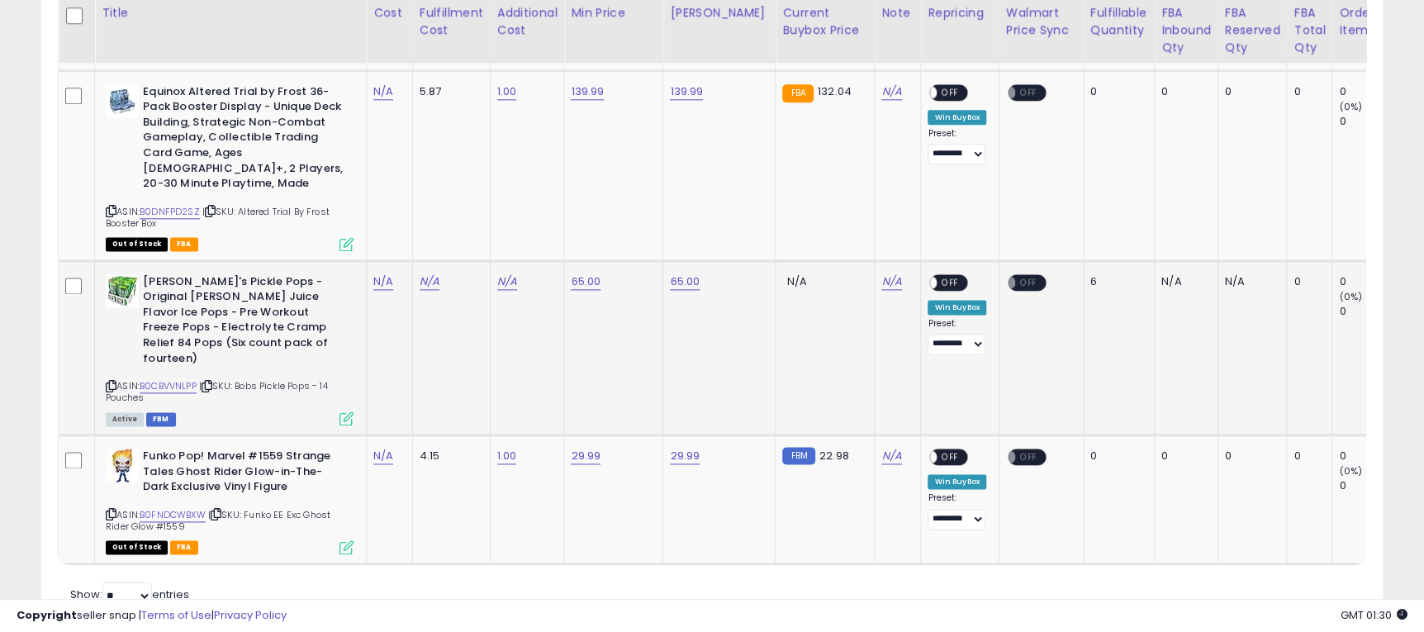
drag, startPoint x: 242, startPoint y: 345, endPoint x: 334, endPoint y: 350, distance: 91.9
click at [334, 350] on div "ASIN: B0CBVVNLPP | SKU: Bobs Pickle Pops - 14 Pouches Active FBM" at bounding box center [230, 349] width 248 height 150
copy span "Bobs Pickle Pops - 14 Pouches"
